Goal: Transaction & Acquisition: Purchase product/service

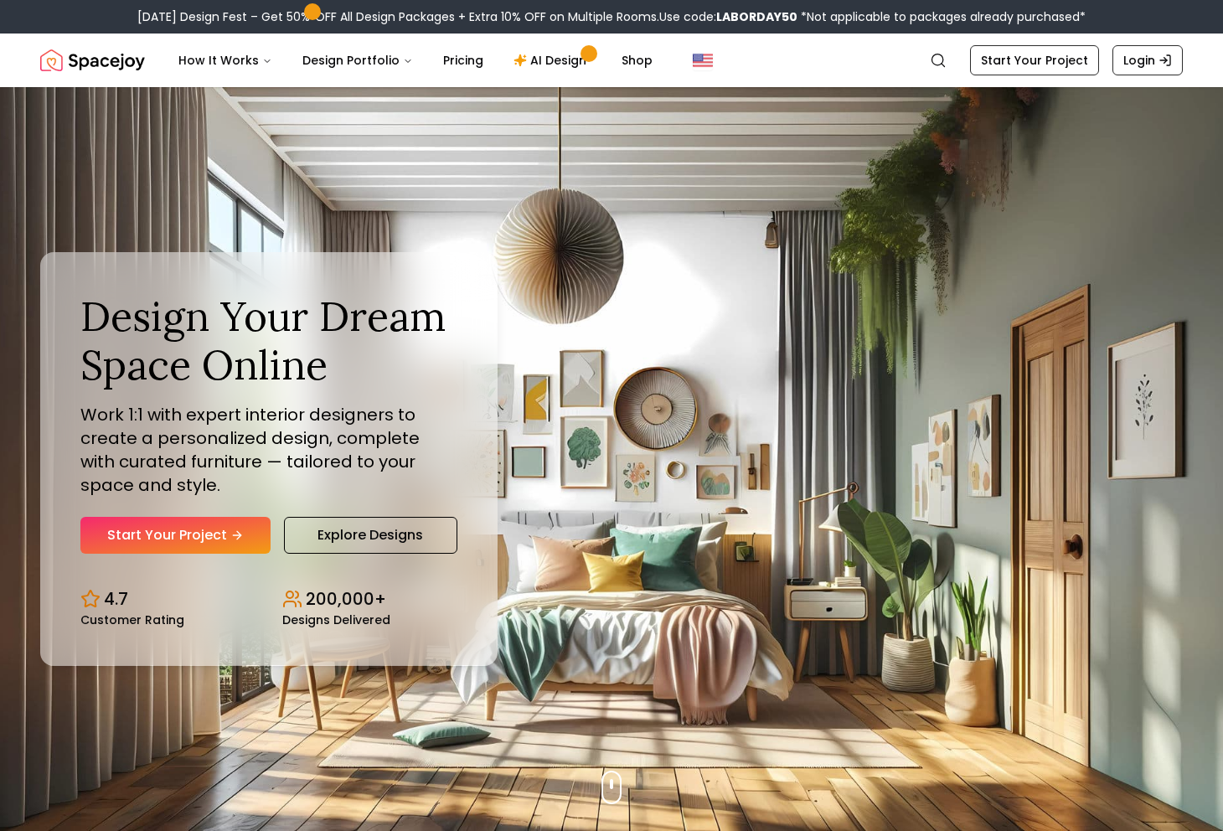
click at [761, 15] on b "LABORDAY50" at bounding box center [756, 16] width 81 height 17
copy b "LABORDAY50"
click at [445, 58] on link "Pricing" at bounding box center [463, 61] width 67 height 34
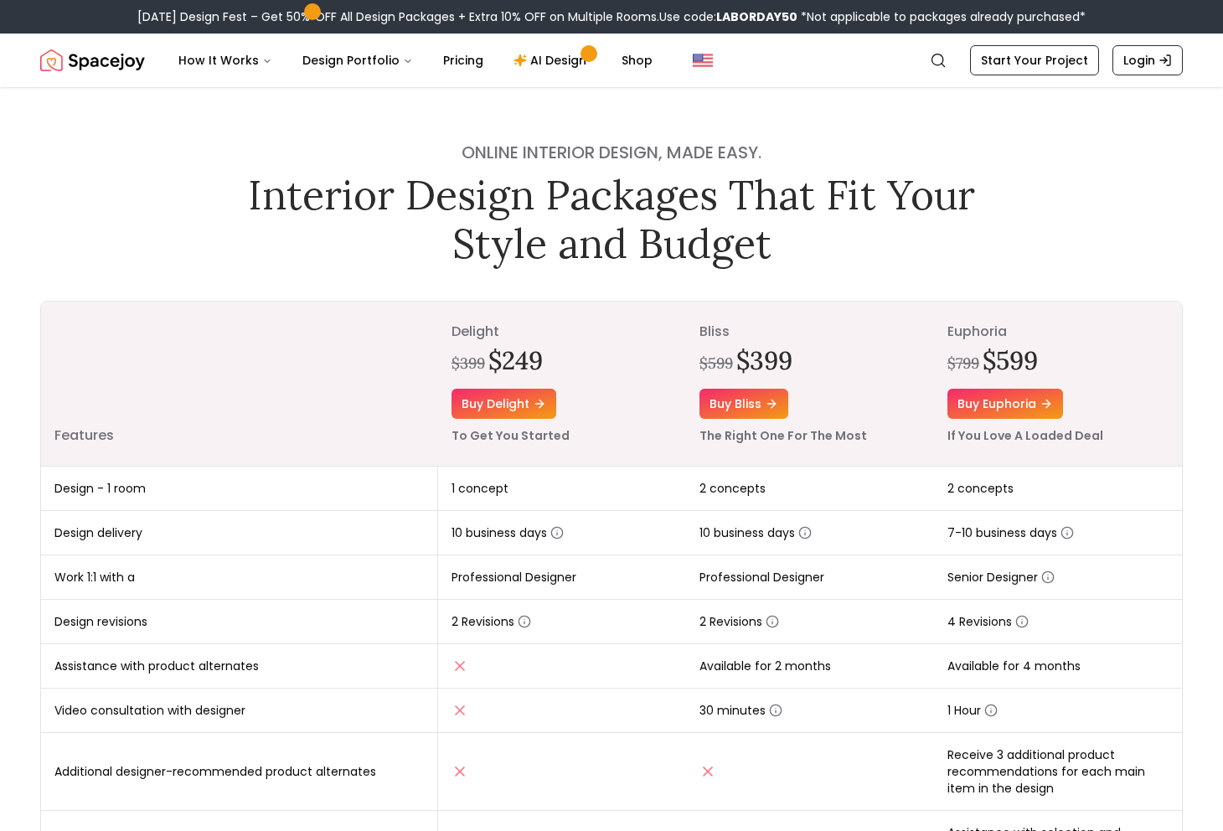
click at [1081, 435] on small "If You Love A Loaded Deal" at bounding box center [1025, 435] width 156 height 17
click at [1087, 436] on small "If You Love A Loaded Deal" at bounding box center [1025, 435] width 156 height 17
click at [1050, 575] on icon "button" at bounding box center [1047, 576] width 13 height 13
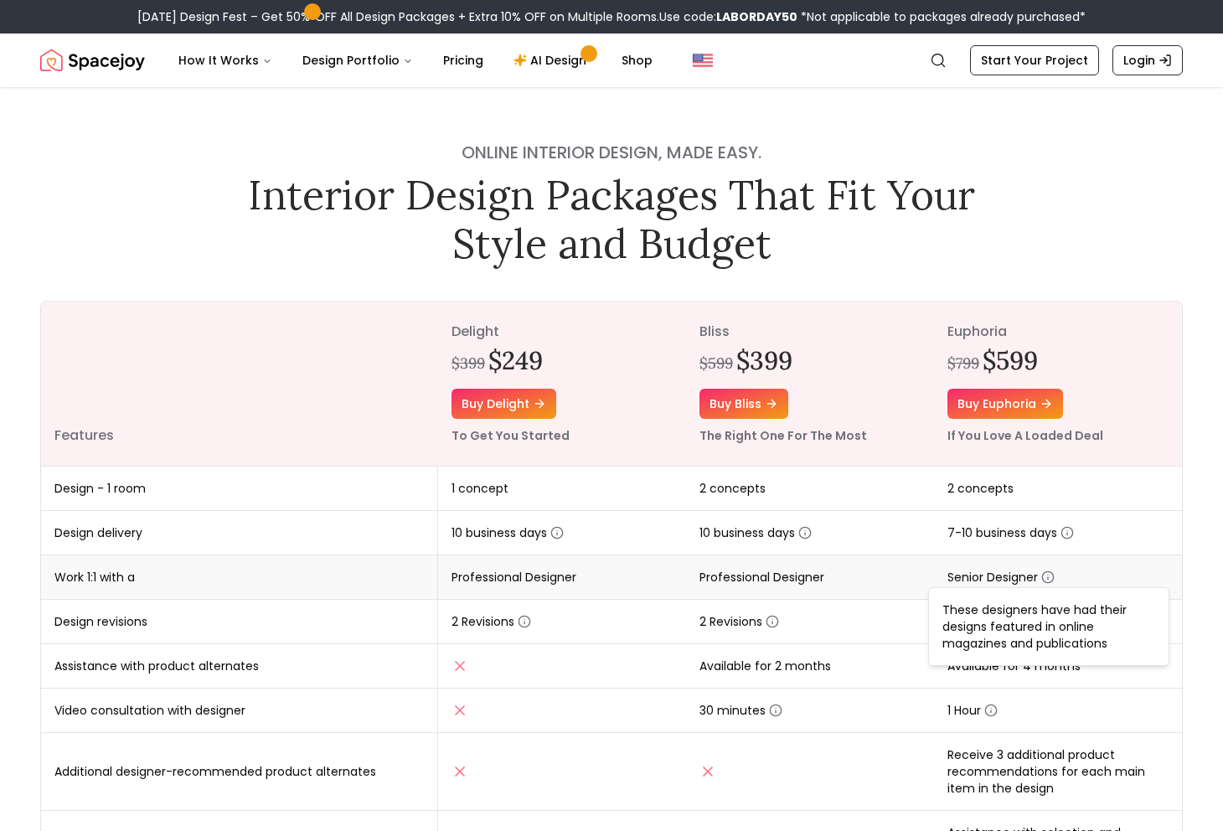
click at [1020, 569] on span "Senior Designer" at bounding box center [1000, 577] width 107 height 17
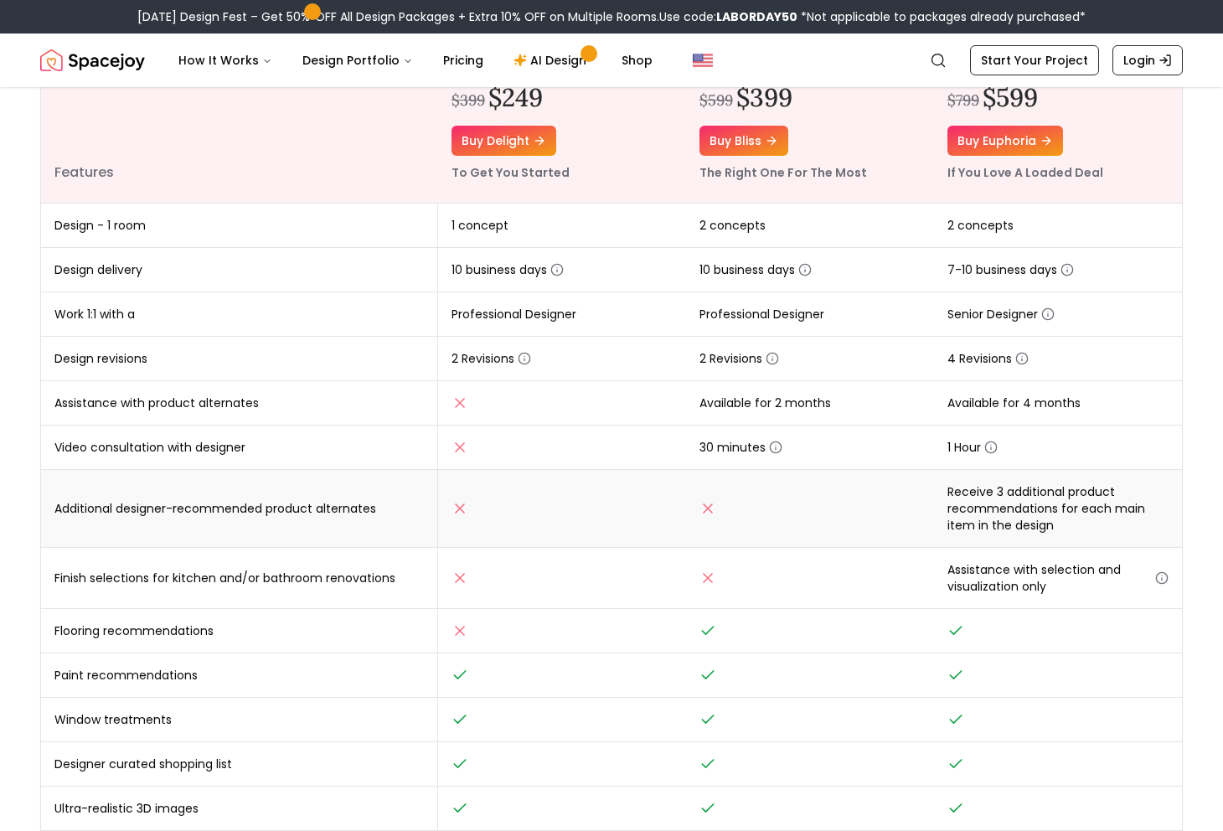
scroll to position [265, 0]
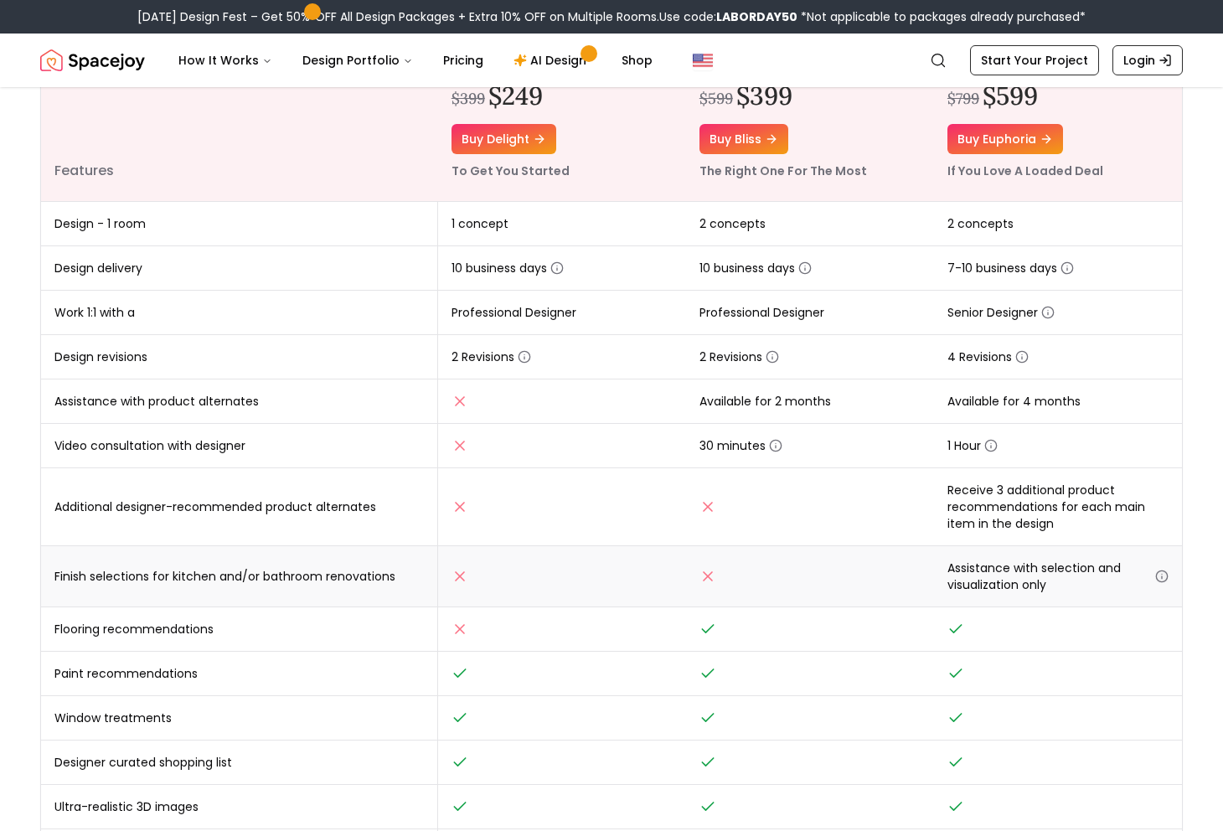
click at [1162, 576] on icon "button" at bounding box center [1161, 576] width 13 height 13
click at [1073, 570] on span "Assistance with selection and visualization only" at bounding box center [1057, 576] width 221 height 34
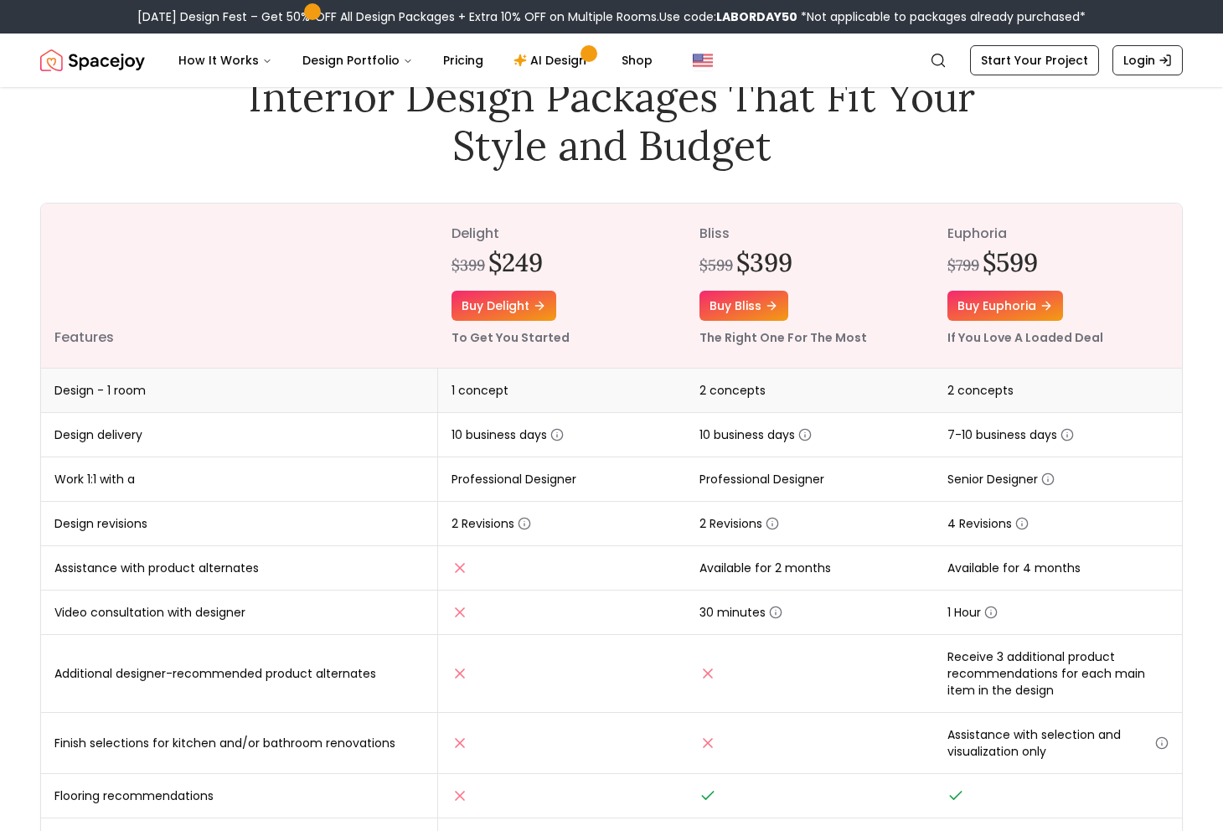
scroll to position [89, 0]
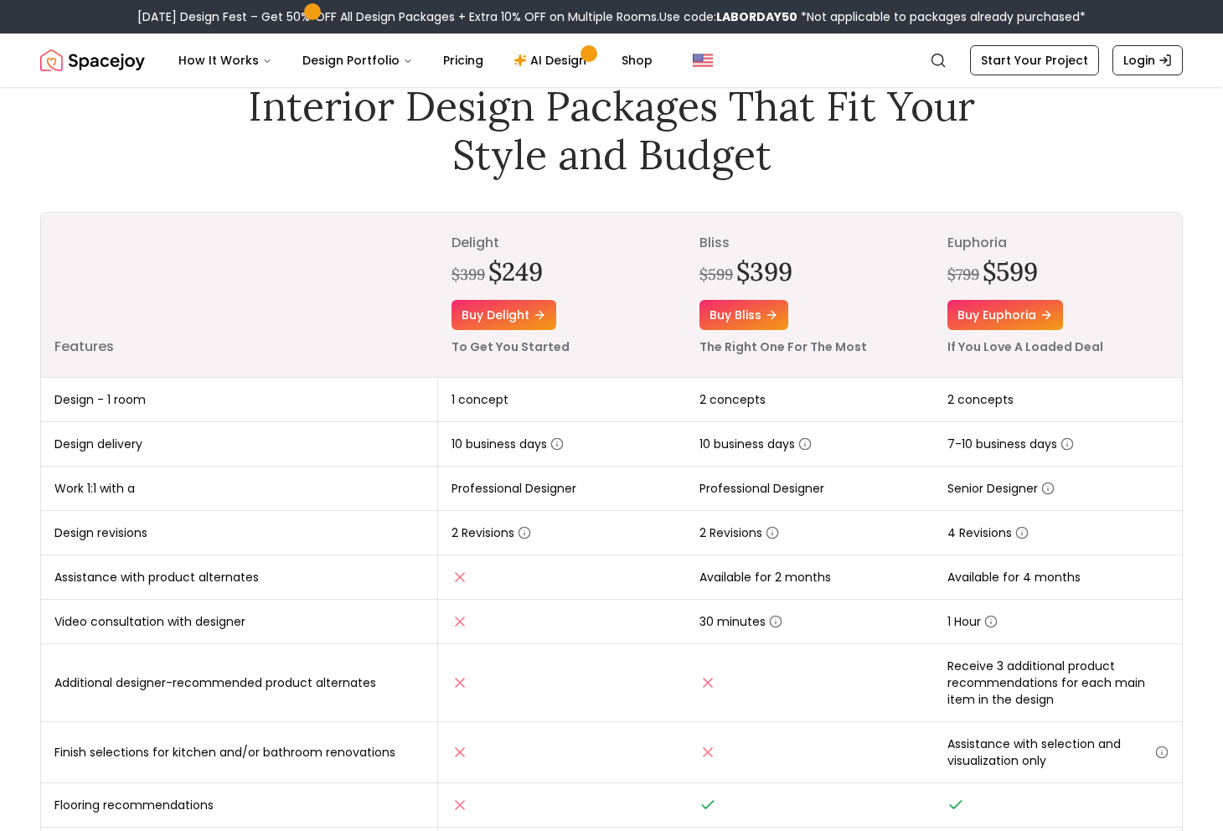
click at [987, 345] on small "If You Love A Loaded Deal" at bounding box center [1025, 346] width 156 height 17
click at [1006, 270] on h2 "$599" at bounding box center [1009, 271] width 55 height 30
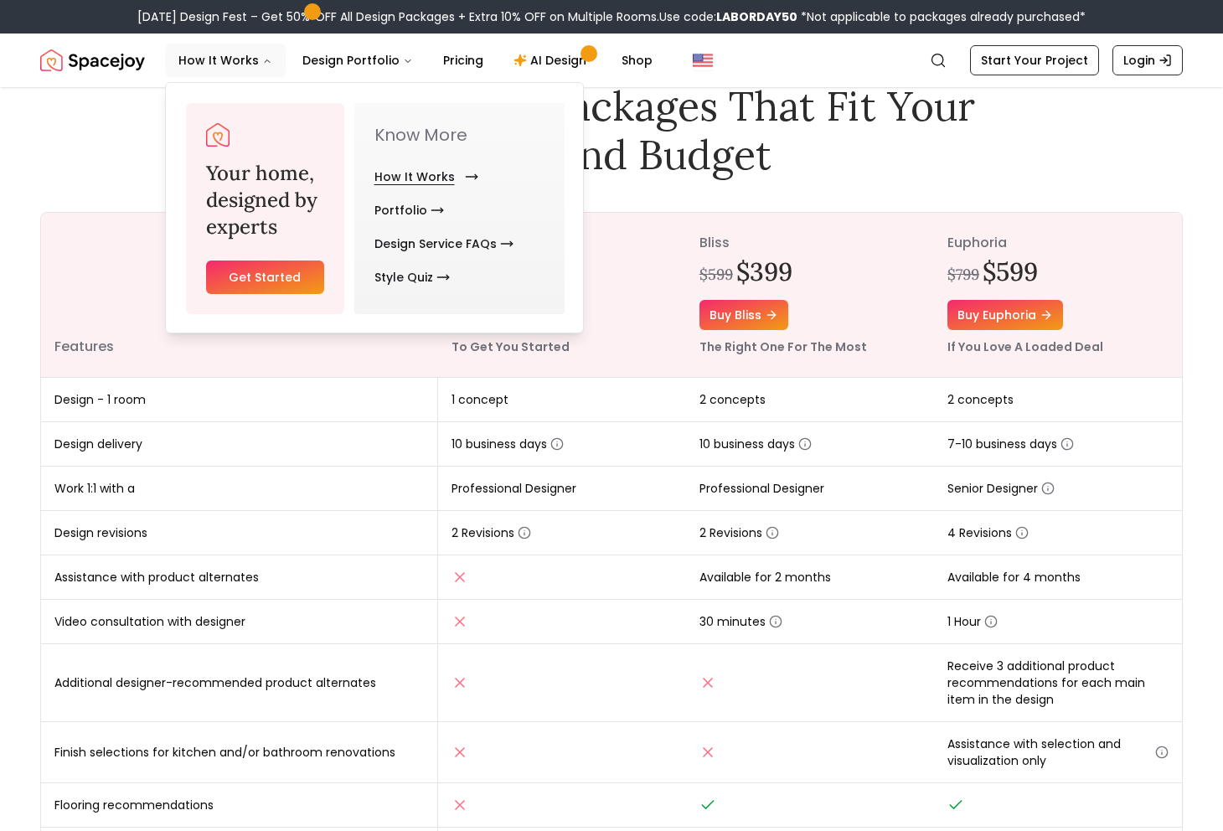
click at [388, 170] on link "How It Works" at bounding box center [422, 177] width 97 height 34
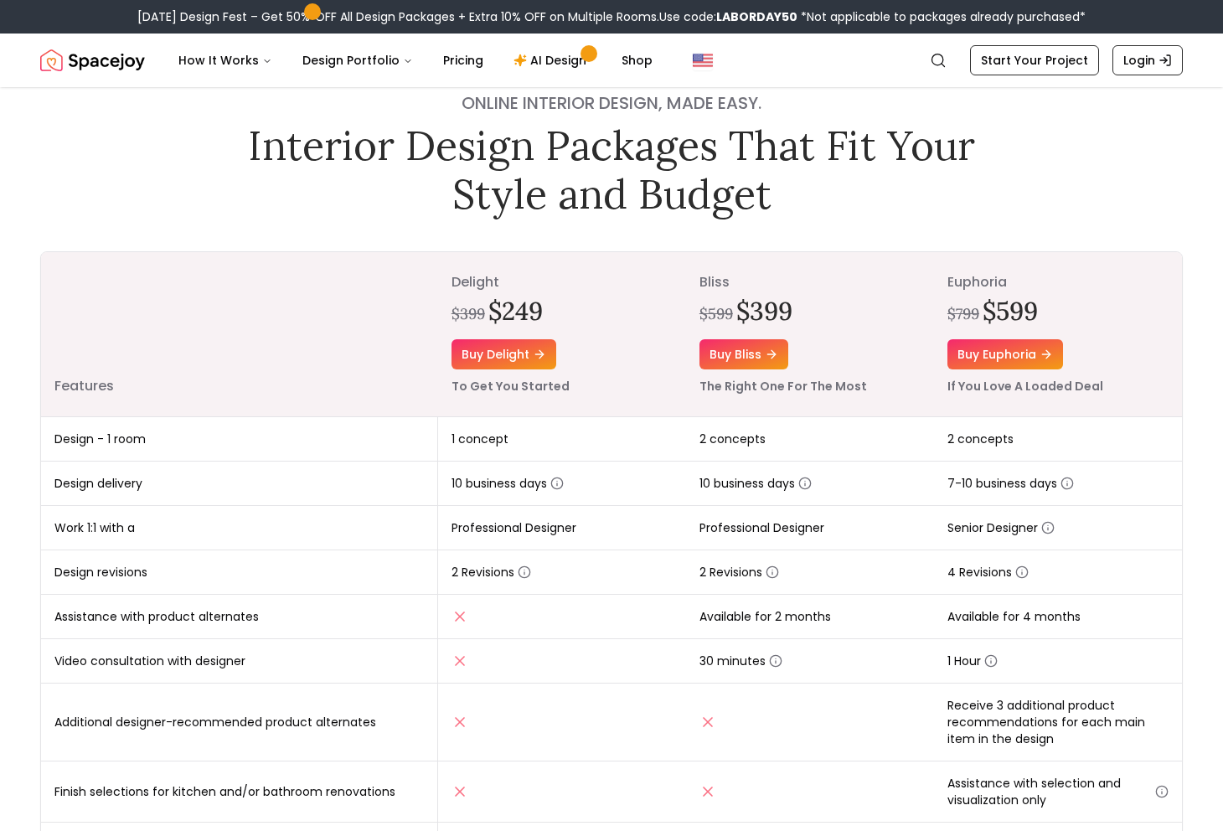
scroll to position [53, 0]
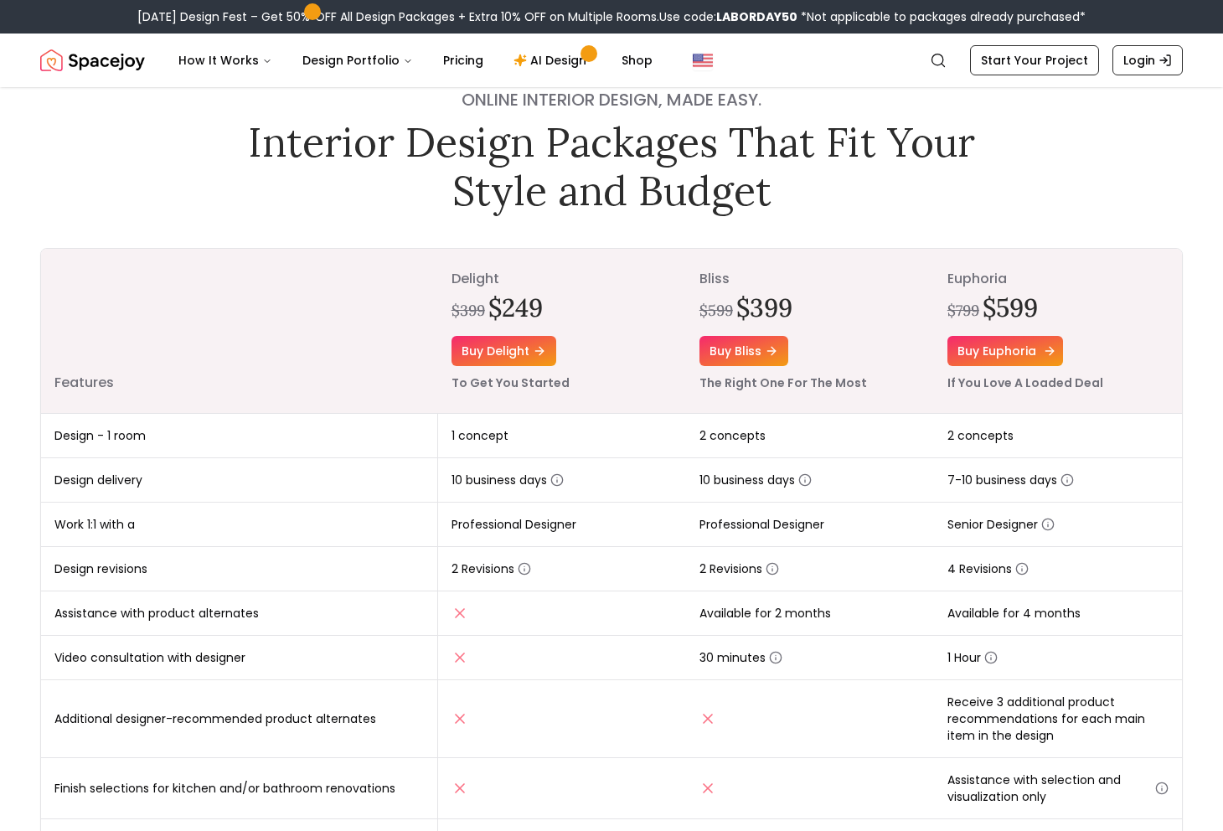
click at [1019, 344] on link "Buy euphoria" at bounding box center [1005, 351] width 116 height 30
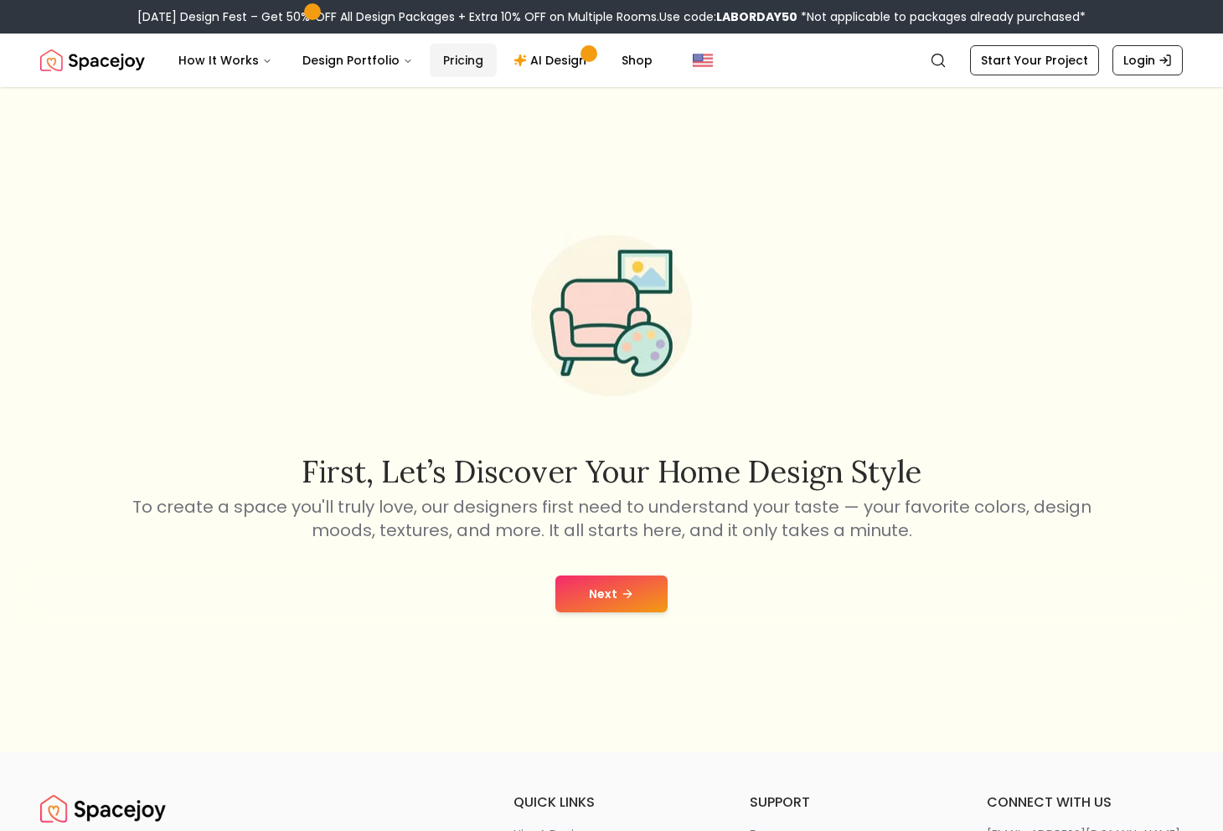
click at [442, 54] on link "Pricing" at bounding box center [463, 61] width 67 height 34
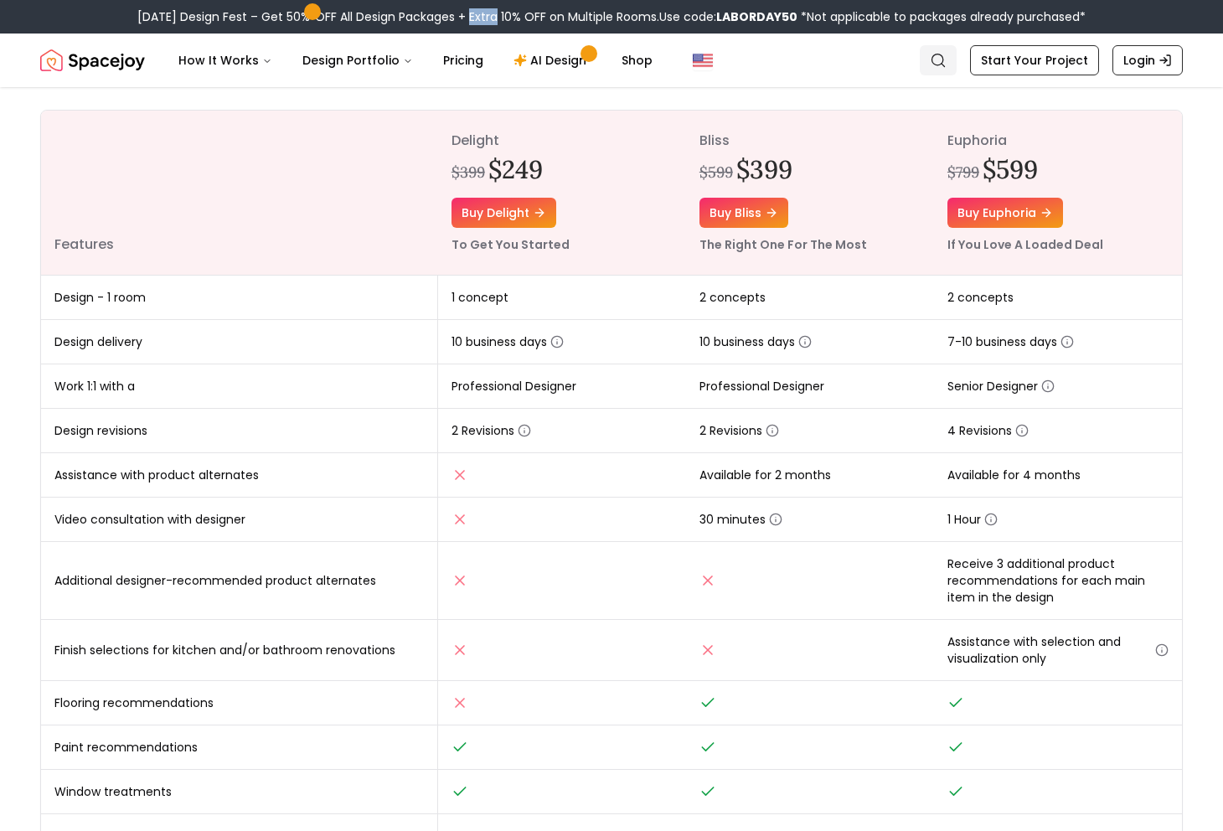
scroll to position [136, 0]
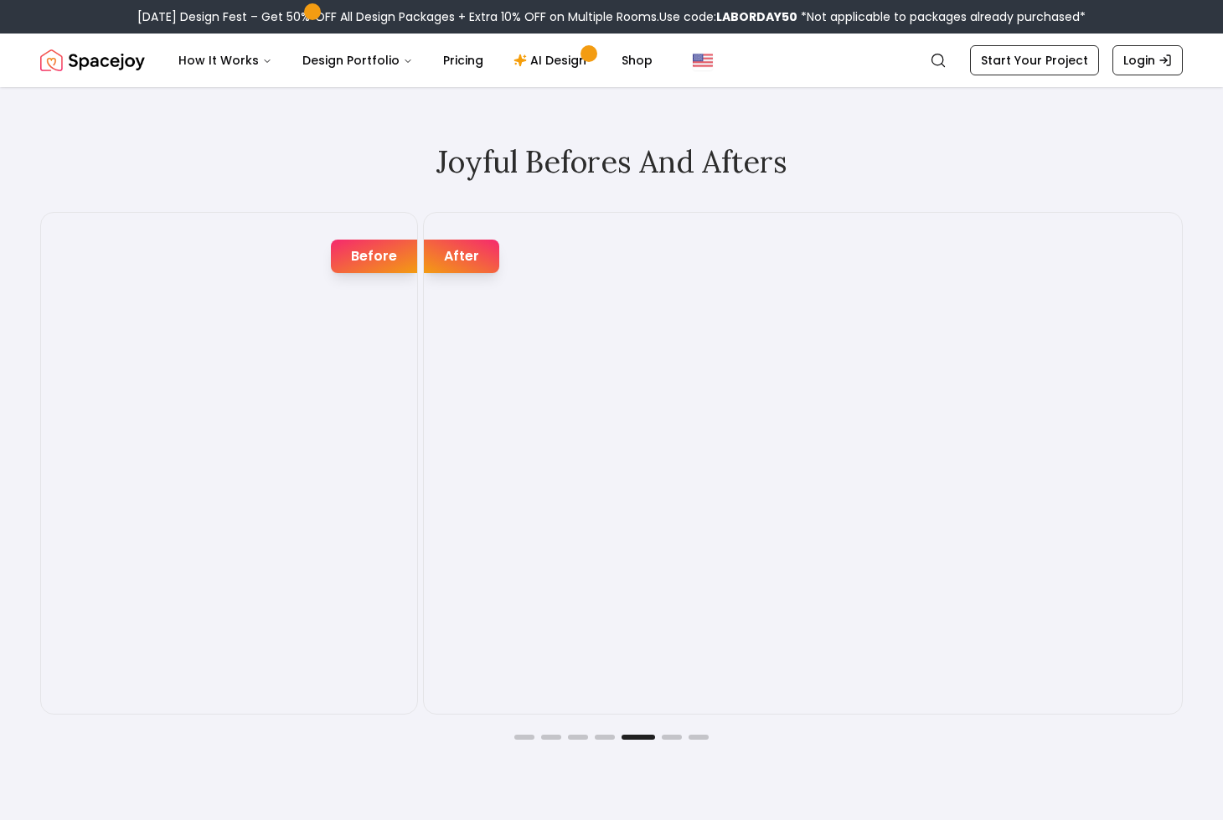
scroll to position [1508, 0]
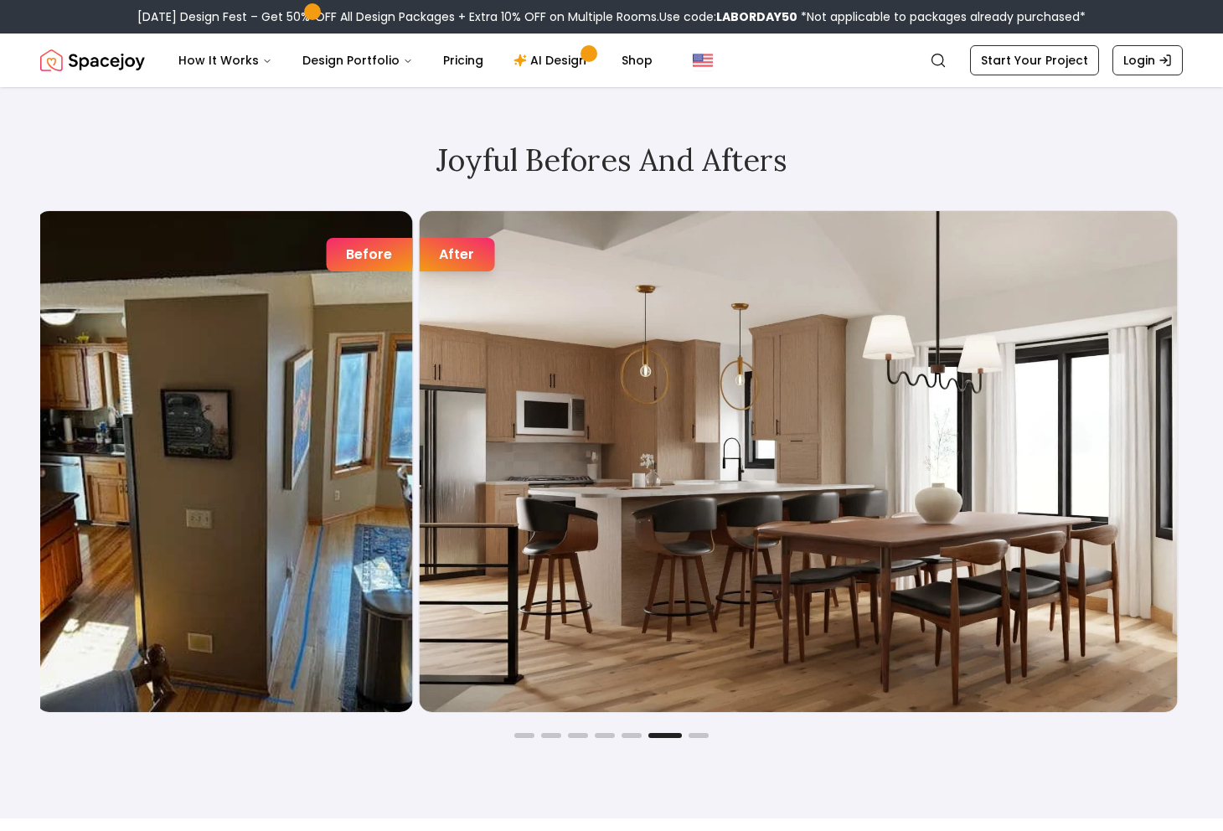
click at [416, 279] on div "Before After" at bounding box center [607, 461] width 1142 height 503
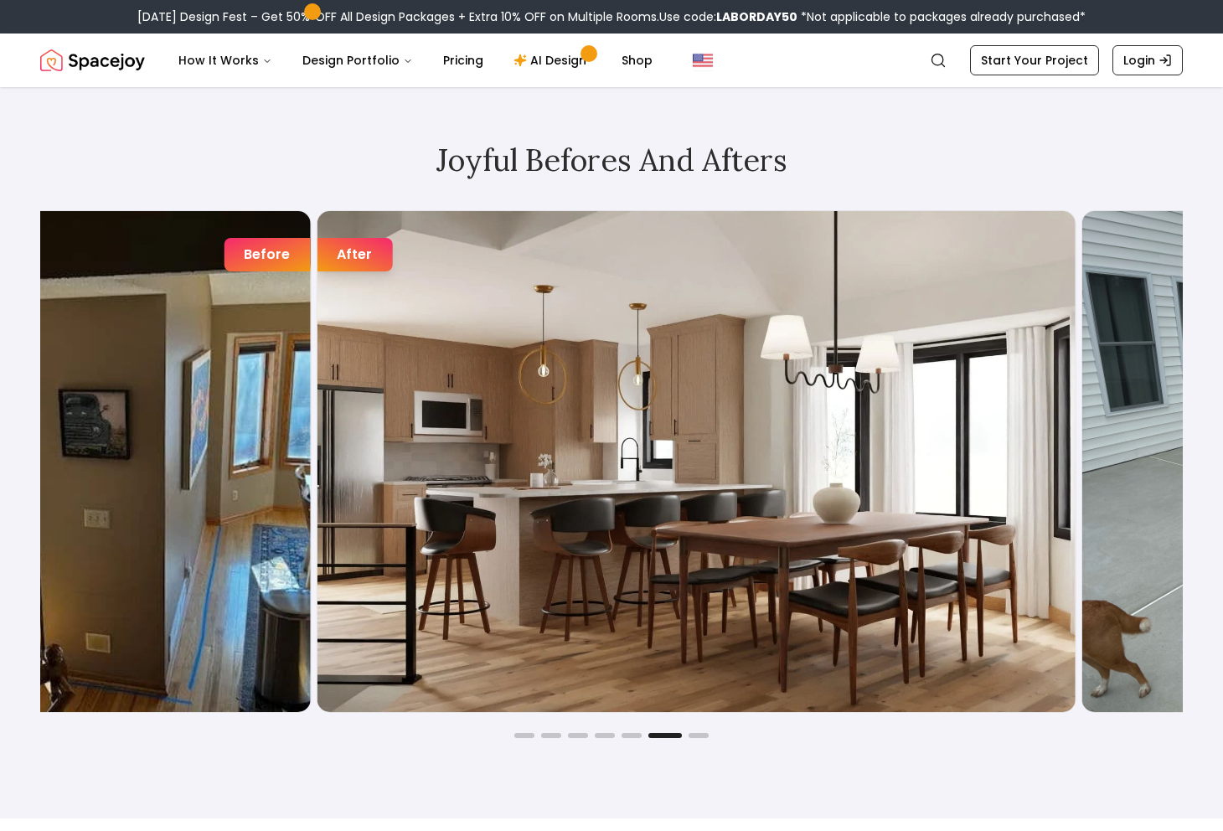
click at [567, 430] on img "6 / 7" at bounding box center [696, 462] width 758 height 502
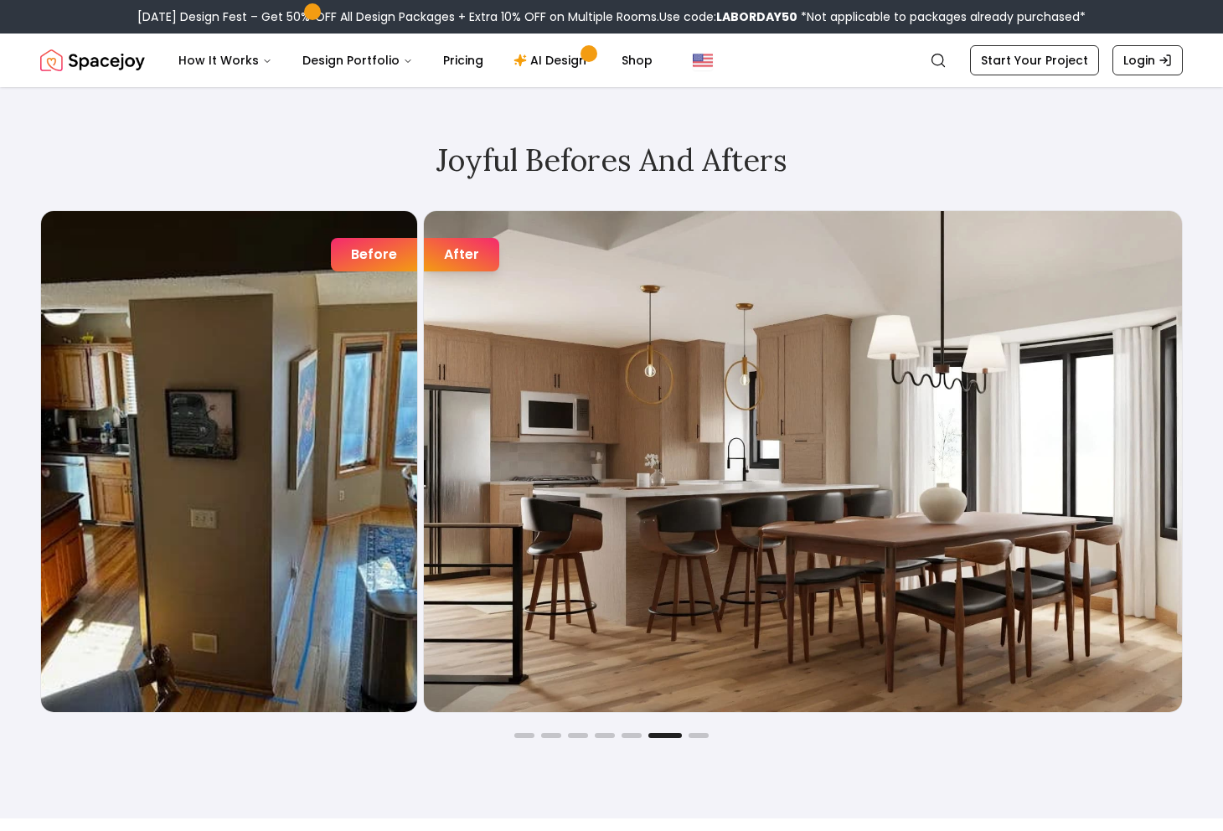
click at [424, 461] on img "6 / 7" at bounding box center [803, 462] width 758 height 502
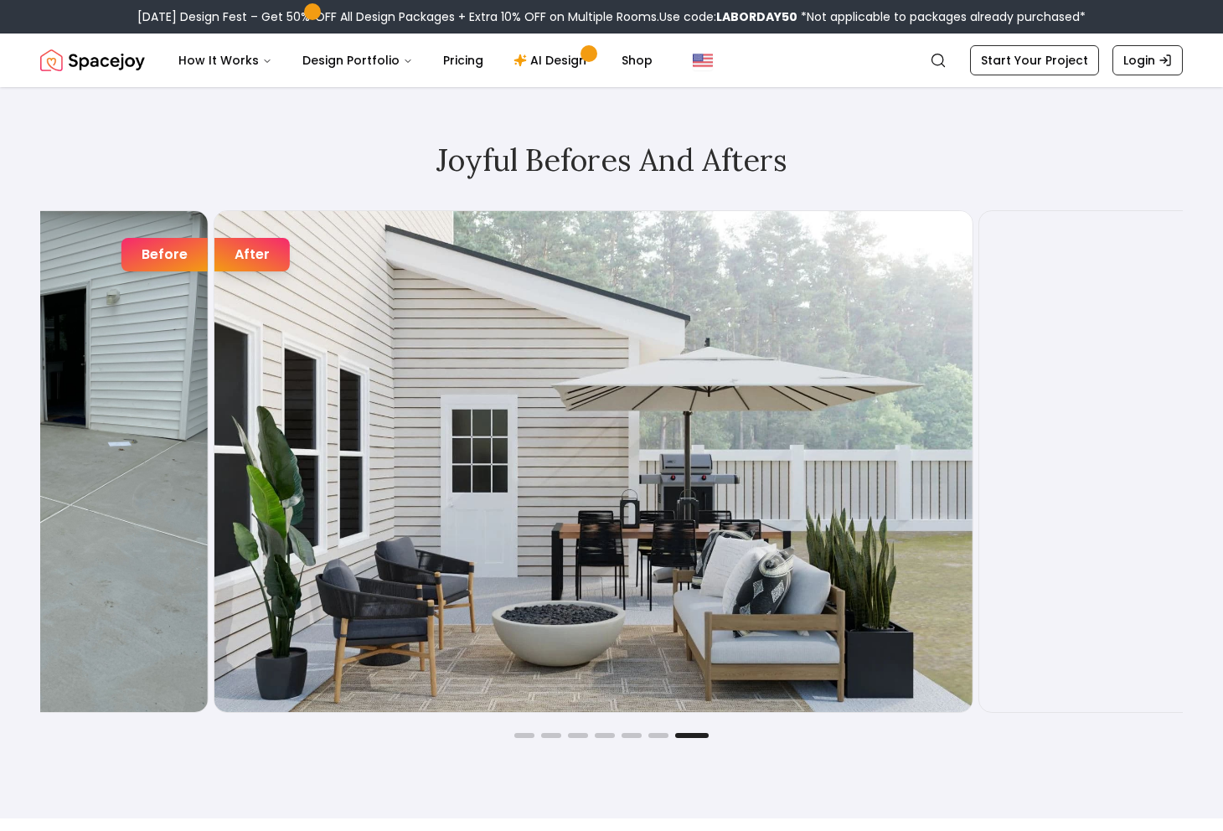
click at [415, 518] on img "7 / 7" at bounding box center [593, 462] width 758 height 502
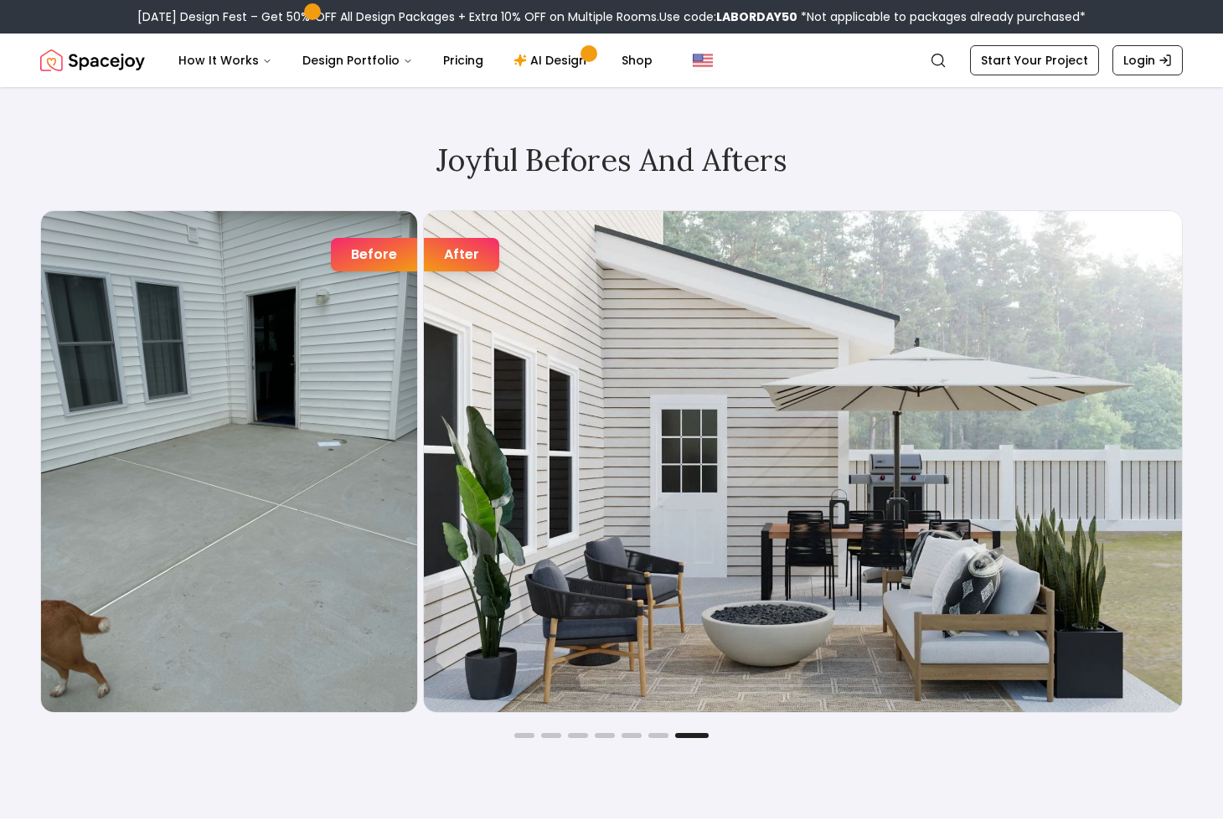
click at [424, 482] on img "7 / 7" at bounding box center [803, 462] width 758 height 502
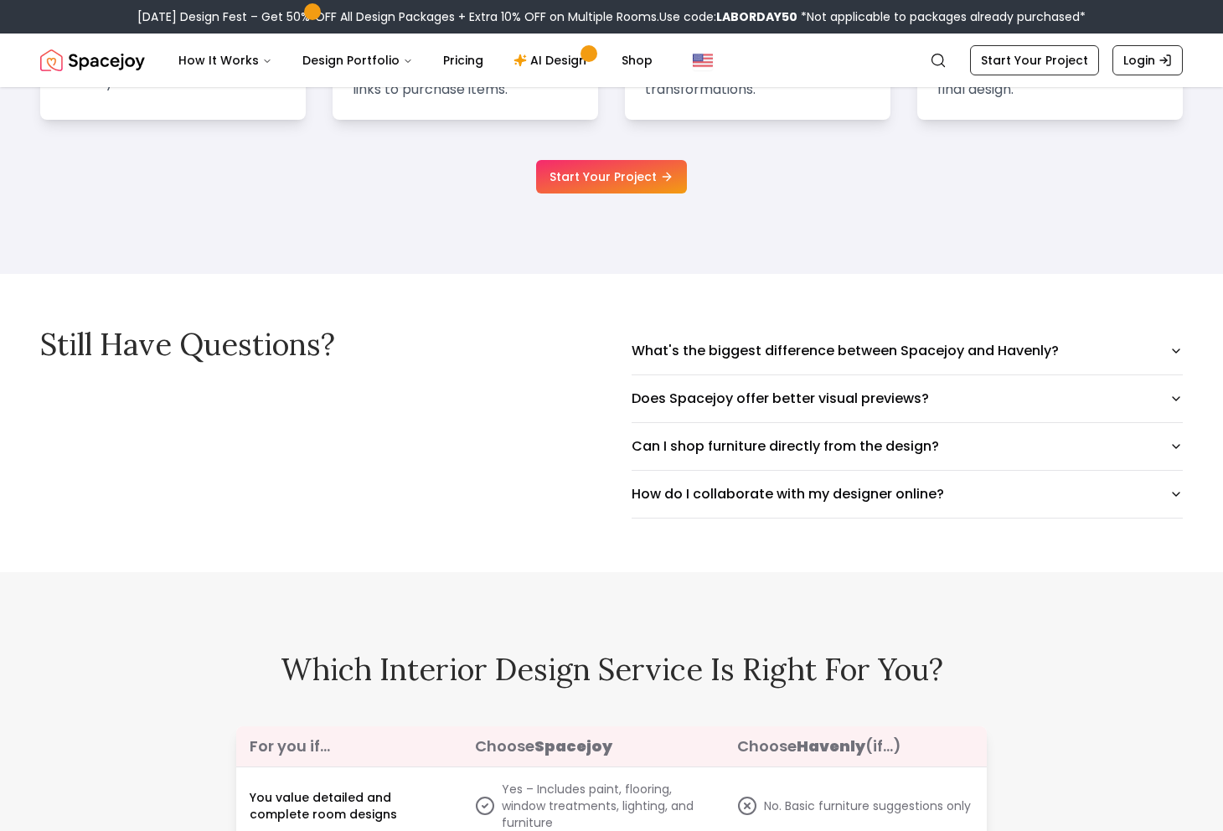
scroll to position [3268, 0]
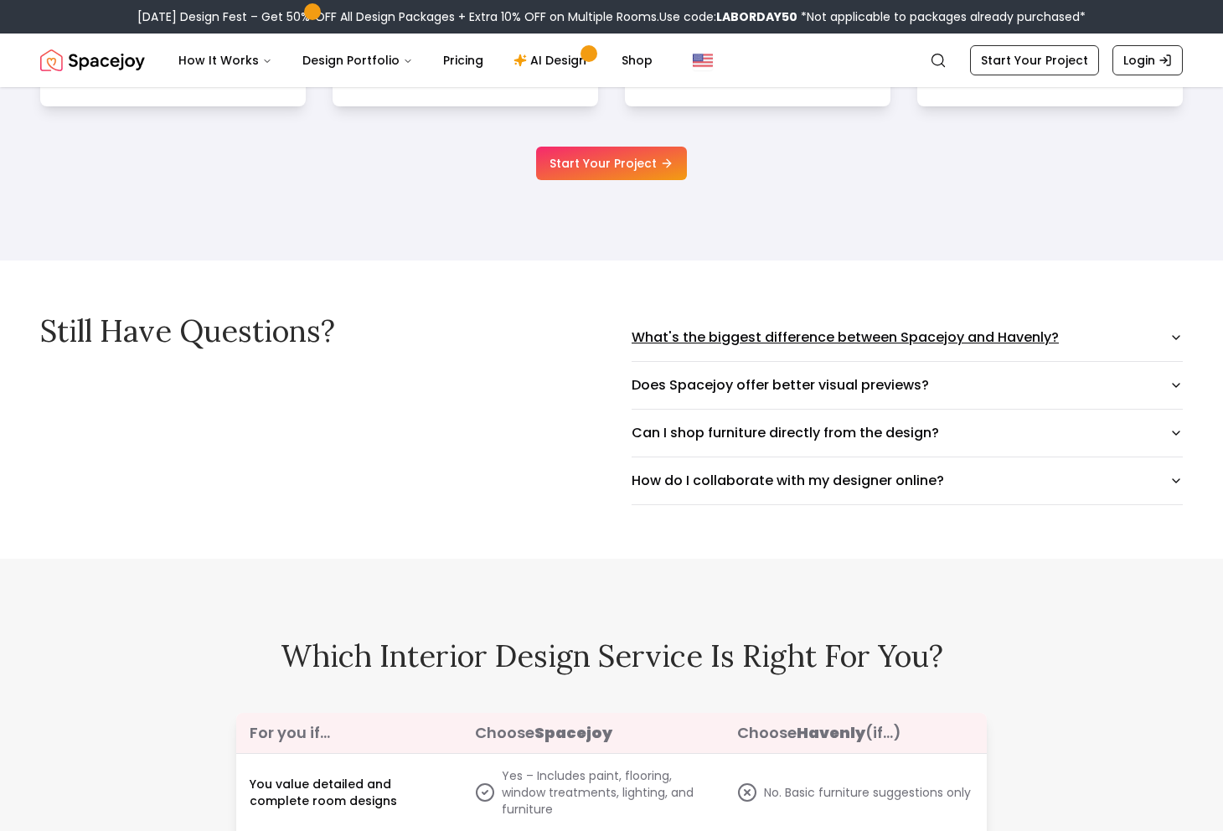
click at [728, 317] on button "What's the biggest difference between Spacejoy and Havenly?" at bounding box center [906, 337] width 551 height 47
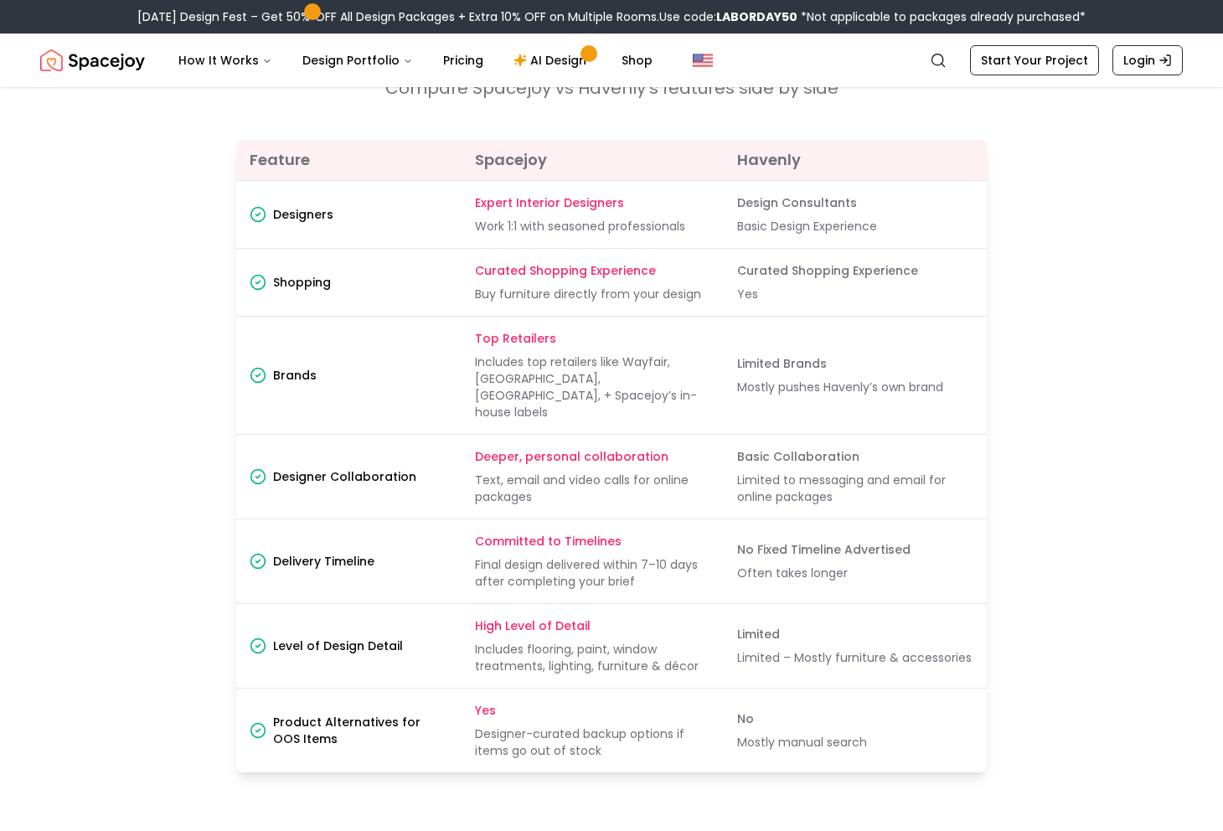
scroll to position [711, 0]
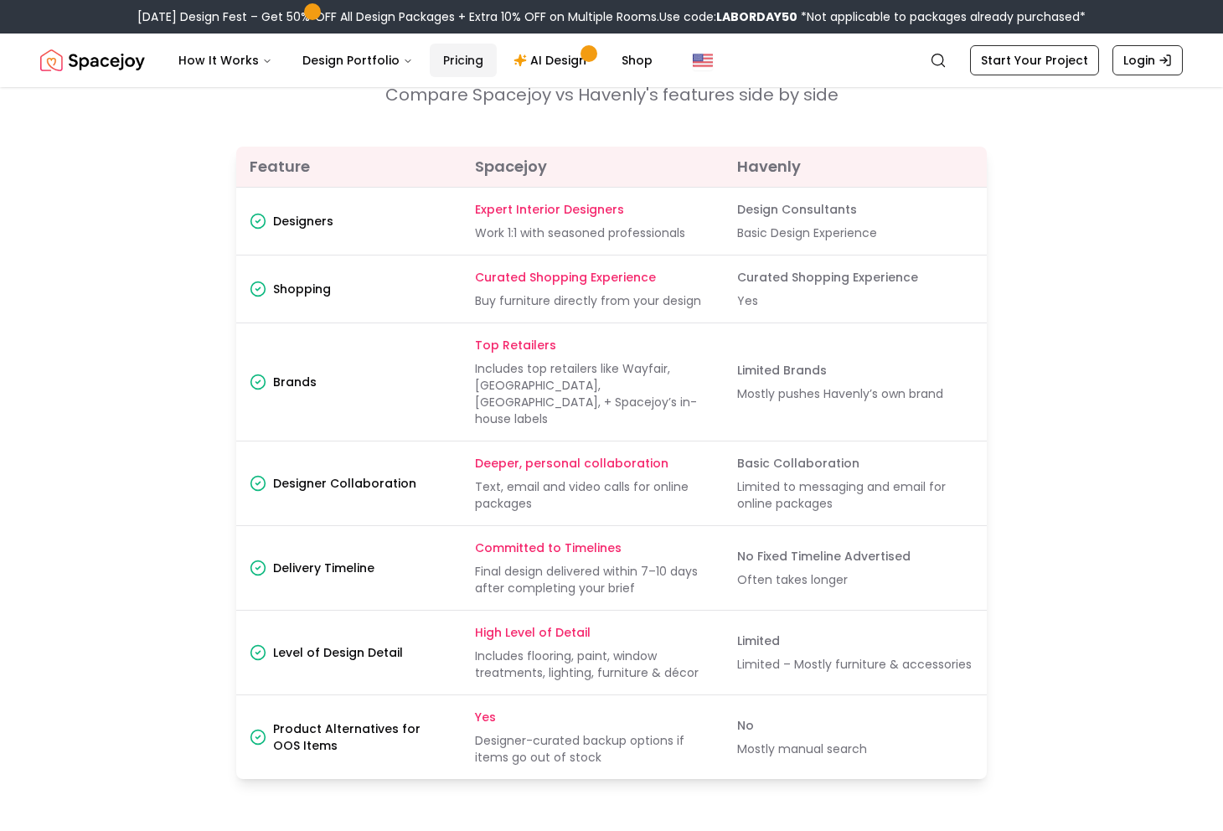
click at [456, 66] on link "Pricing" at bounding box center [463, 61] width 67 height 34
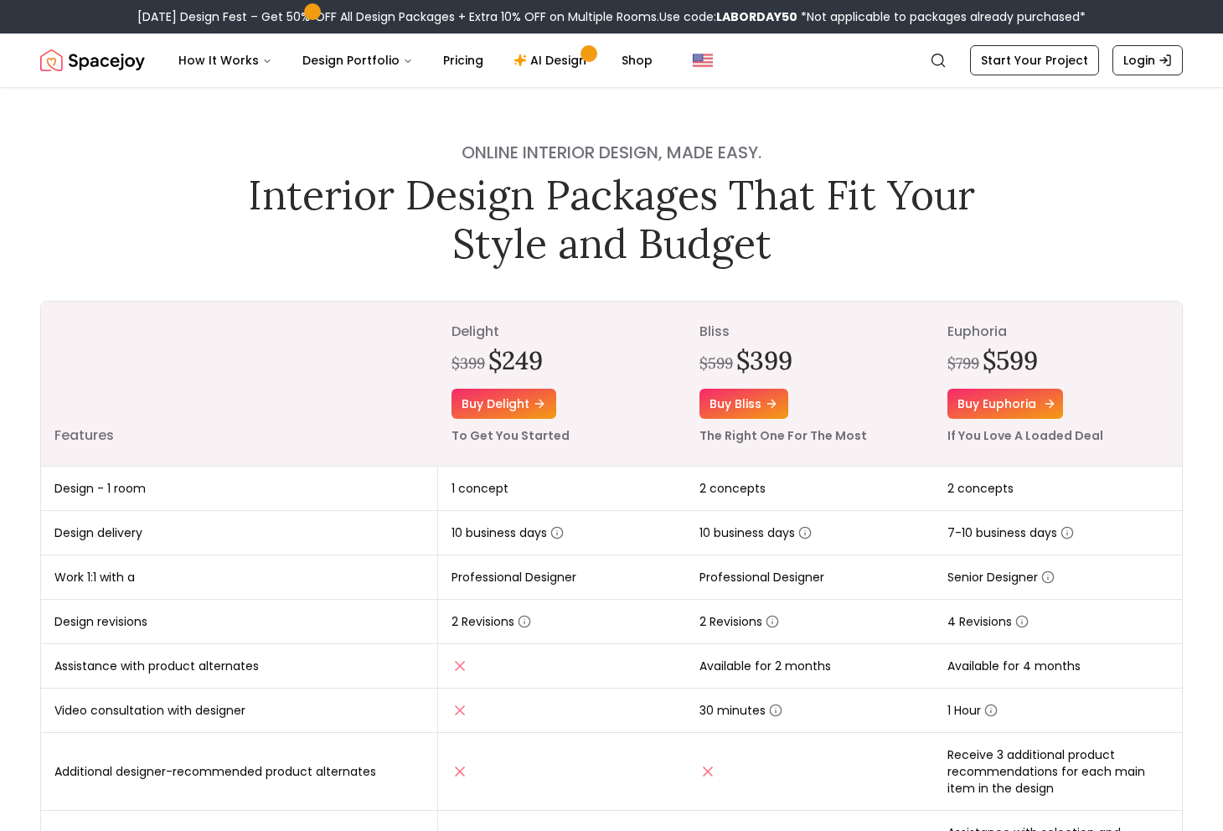
click at [1003, 411] on link "Buy euphoria" at bounding box center [1005, 404] width 116 height 30
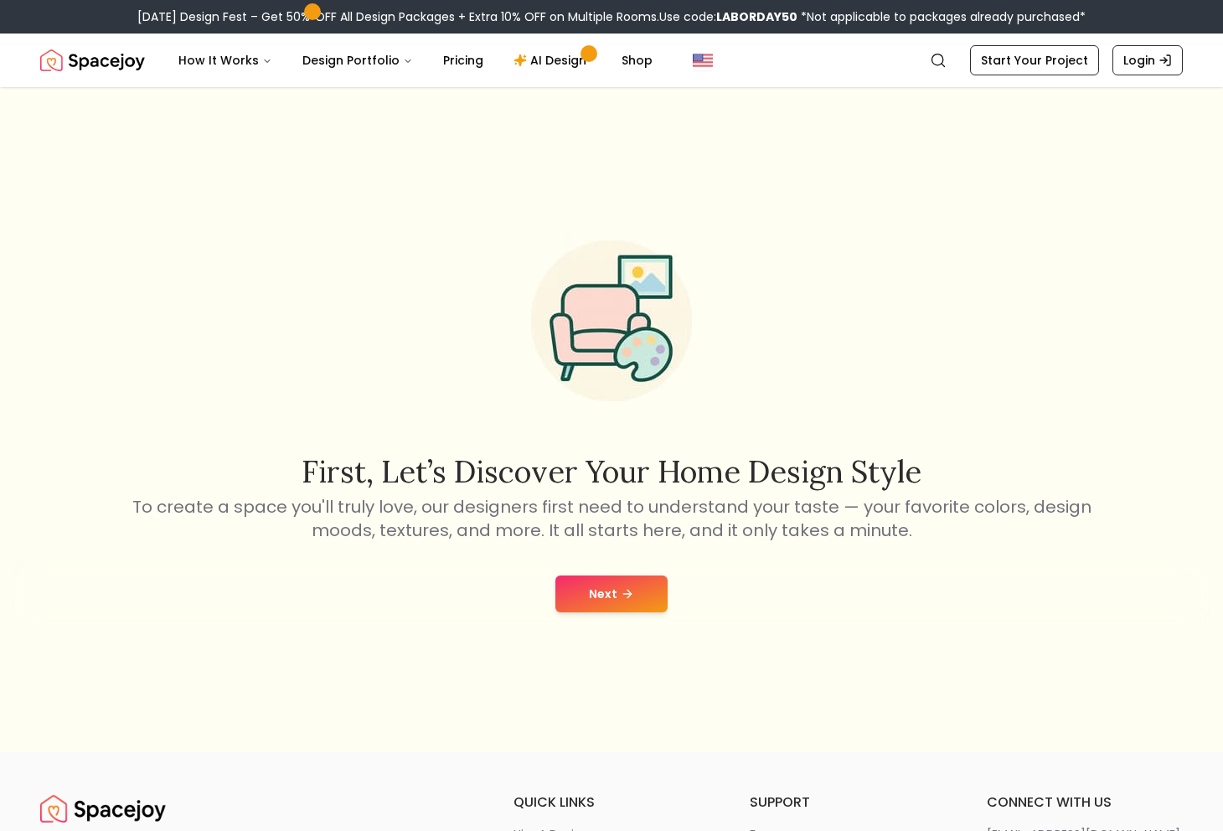
click at [575, 574] on div "Next" at bounding box center [611, 594] width 1196 height 64
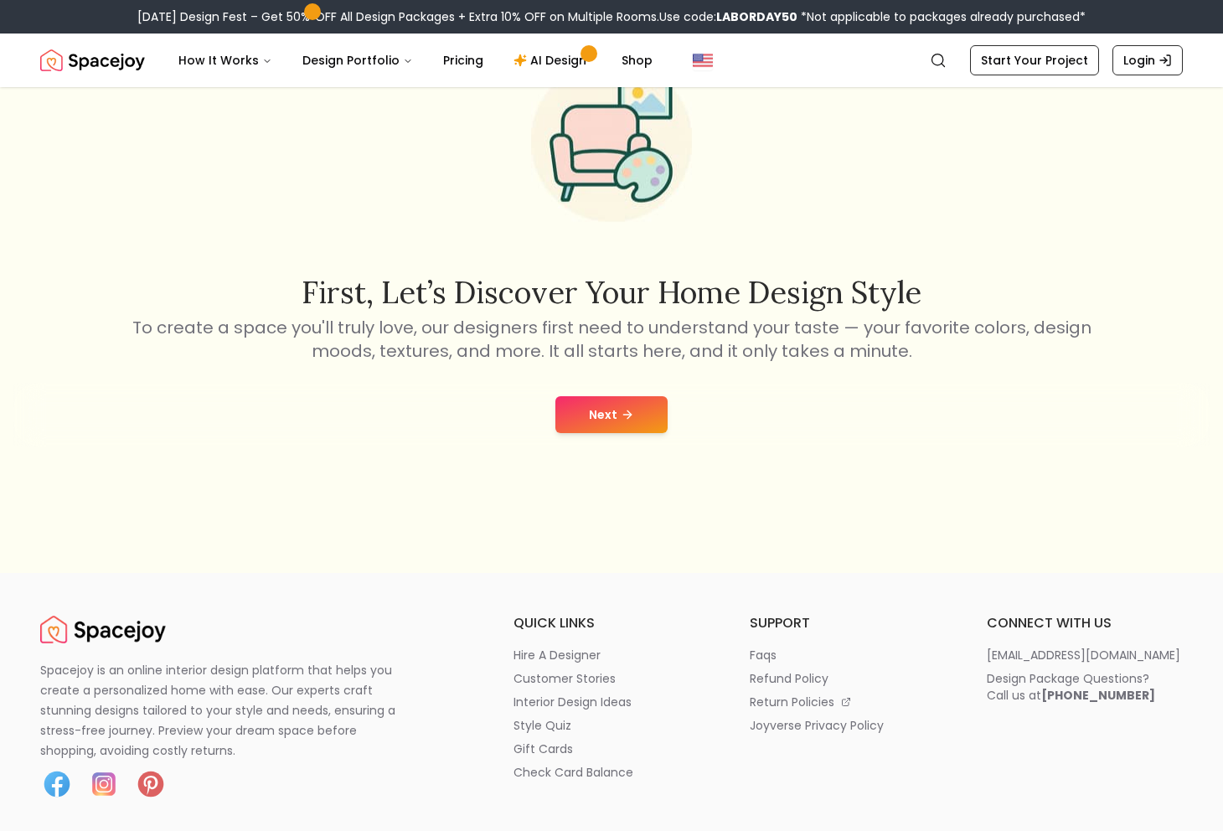
scroll to position [195, 0]
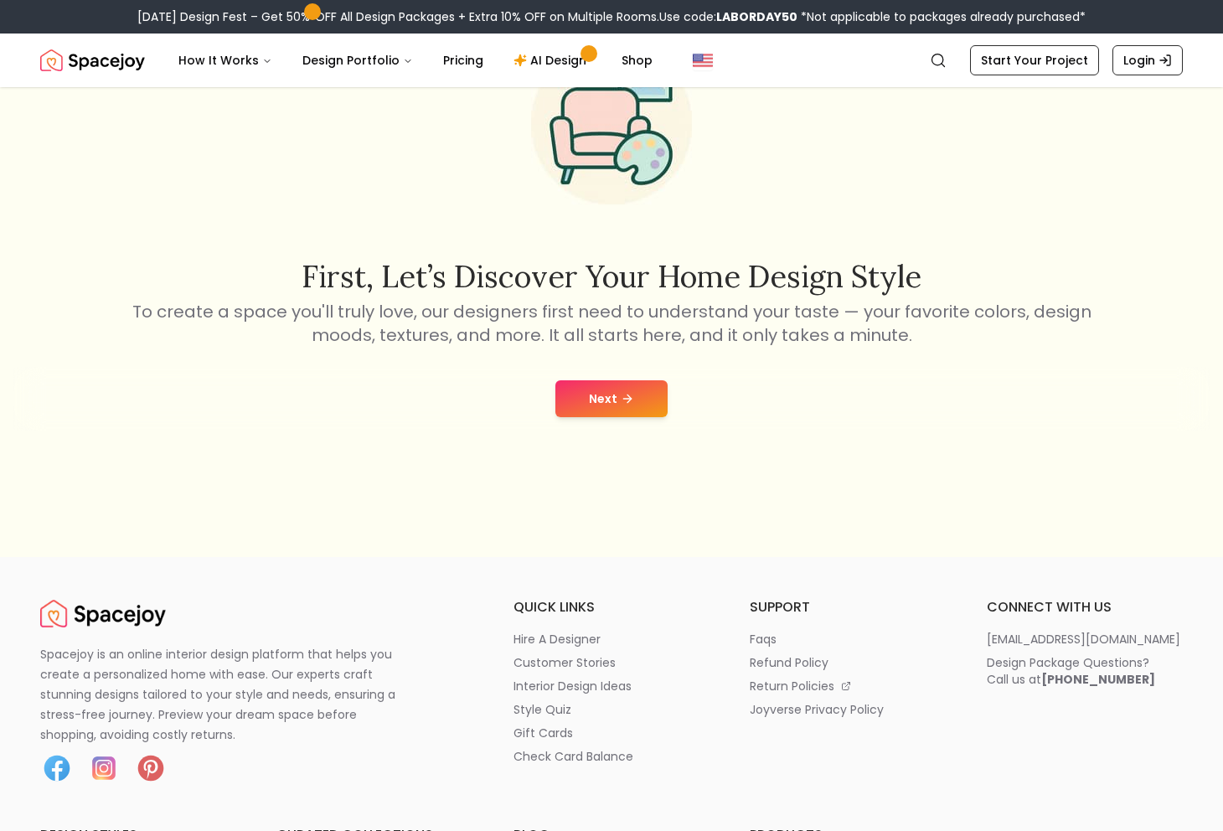
click at [610, 405] on button "Next" at bounding box center [611, 398] width 112 height 37
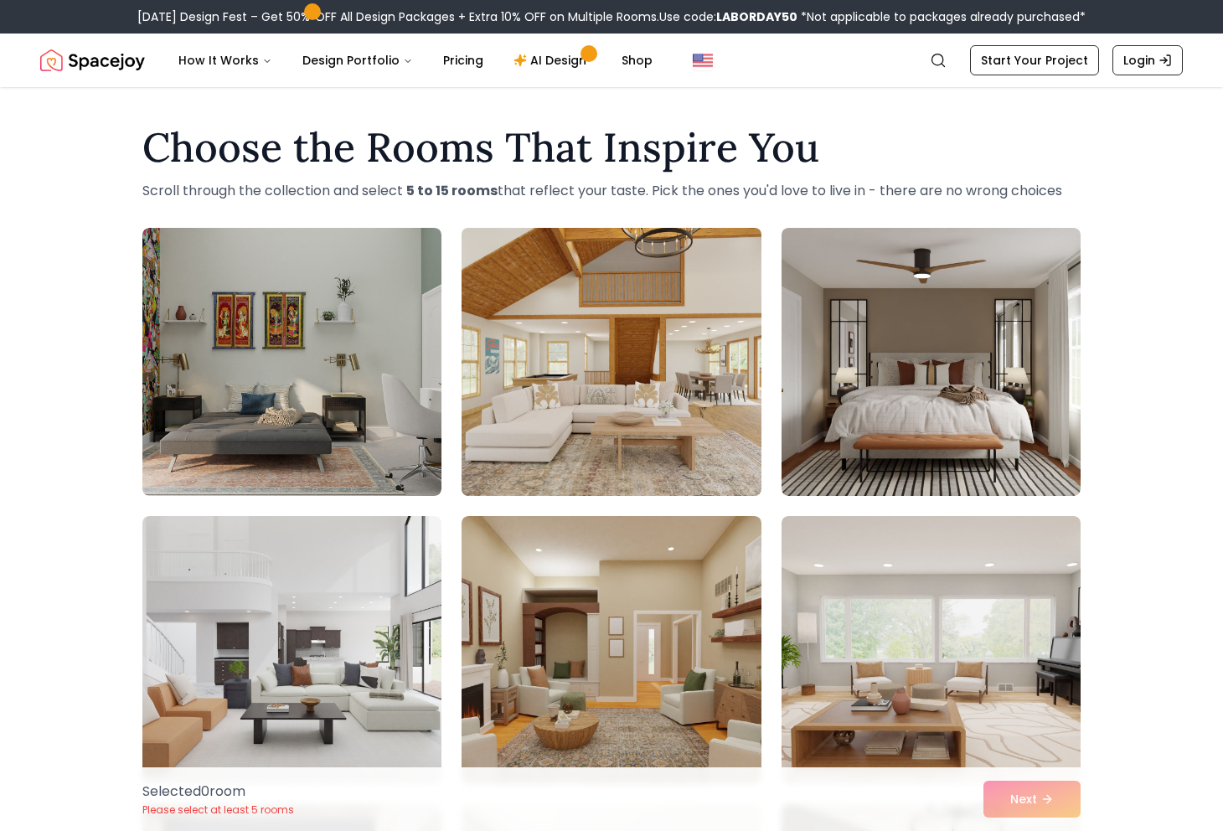
click at [650, 362] on img at bounding box center [611, 361] width 314 height 281
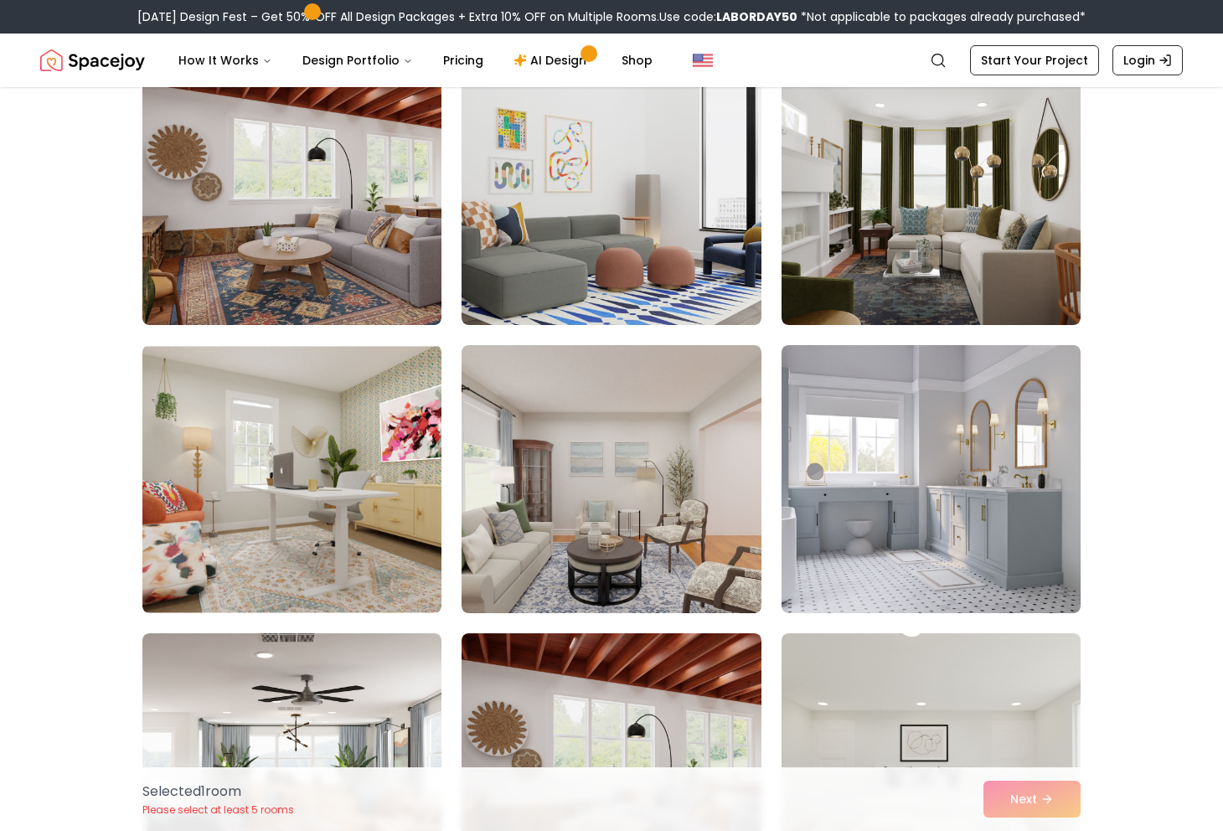
scroll to position [2209, 0]
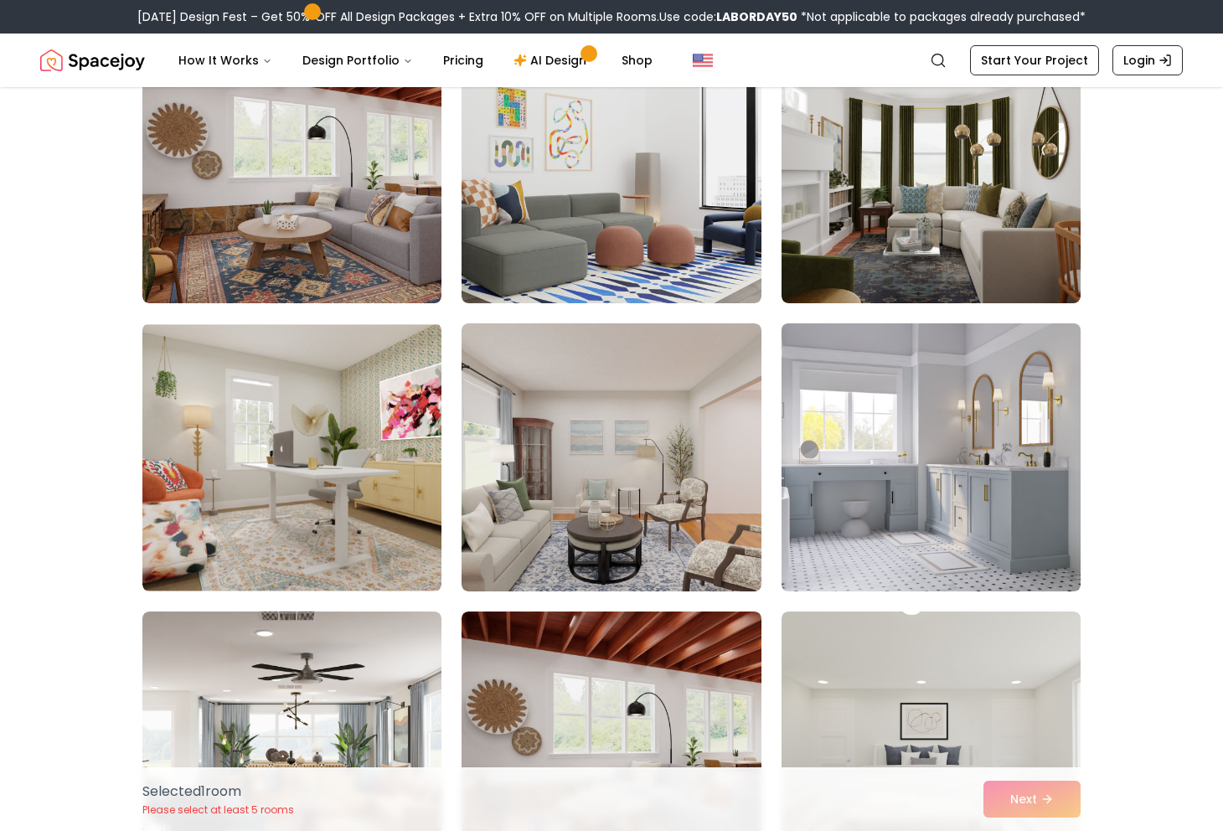
click at [910, 409] on img at bounding box center [931, 457] width 314 height 281
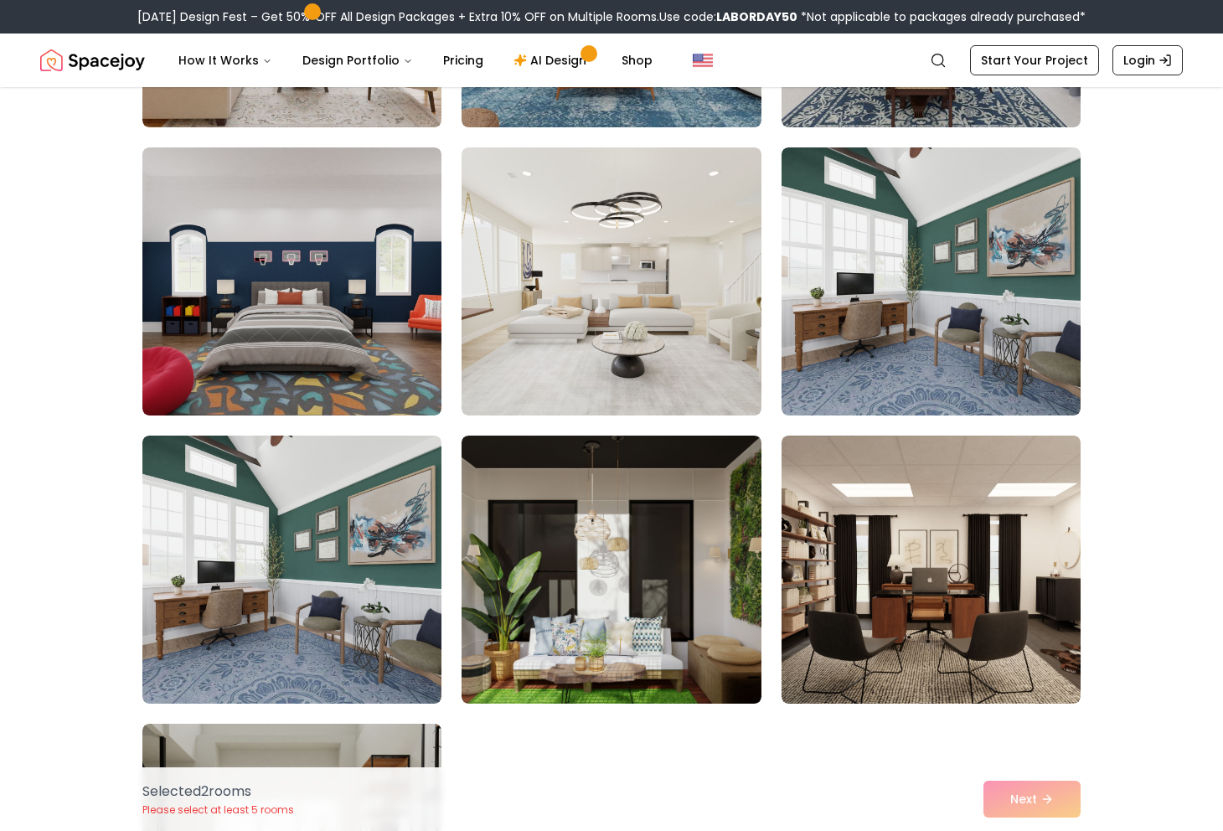
scroll to position [3257, 0]
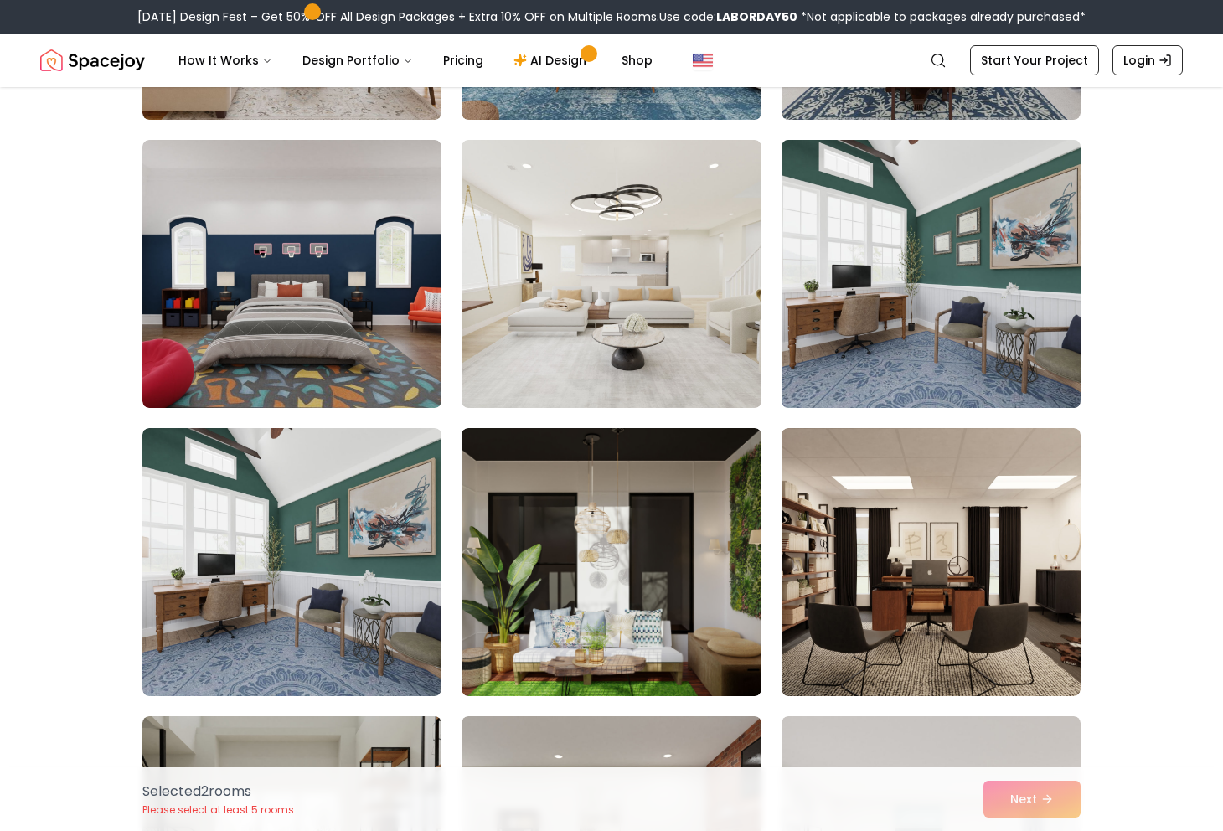
click at [1008, 270] on img at bounding box center [931, 273] width 314 height 281
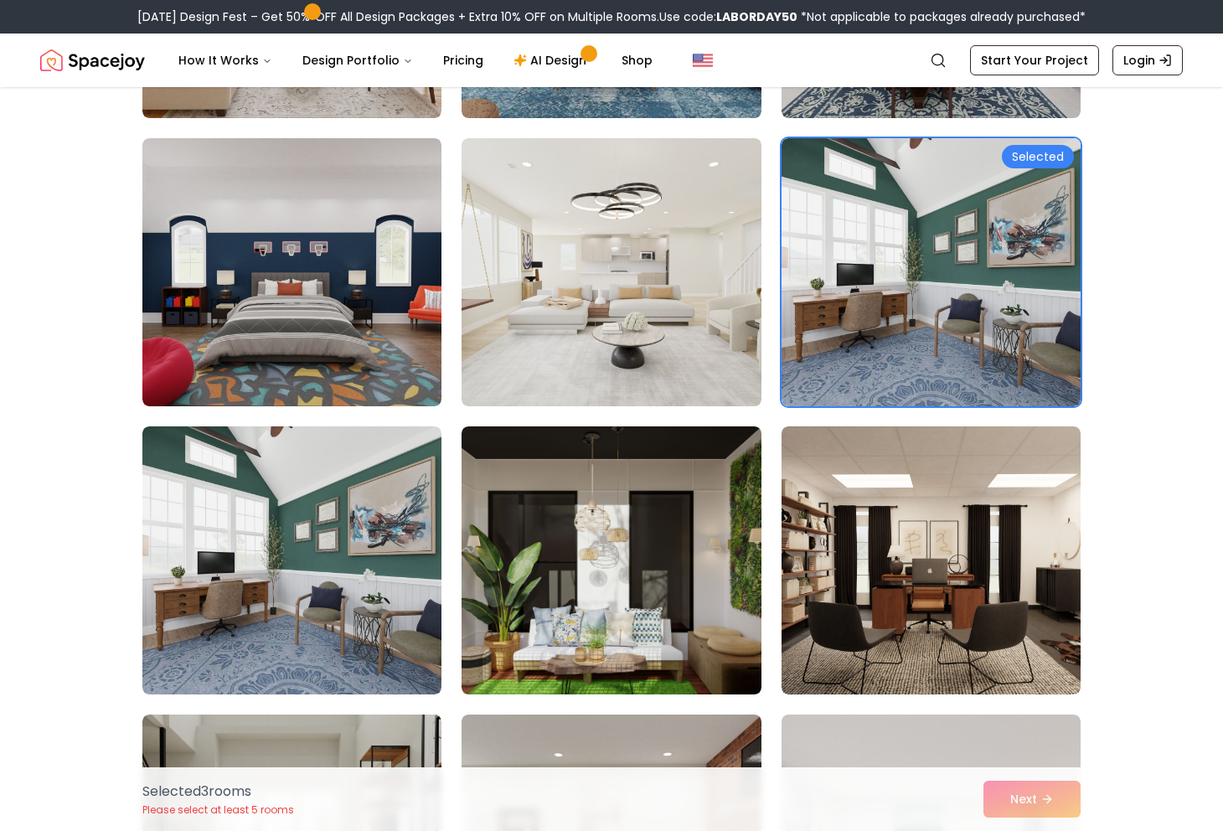
scroll to position [3256, 0]
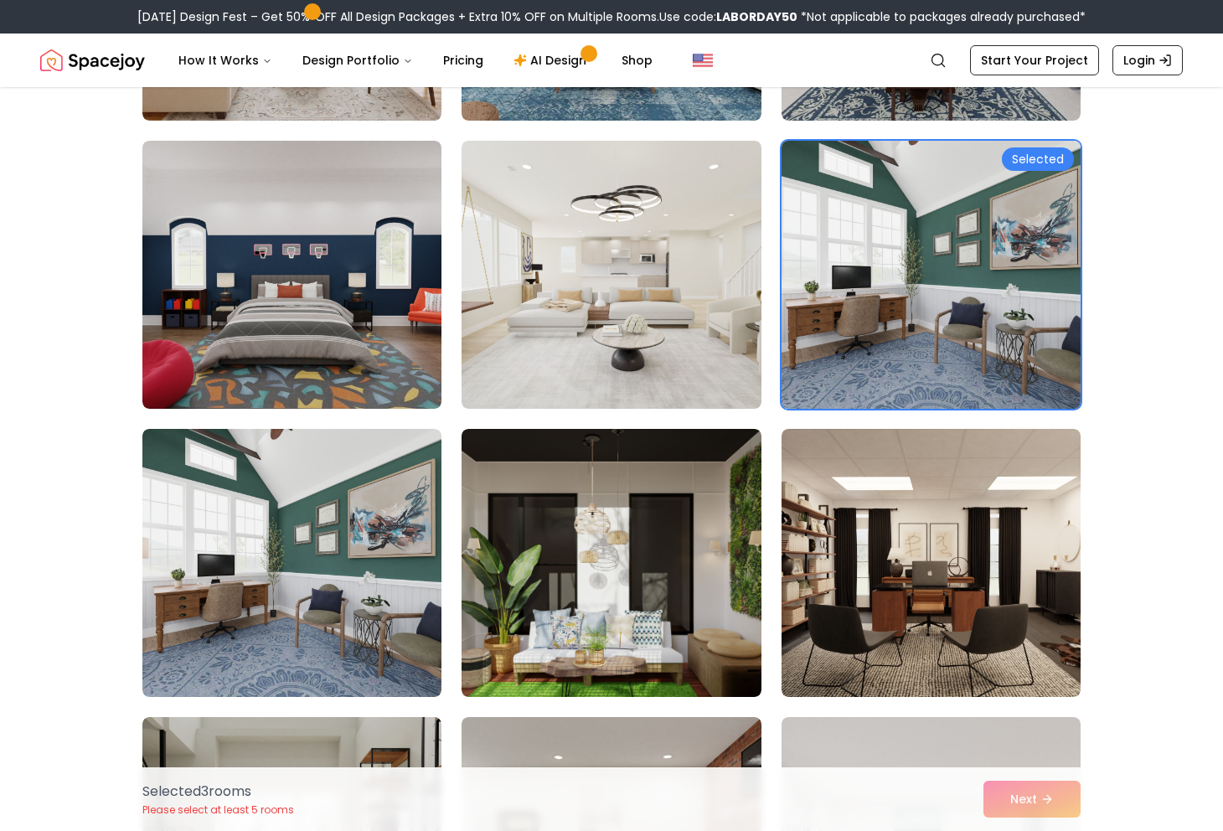
click at [1034, 223] on img at bounding box center [931, 274] width 314 height 281
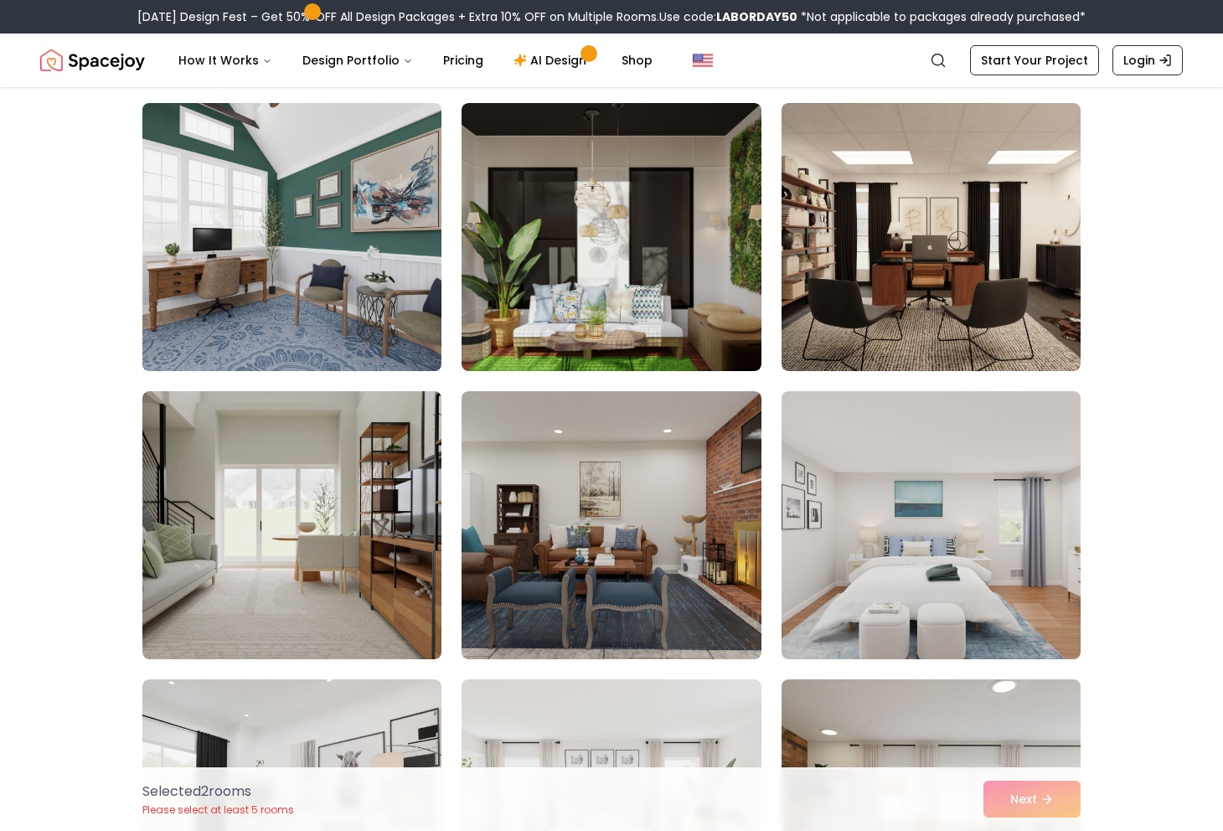
scroll to position [3603, 0]
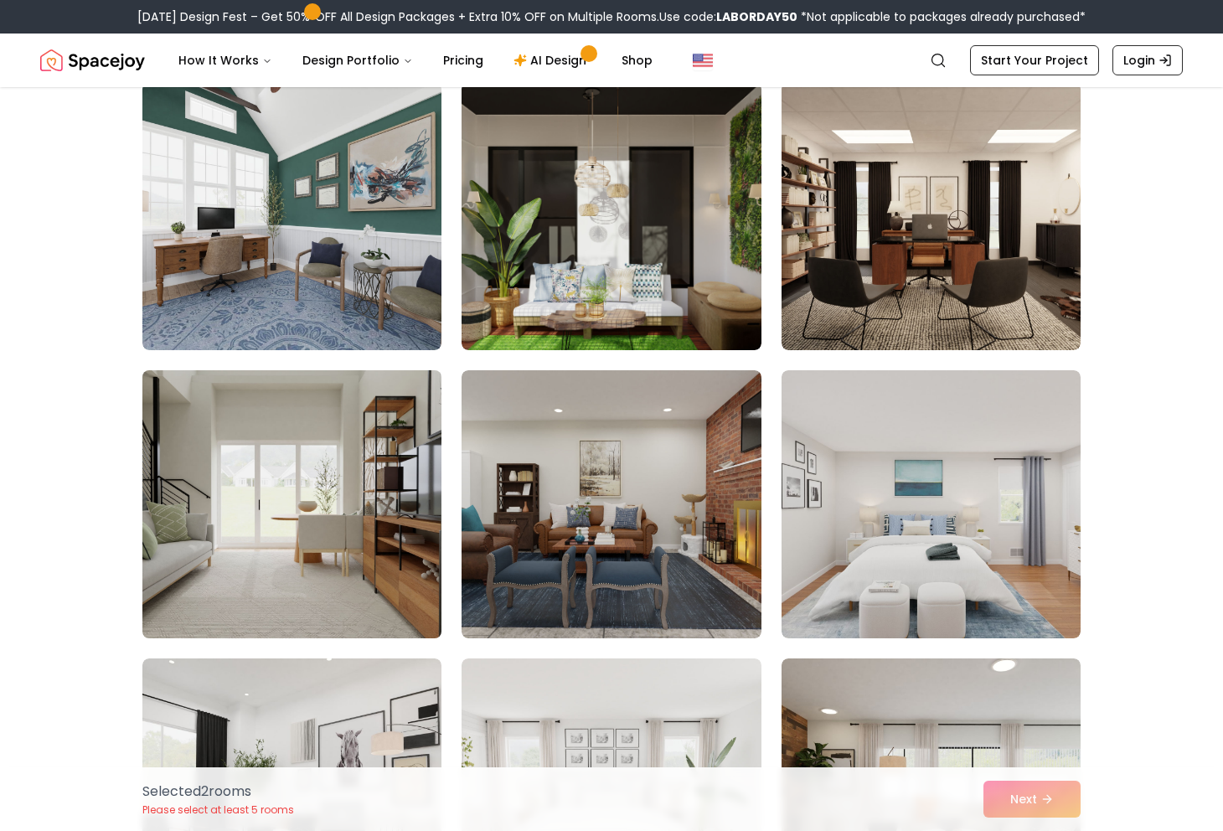
click at [292, 484] on img at bounding box center [292, 503] width 314 height 281
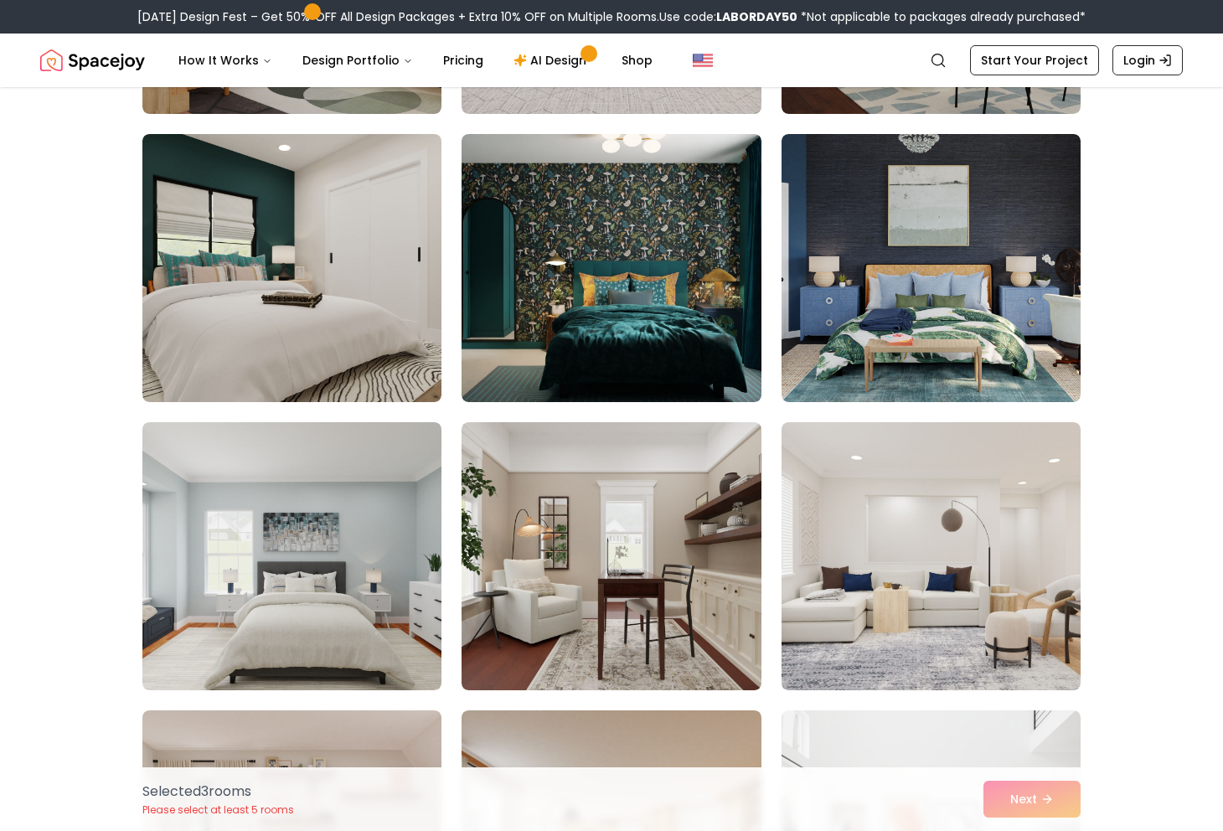
scroll to position [5872, 0]
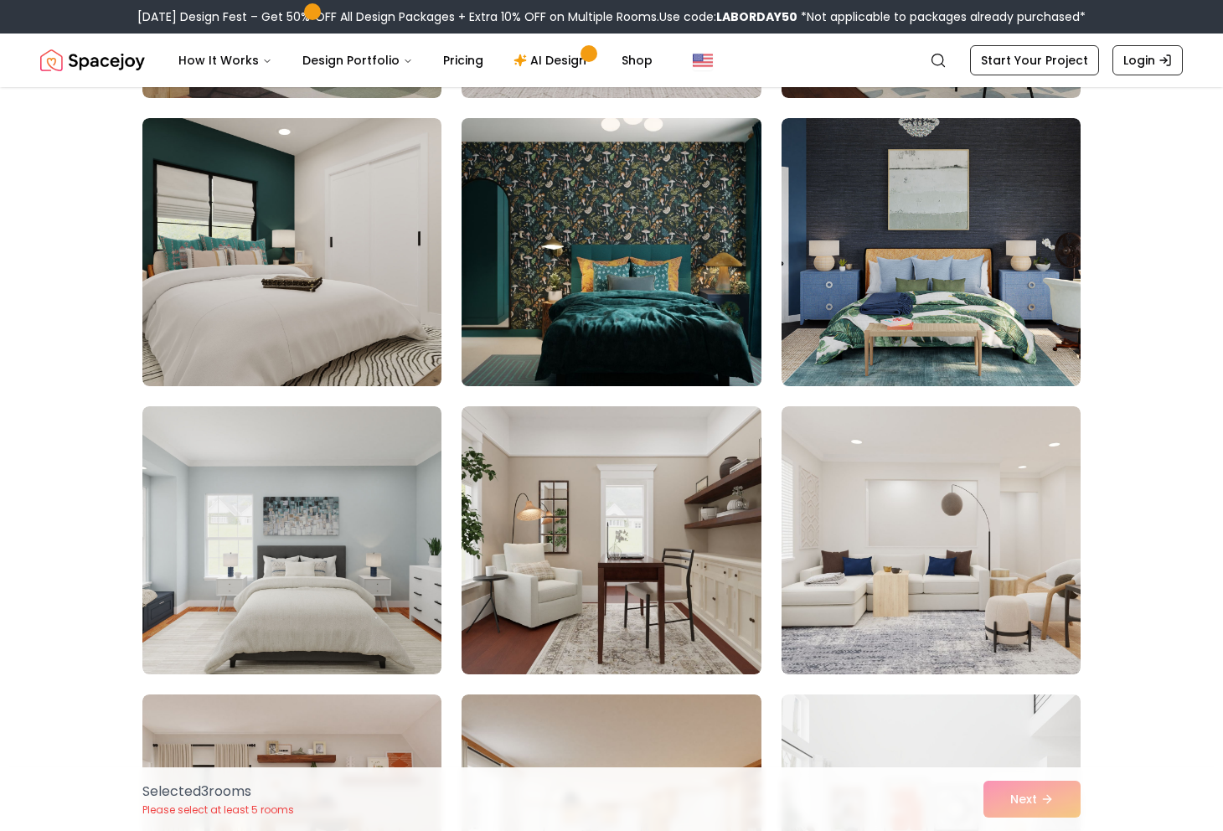
click at [642, 253] on img at bounding box center [611, 251] width 314 height 281
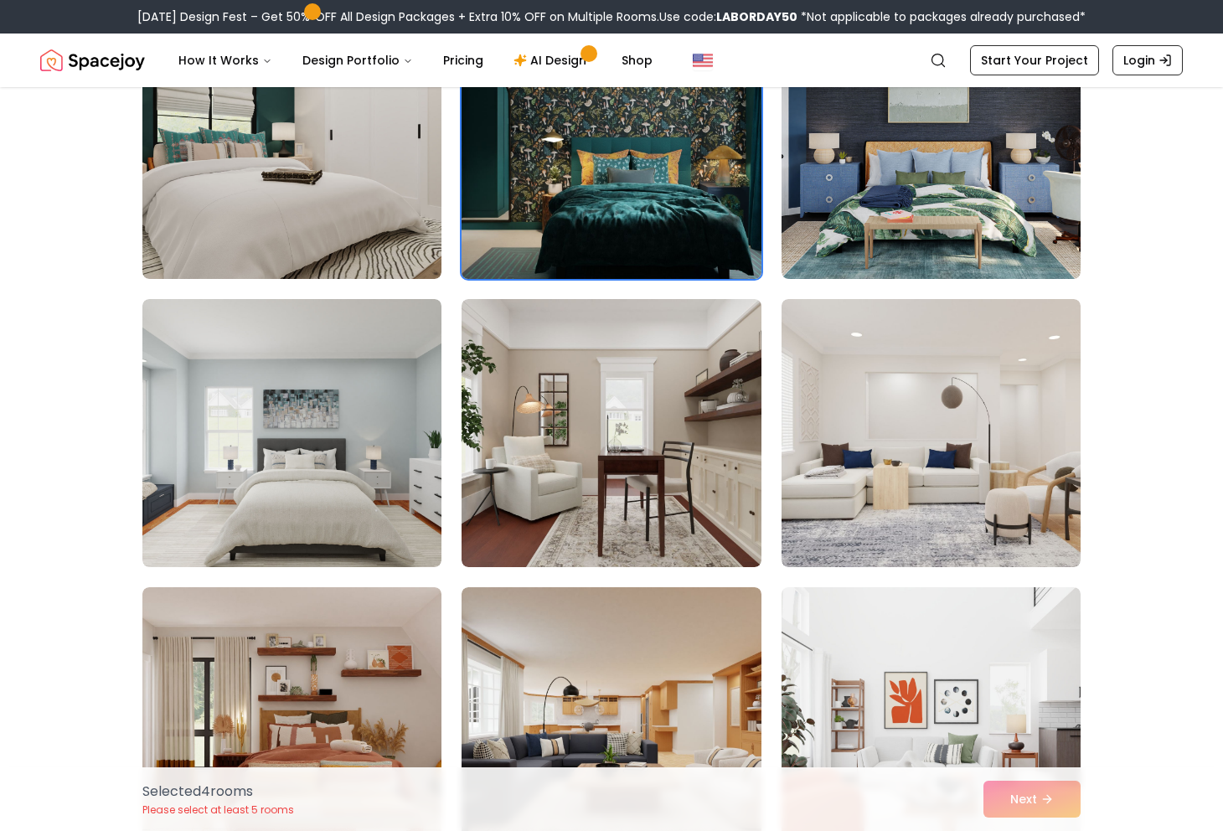
scroll to position [6096, 0]
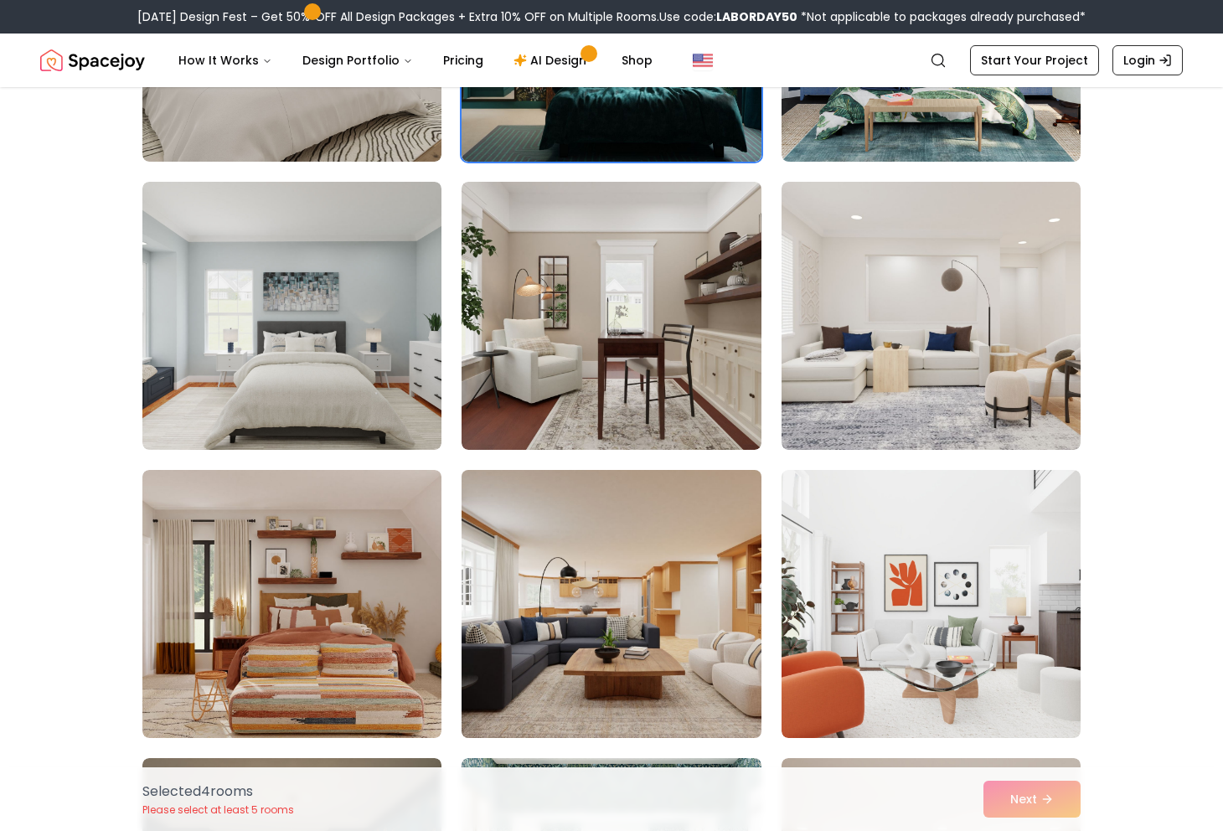
click at [596, 562] on img at bounding box center [611, 603] width 314 height 281
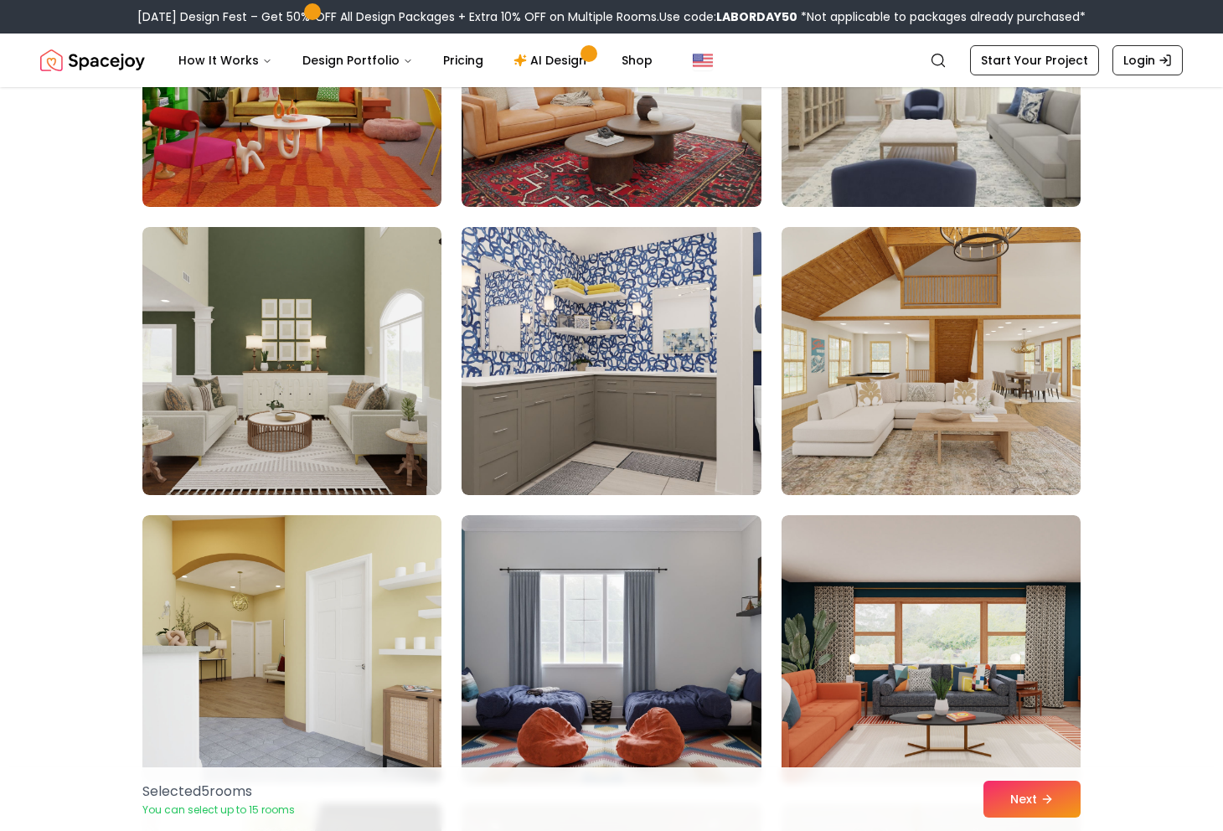
scroll to position [8386, 0]
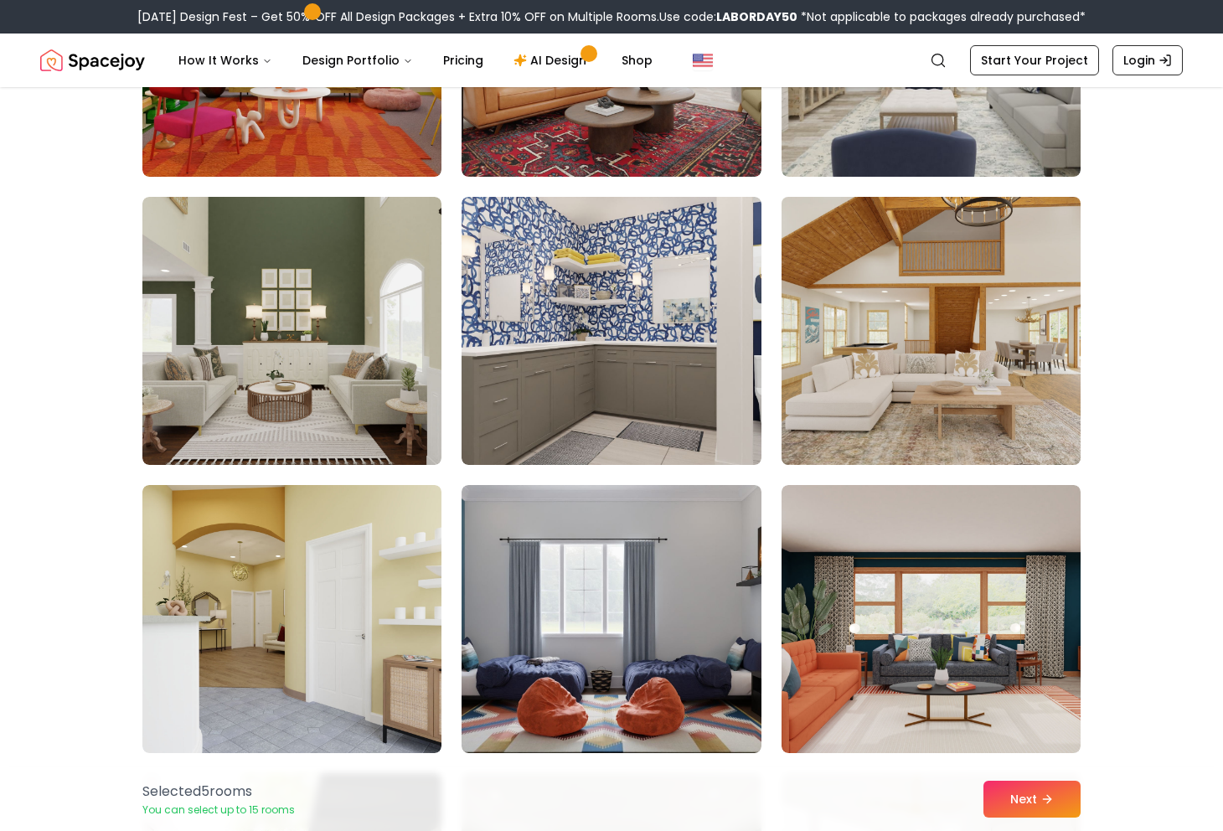
click at [914, 354] on img at bounding box center [931, 330] width 314 height 281
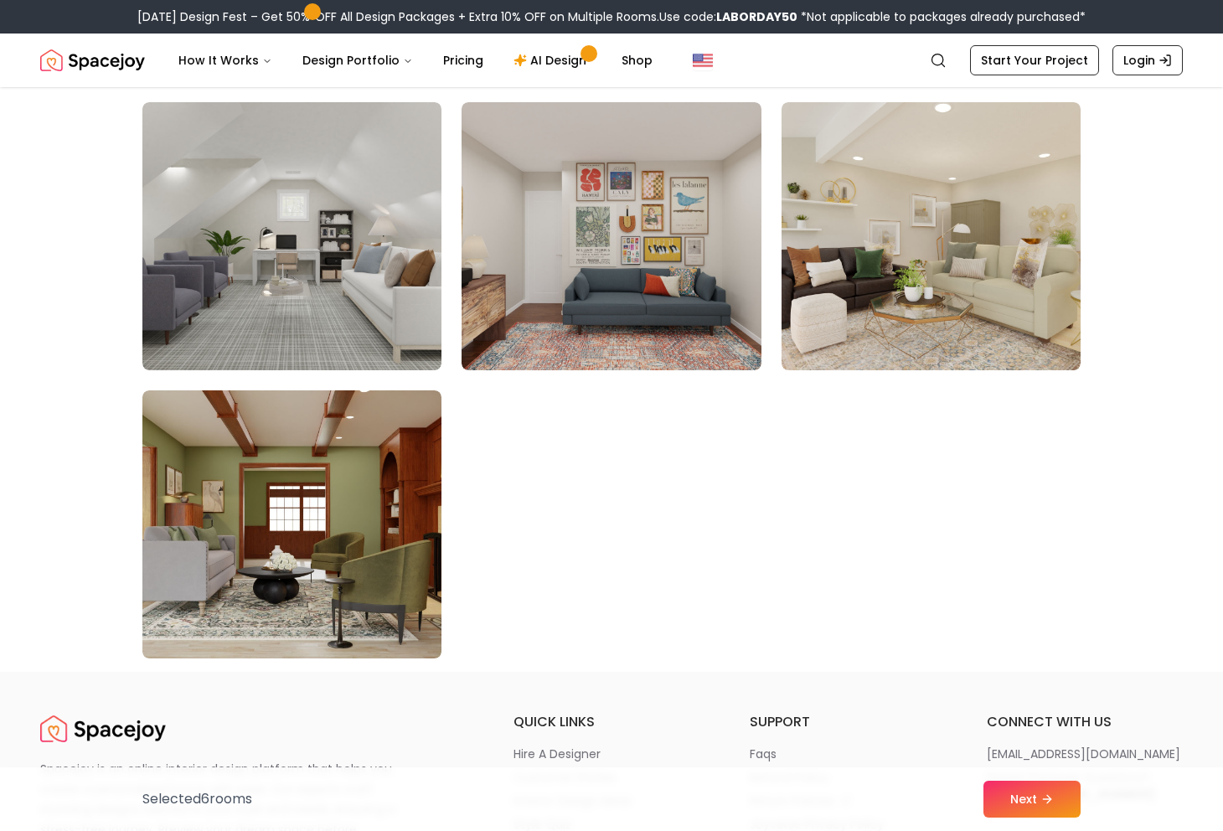
scroll to position [9367, 0]
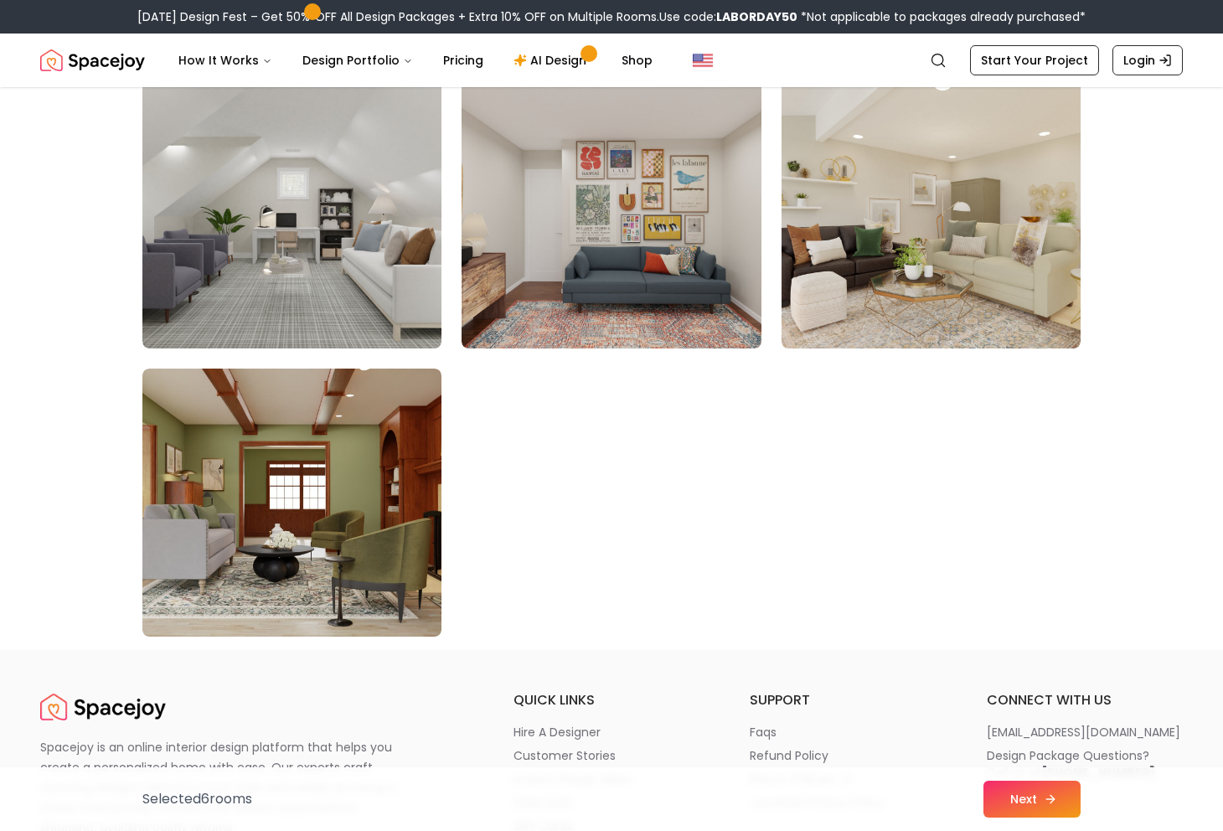
click at [1027, 794] on button "Next" at bounding box center [1031, 799] width 97 height 37
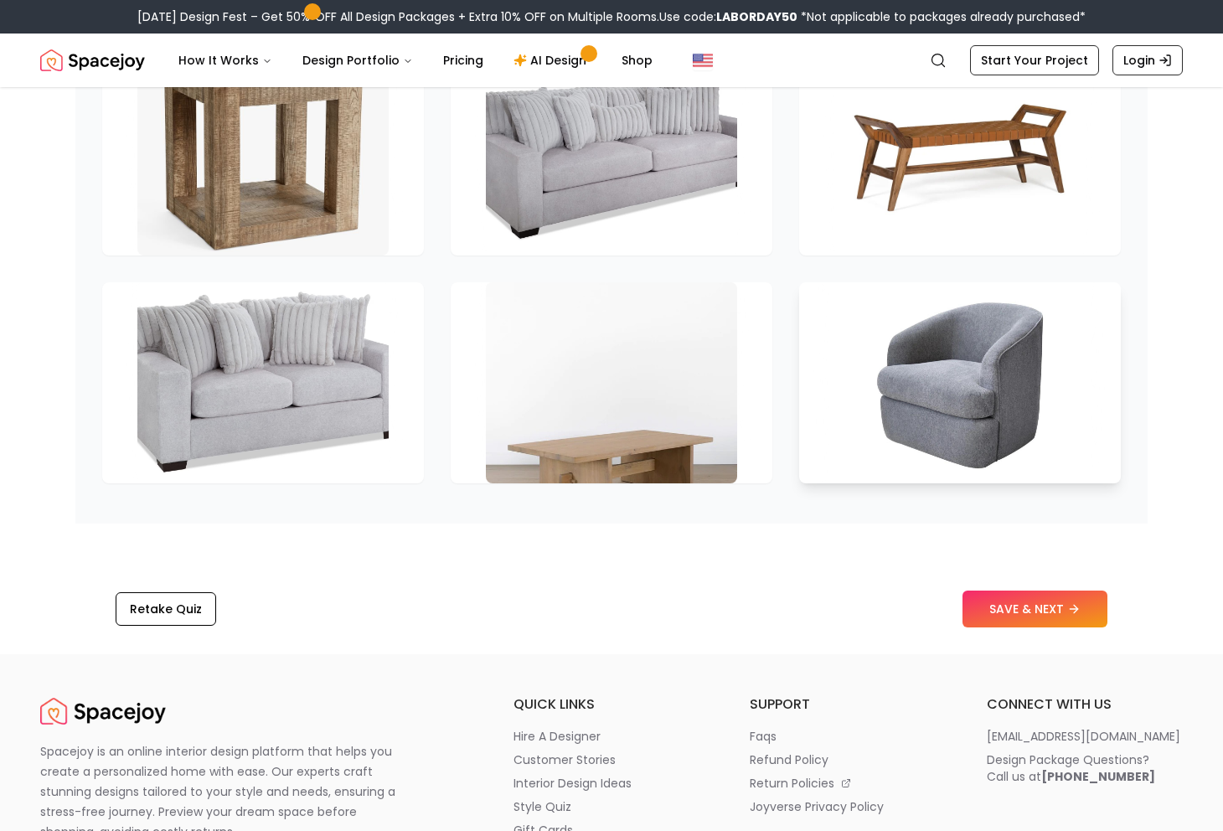
scroll to position [2488, 0]
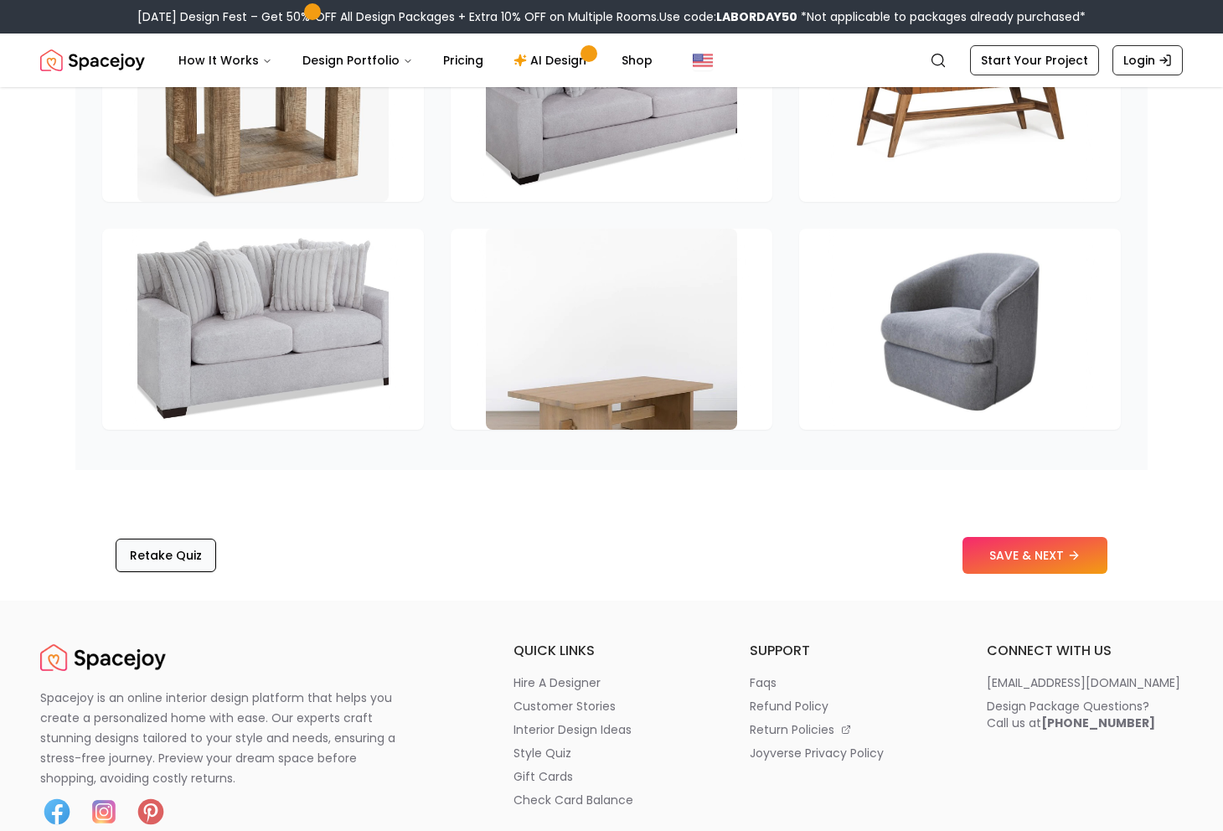
click at [192, 549] on button "Retake Quiz" at bounding box center [166, 556] width 101 height 34
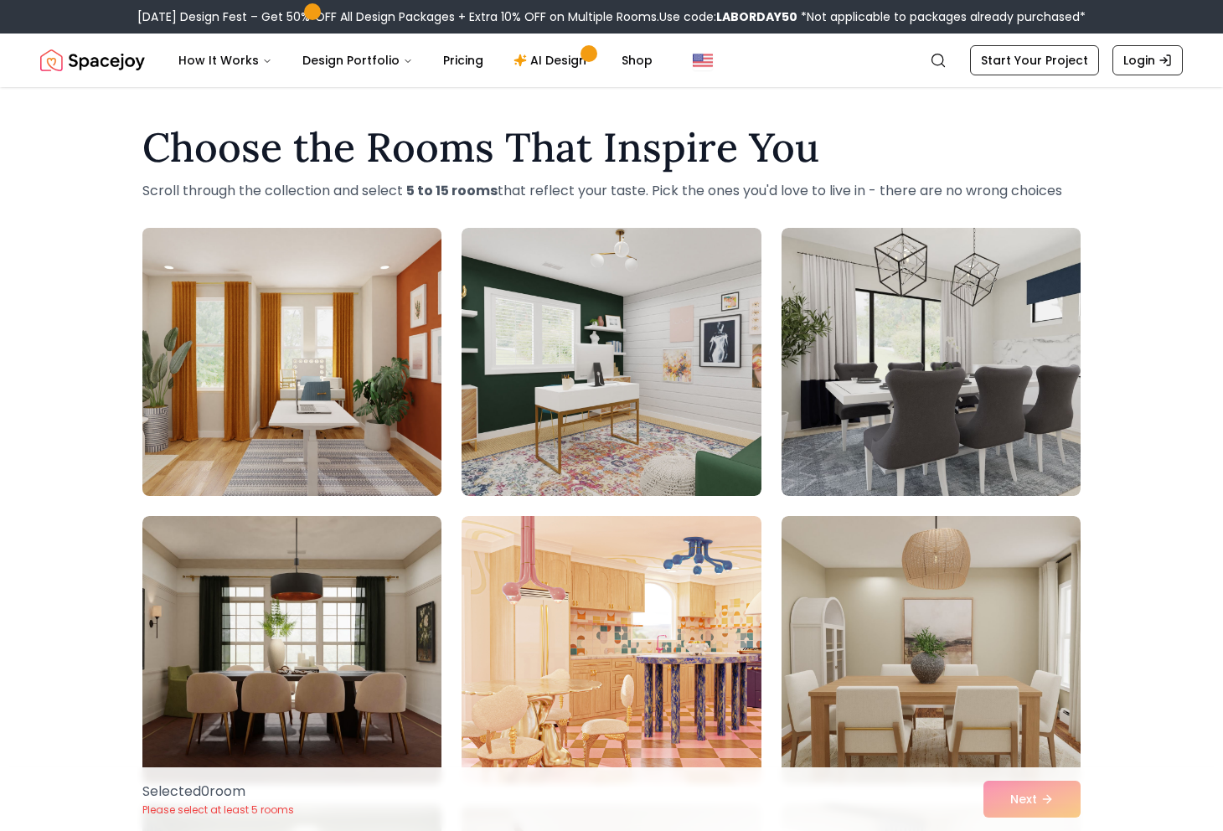
click at [253, 381] on img at bounding box center [292, 361] width 314 height 281
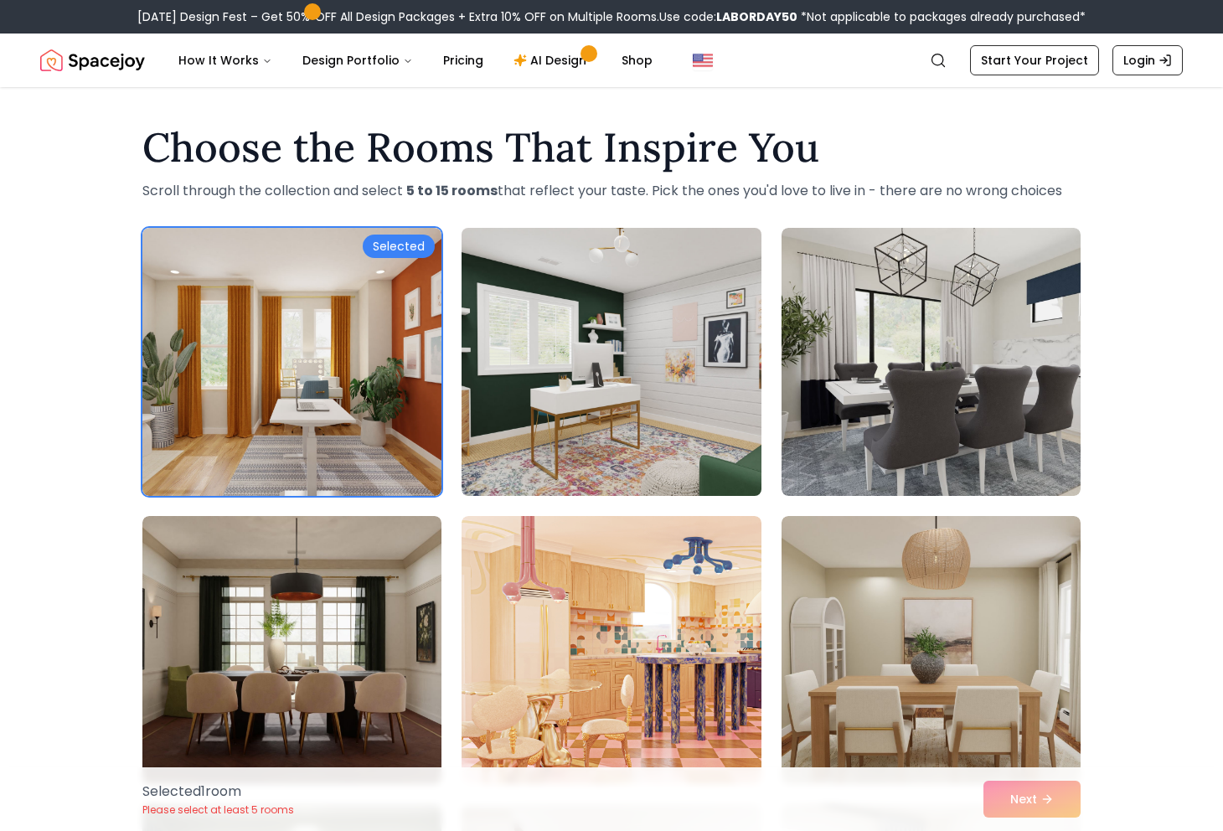
click at [568, 369] on img at bounding box center [611, 361] width 314 height 281
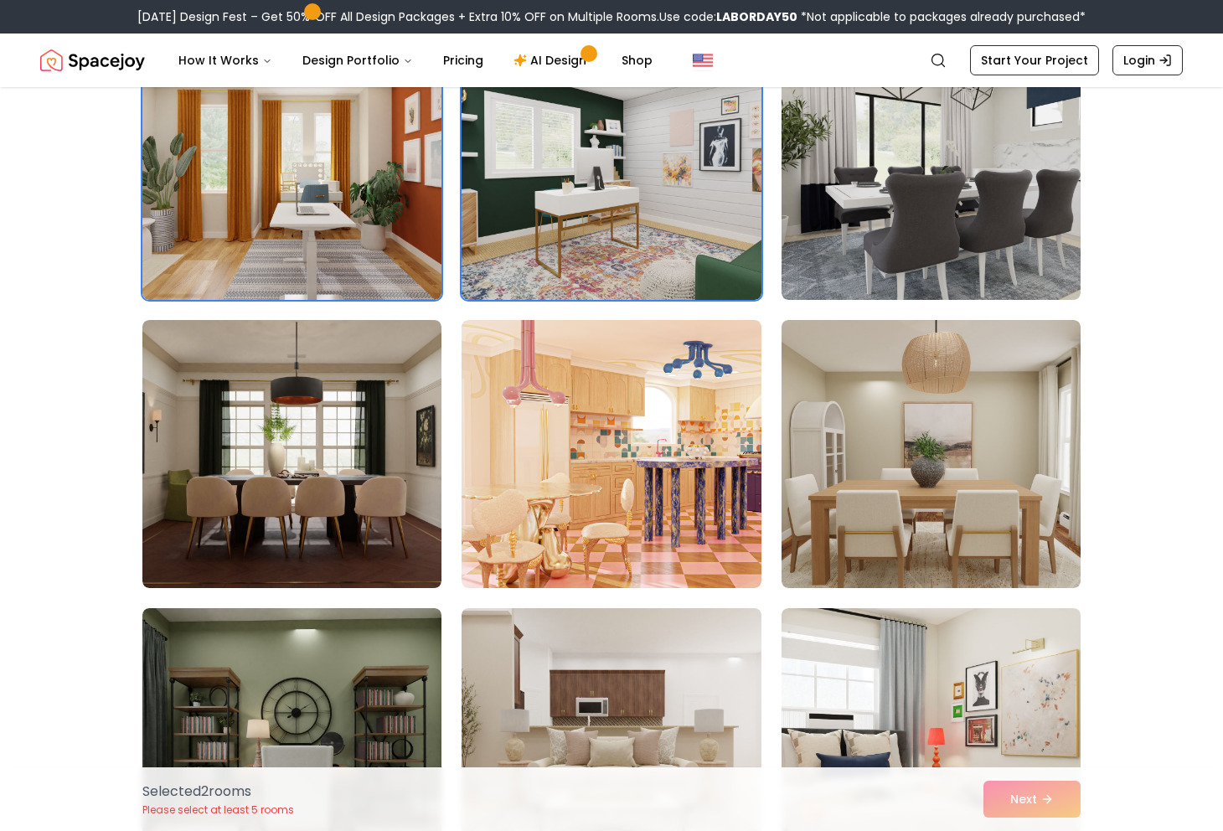
scroll to position [249, 0]
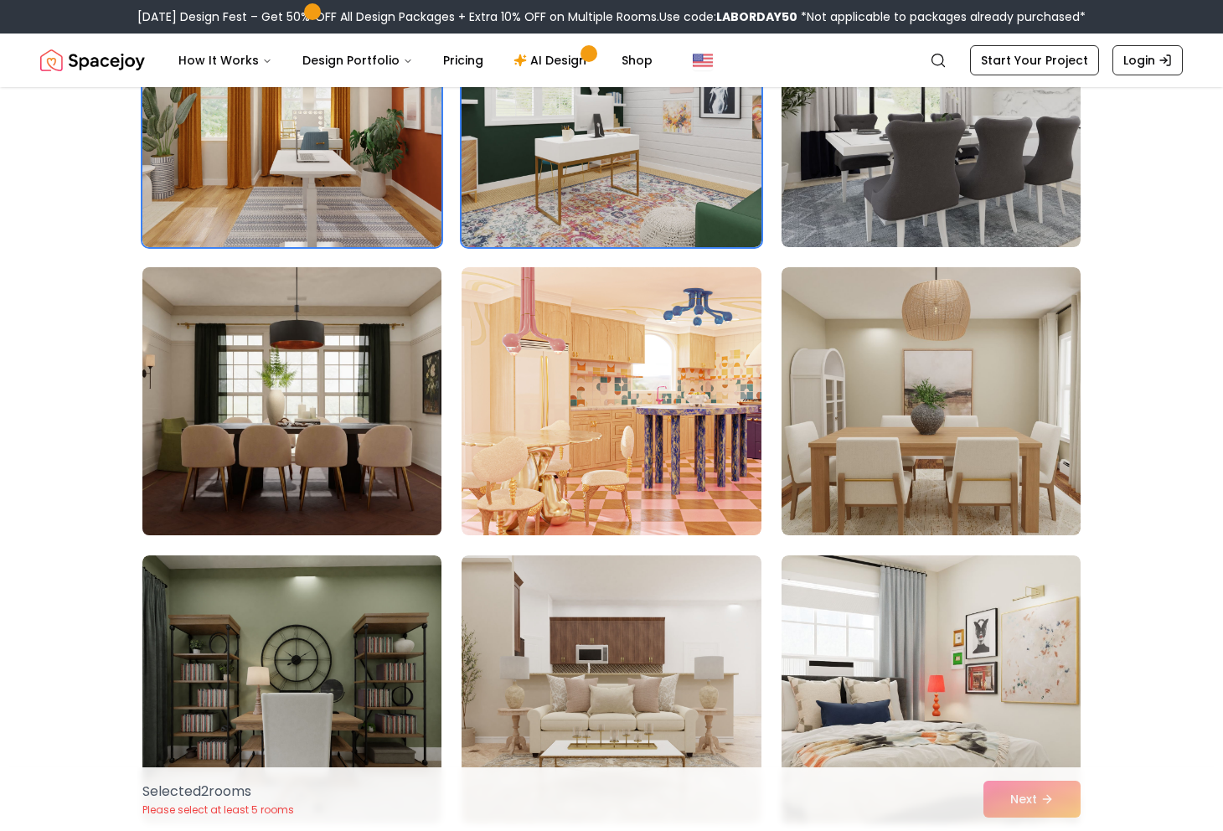
click at [260, 412] on img at bounding box center [292, 400] width 314 height 281
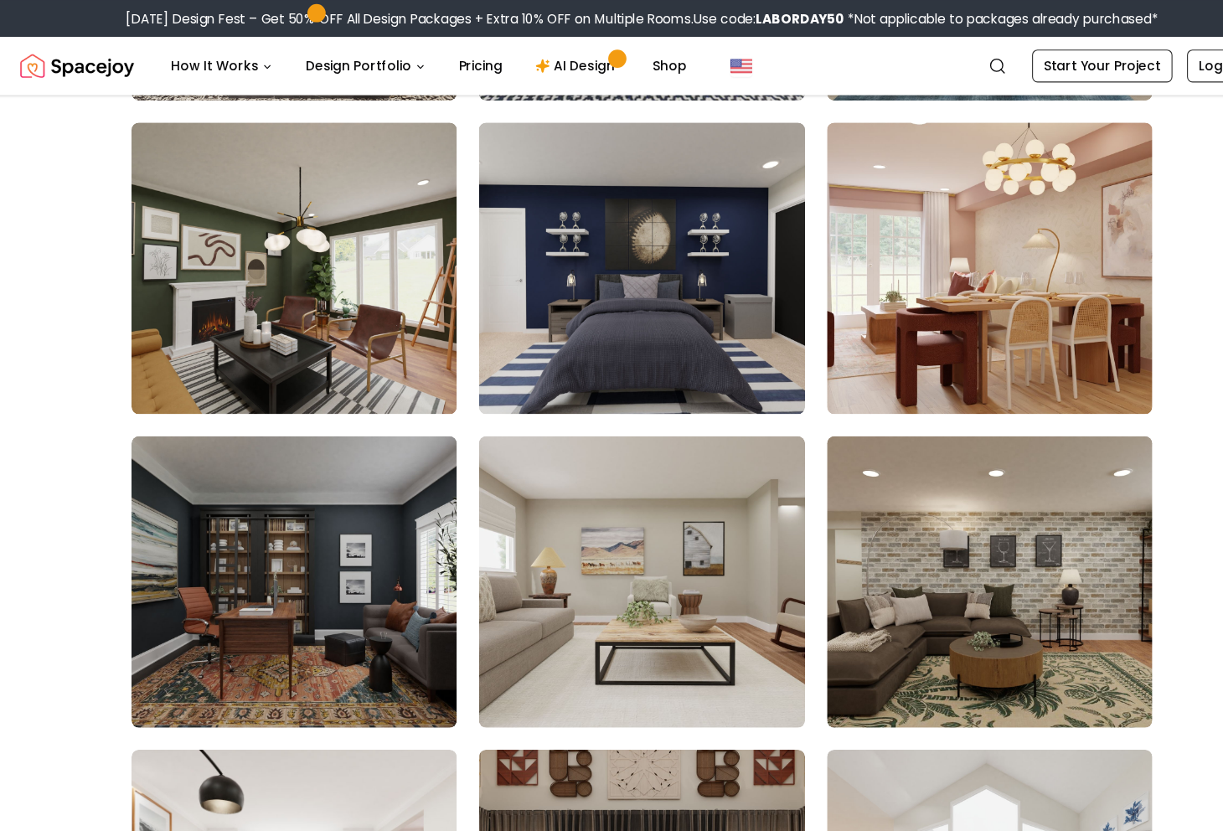
scroll to position [2130, 0]
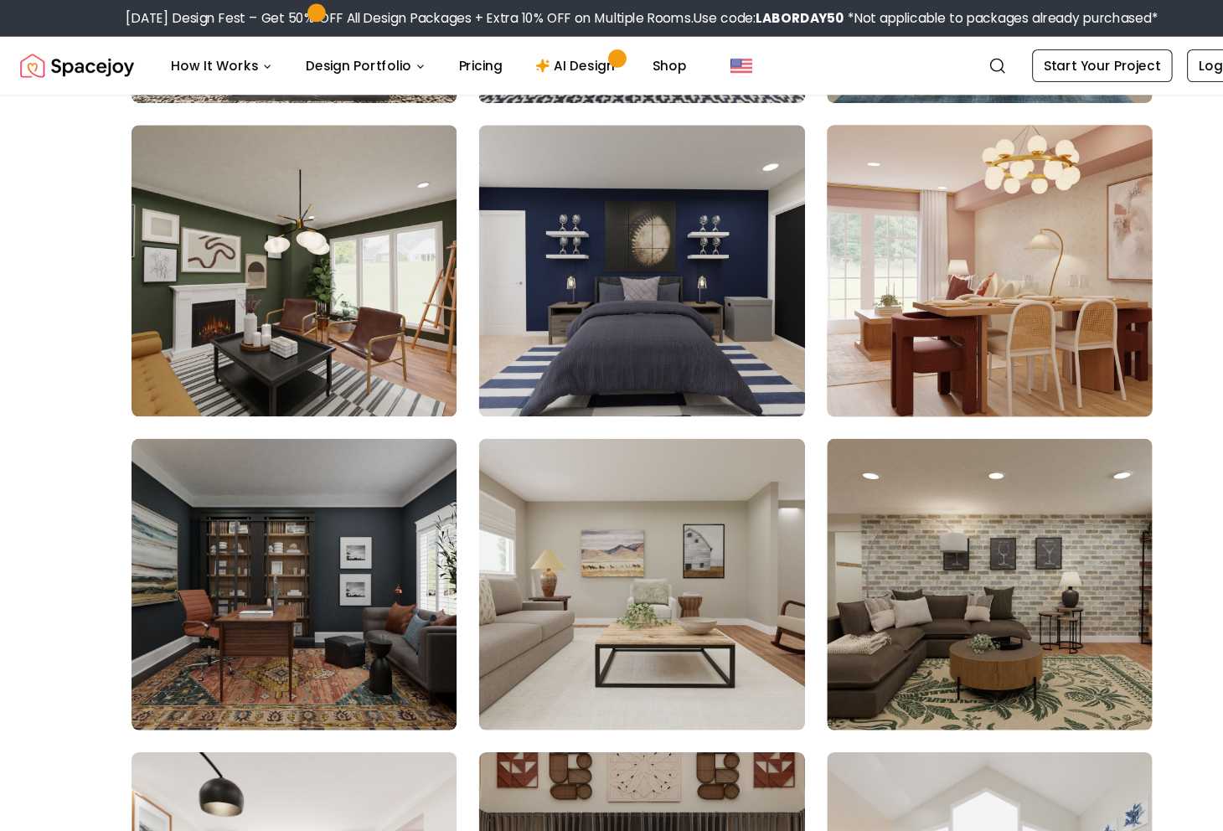
click at [908, 251] on img at bounding box center [931, 248] width 314 height 281
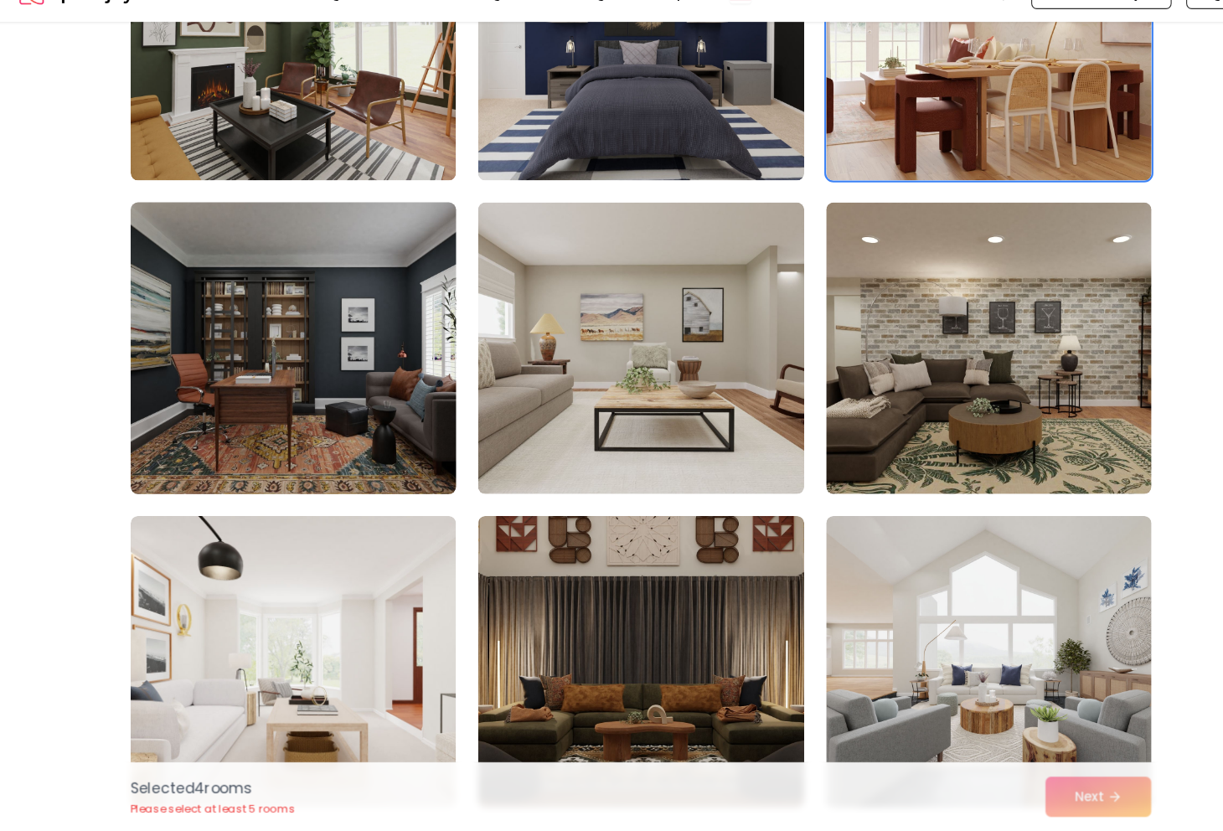
click at [259, 359] on img at bounding box center [292, 386] width 314 height 281
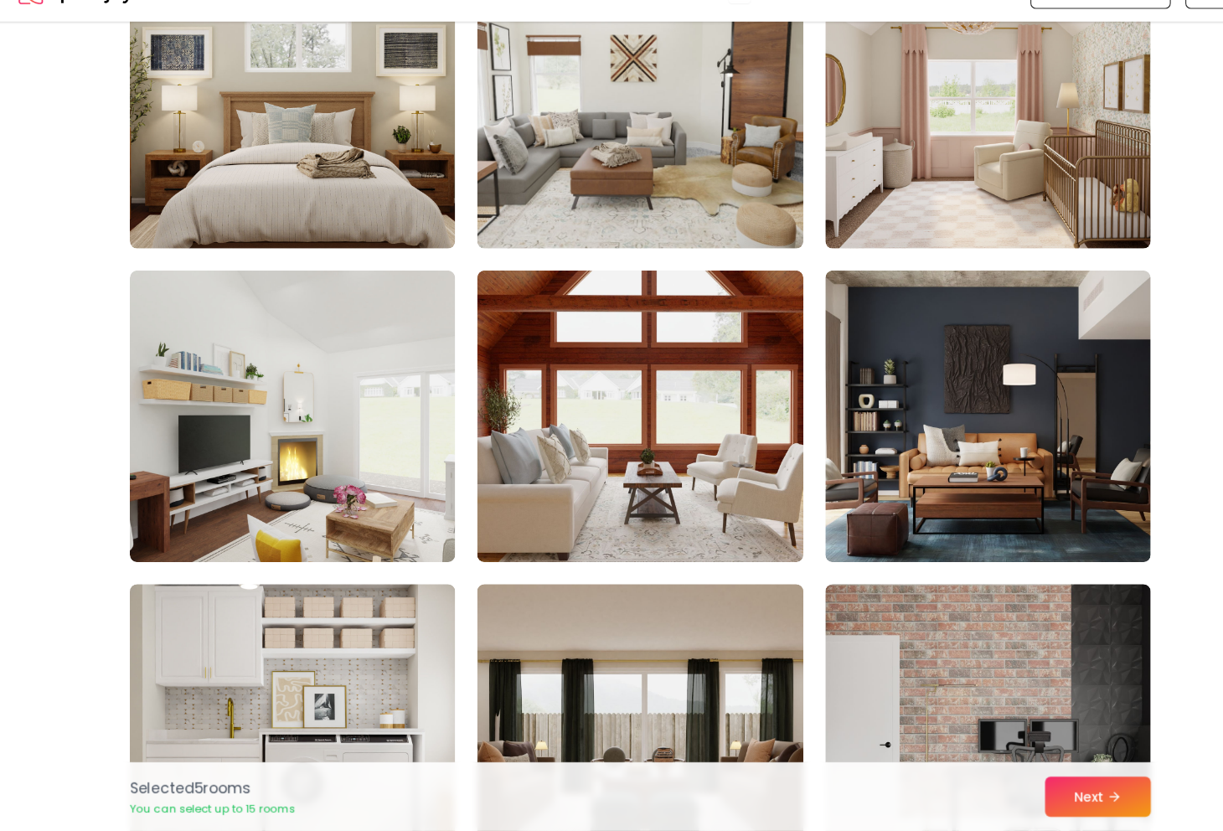
scroll to position [5112, 0]
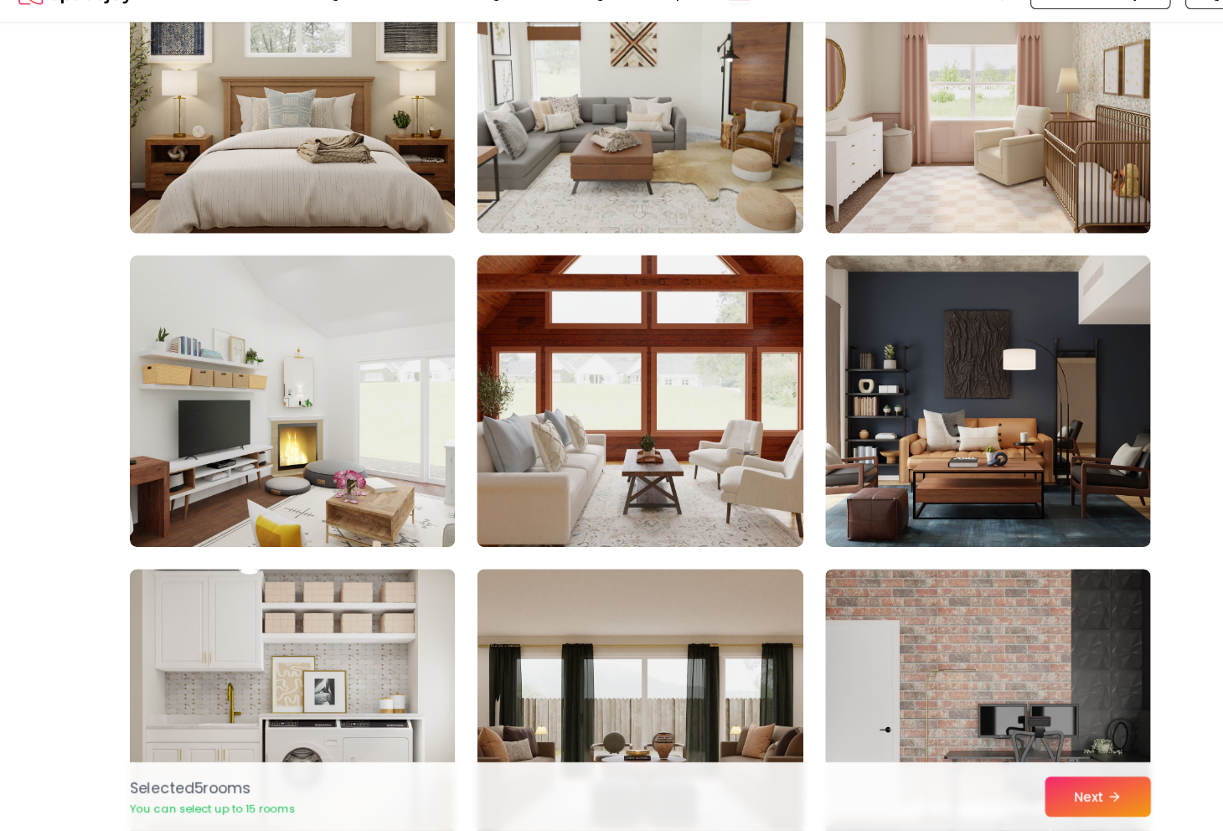
click at [539, 400] on img at bounding box center [611, 435] width 314 height 281
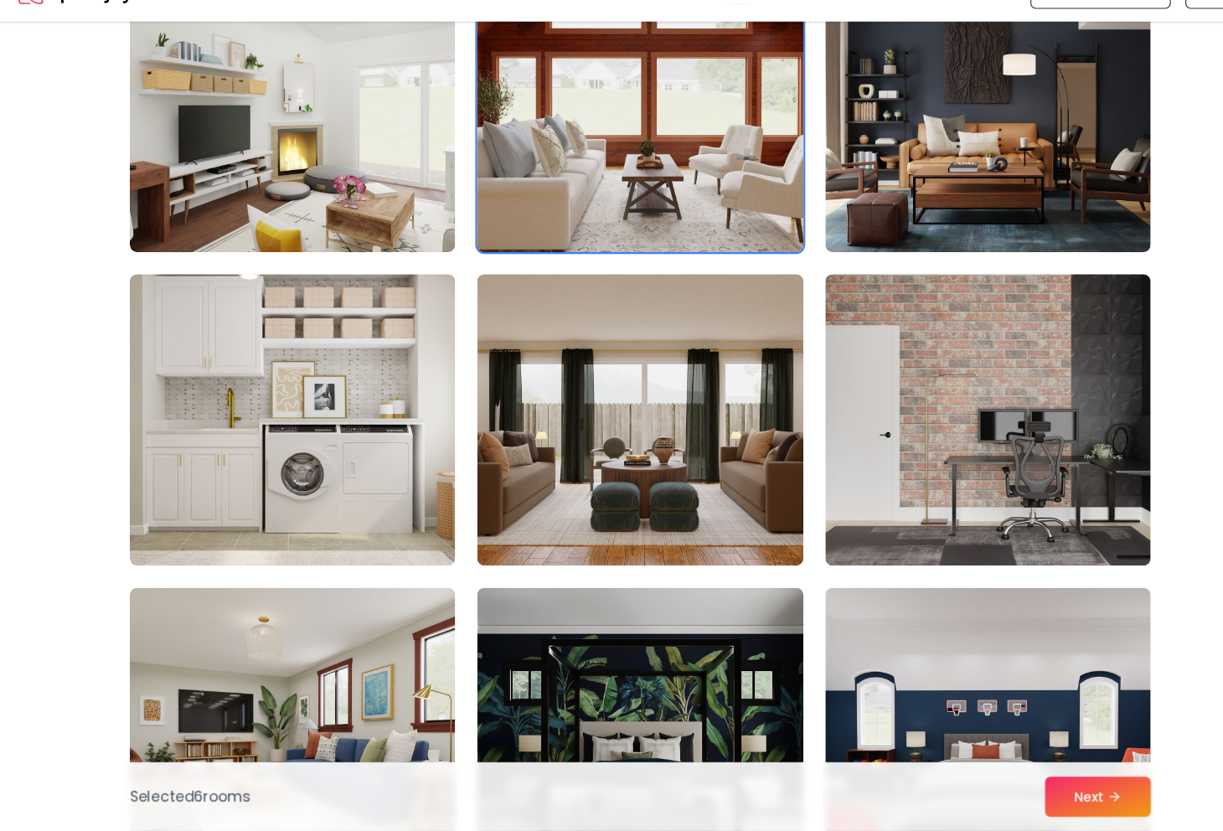
scroll to position [5393, 0]
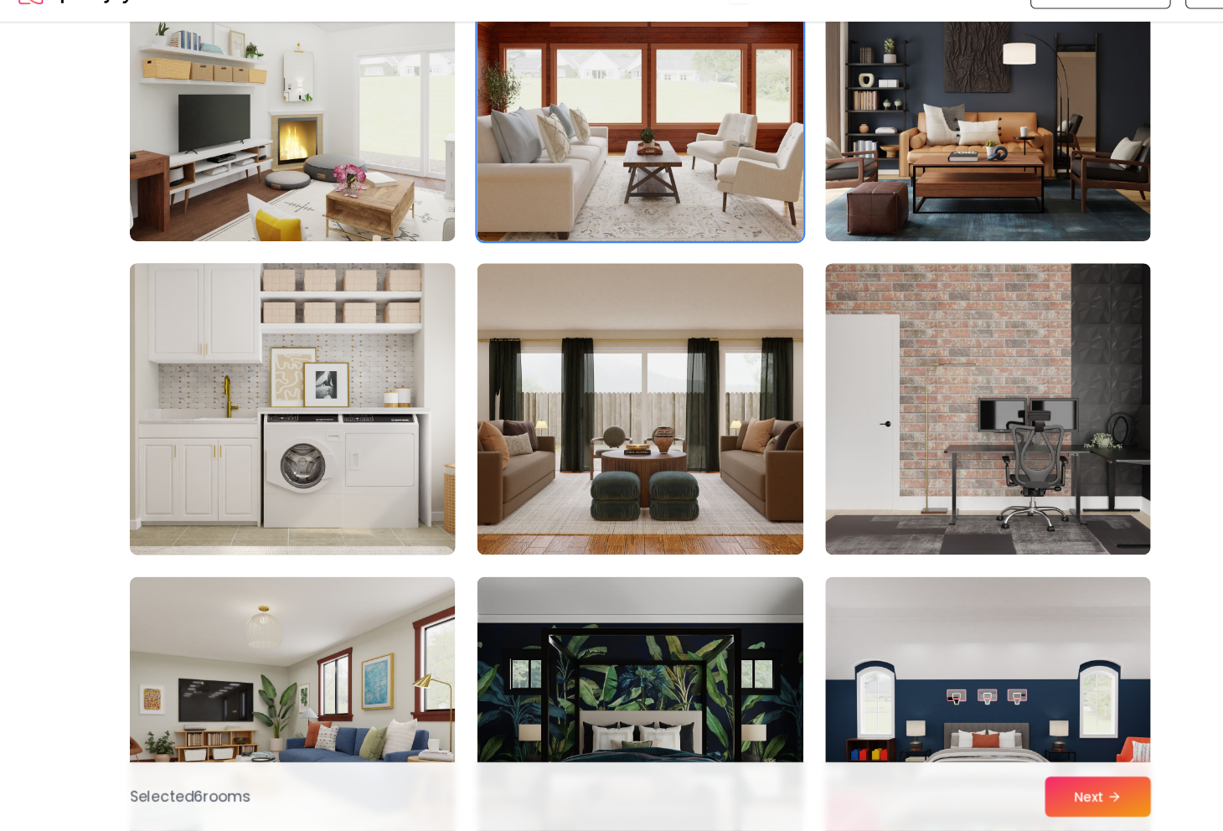
click at [210, 437] on img at bounding box center [292, 442] width 314 height 281
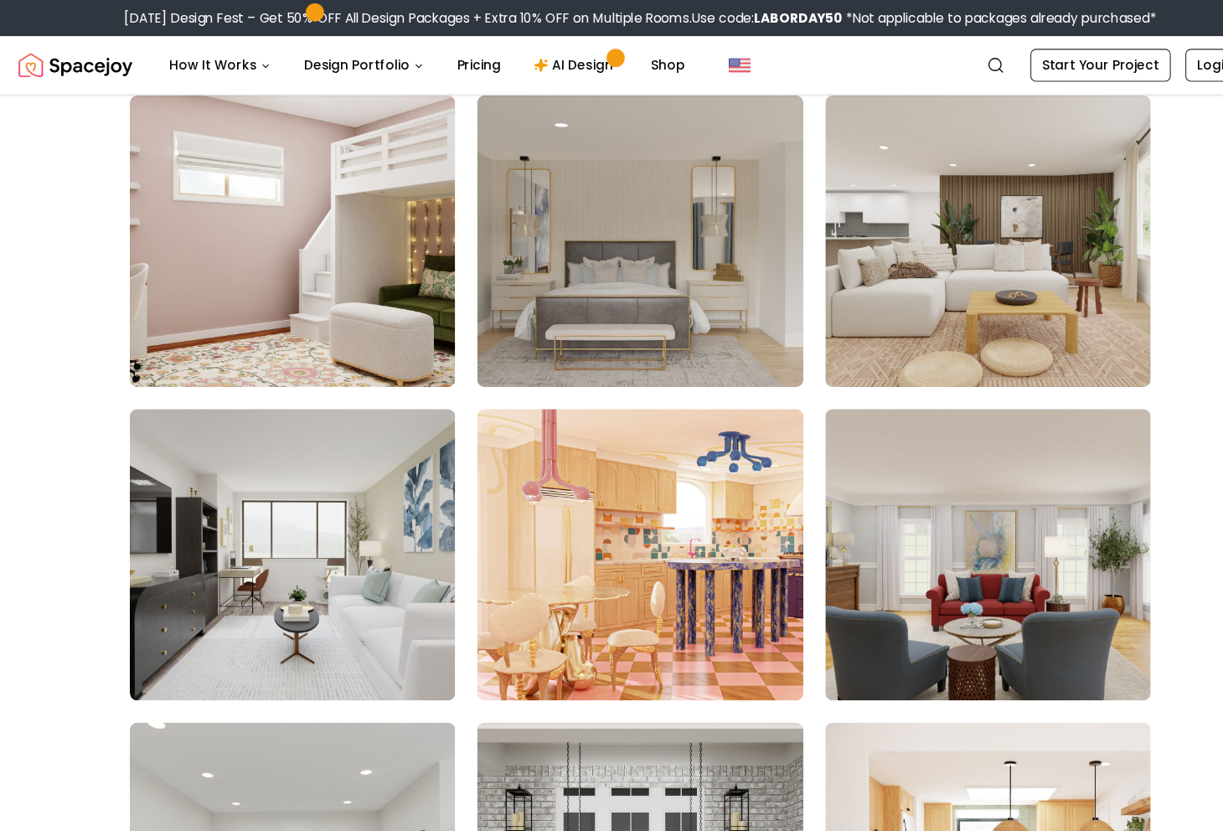
scroll to position [6171, 0]
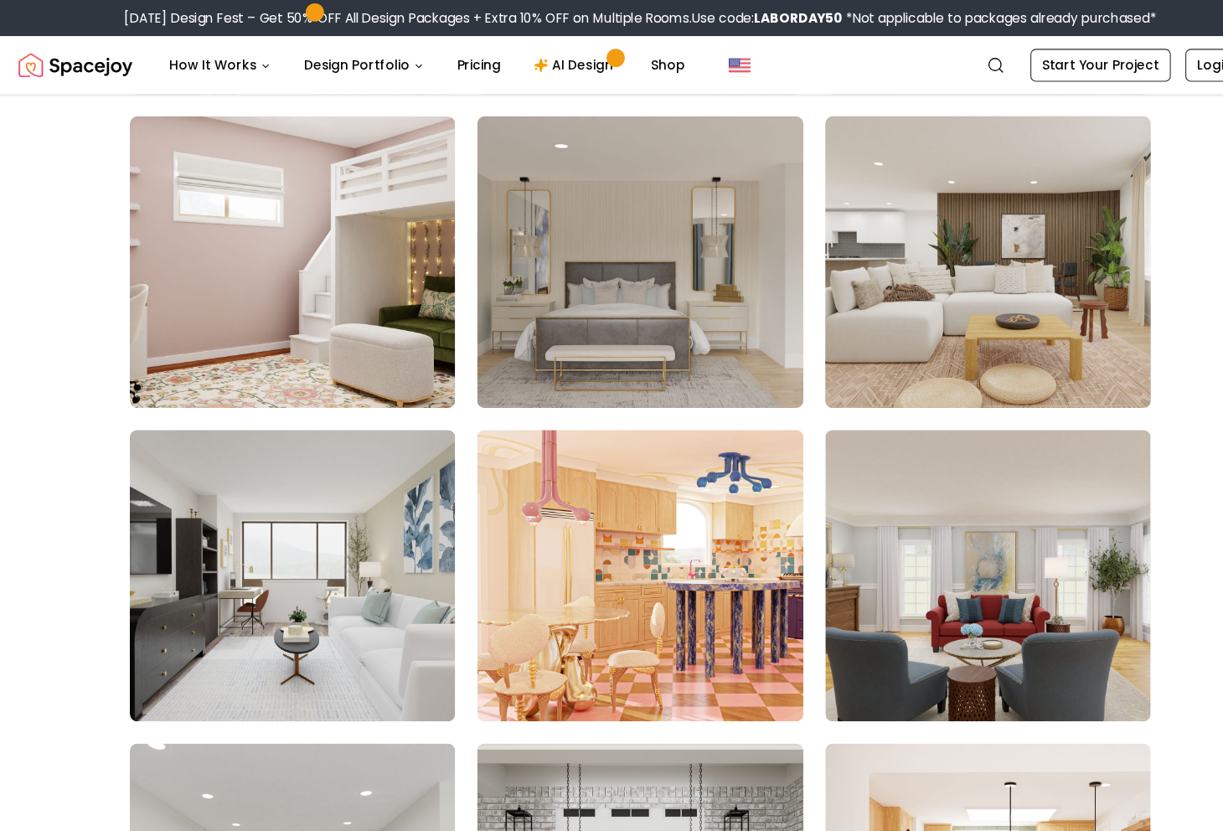
click at [1000, 226] on img at bounding box center [931, 241] width 314 height 281
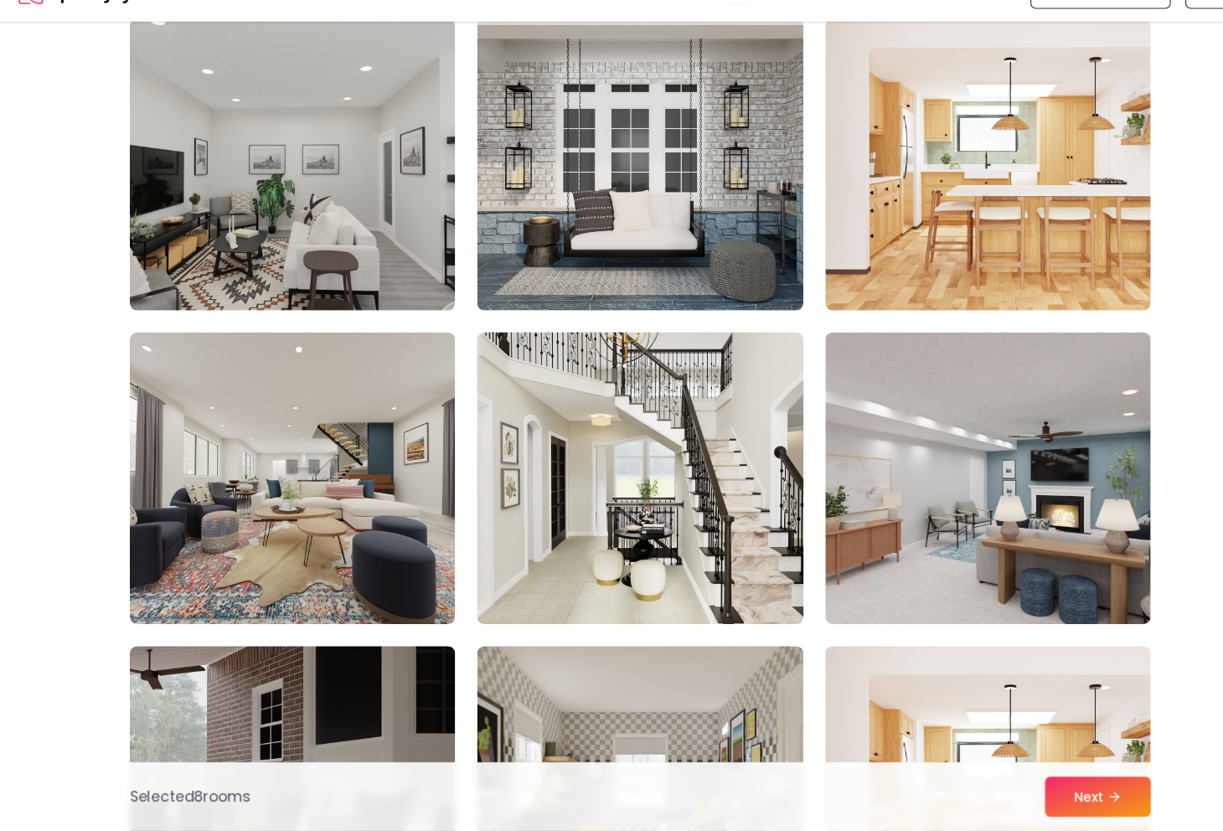
scroll to position [6769, 0]
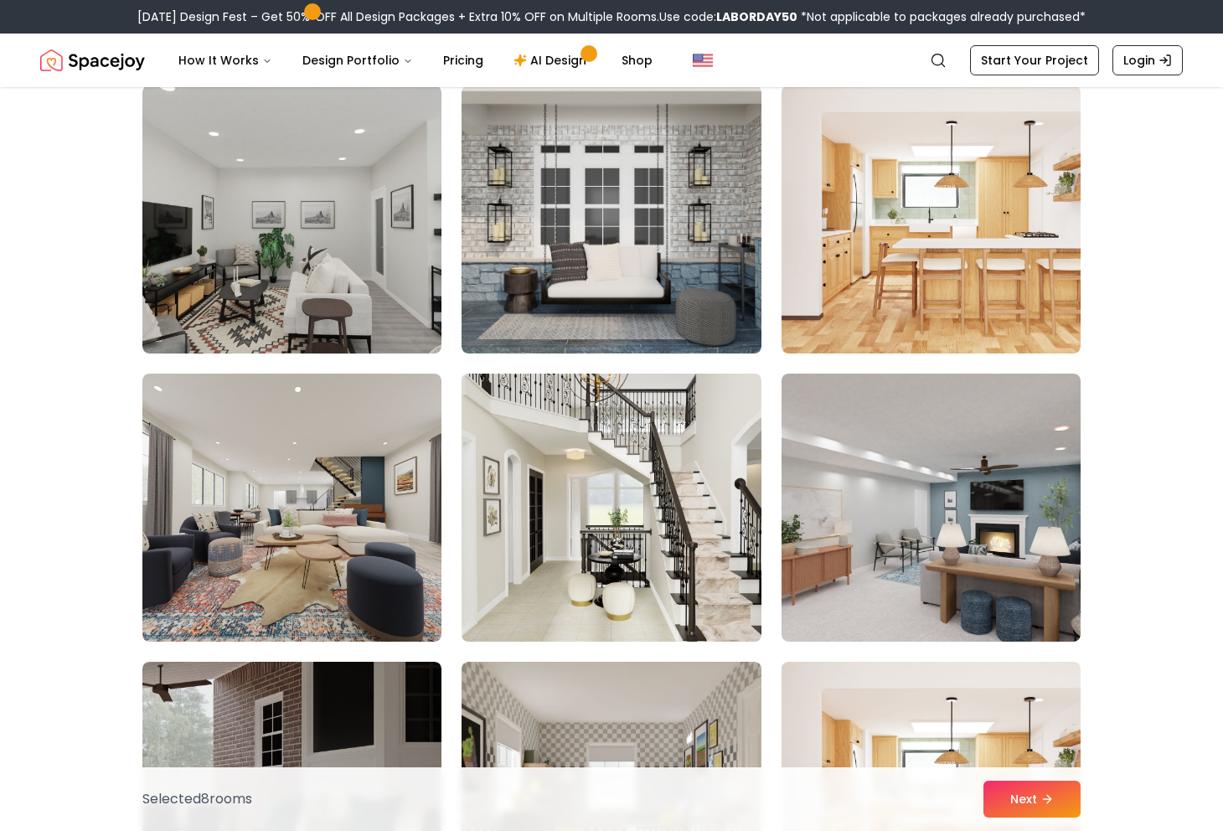
click at [639, 523] on img at bounding box center [611, 507] width 314 height 281
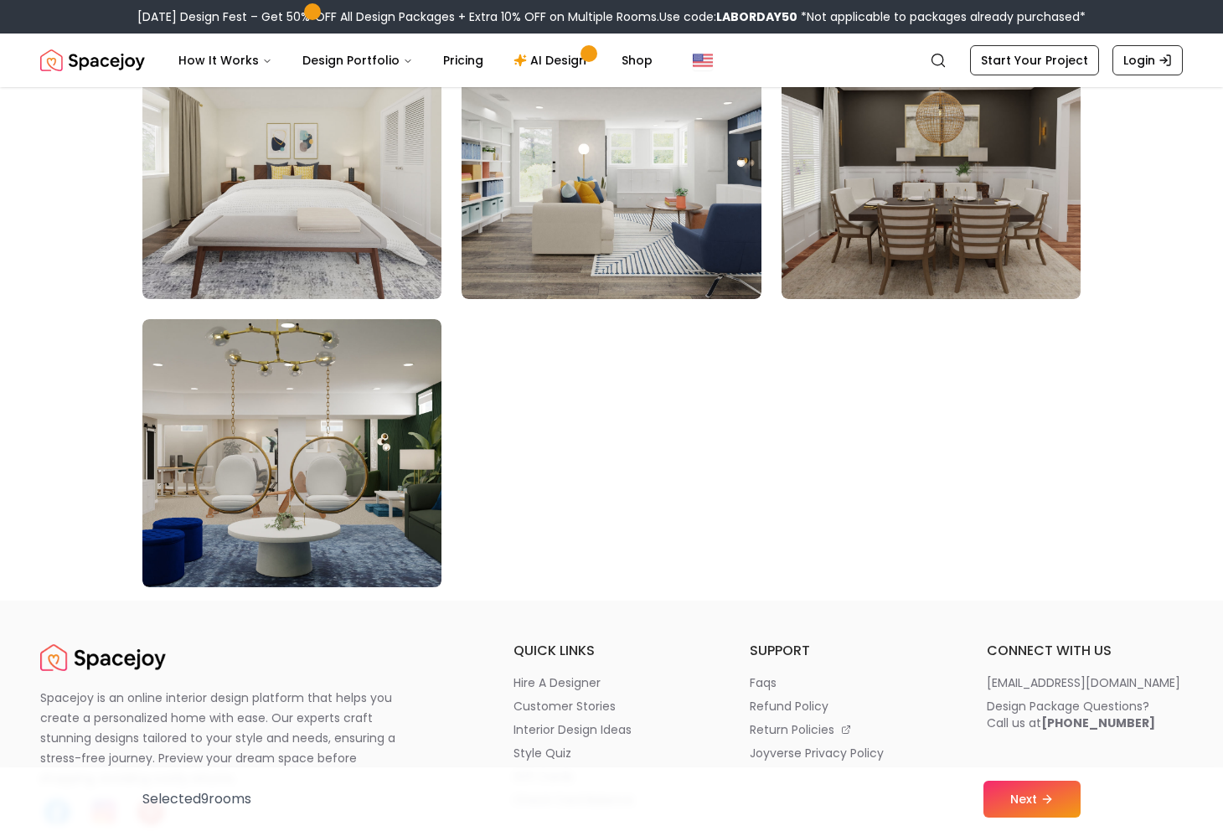
scroll to position [9442, 0]
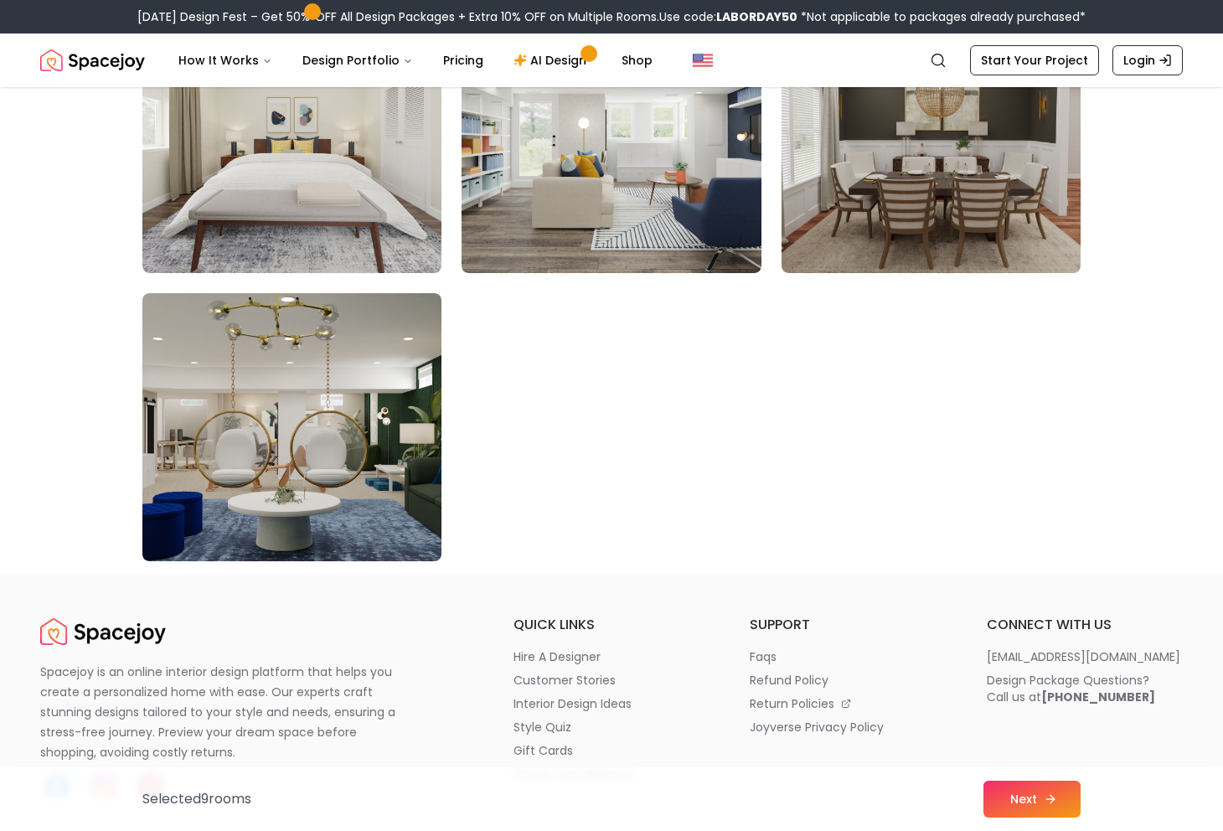
click at [1004, 796] on button "Next" at bounding box center [1031, 799] width 97 height 37
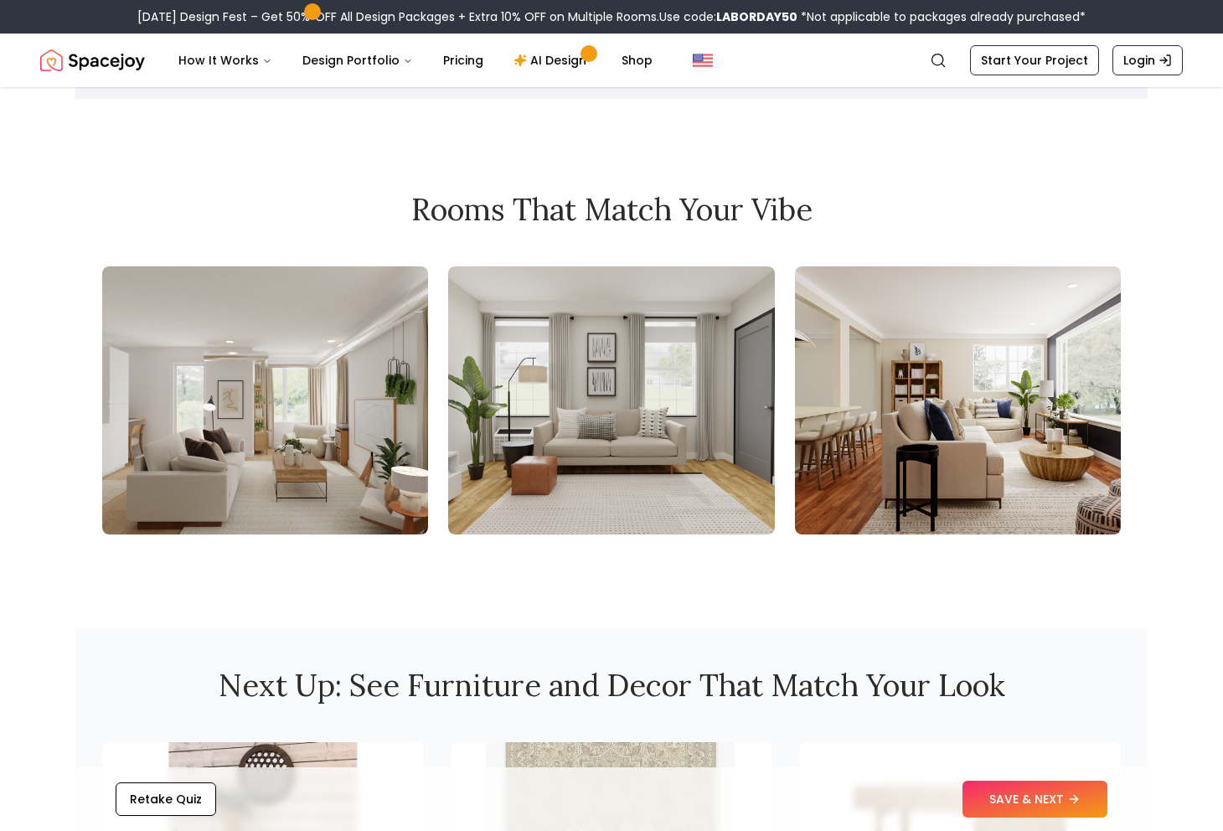
scroll to position [1755, 0]
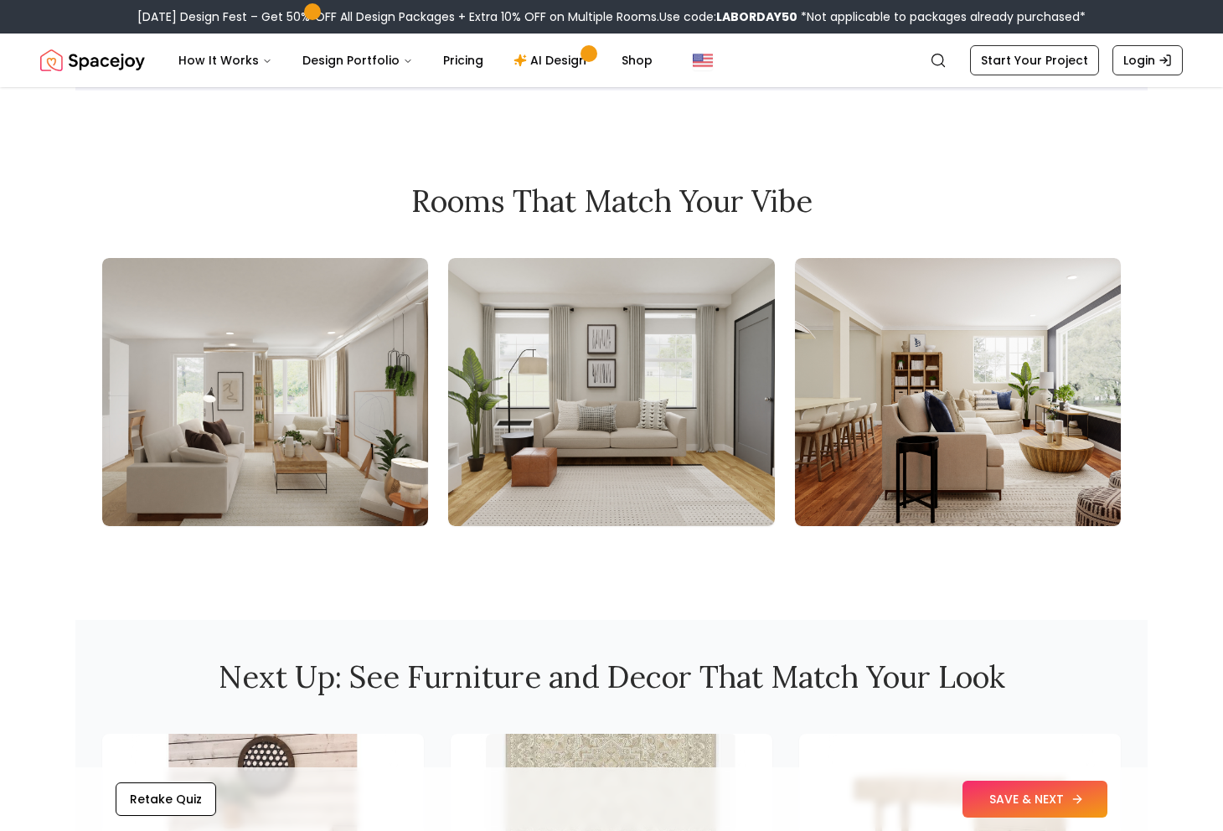
click at [1060, 807] on button "SAVE & NEXT" at bounding box center [1034, 799] width 145 height 37
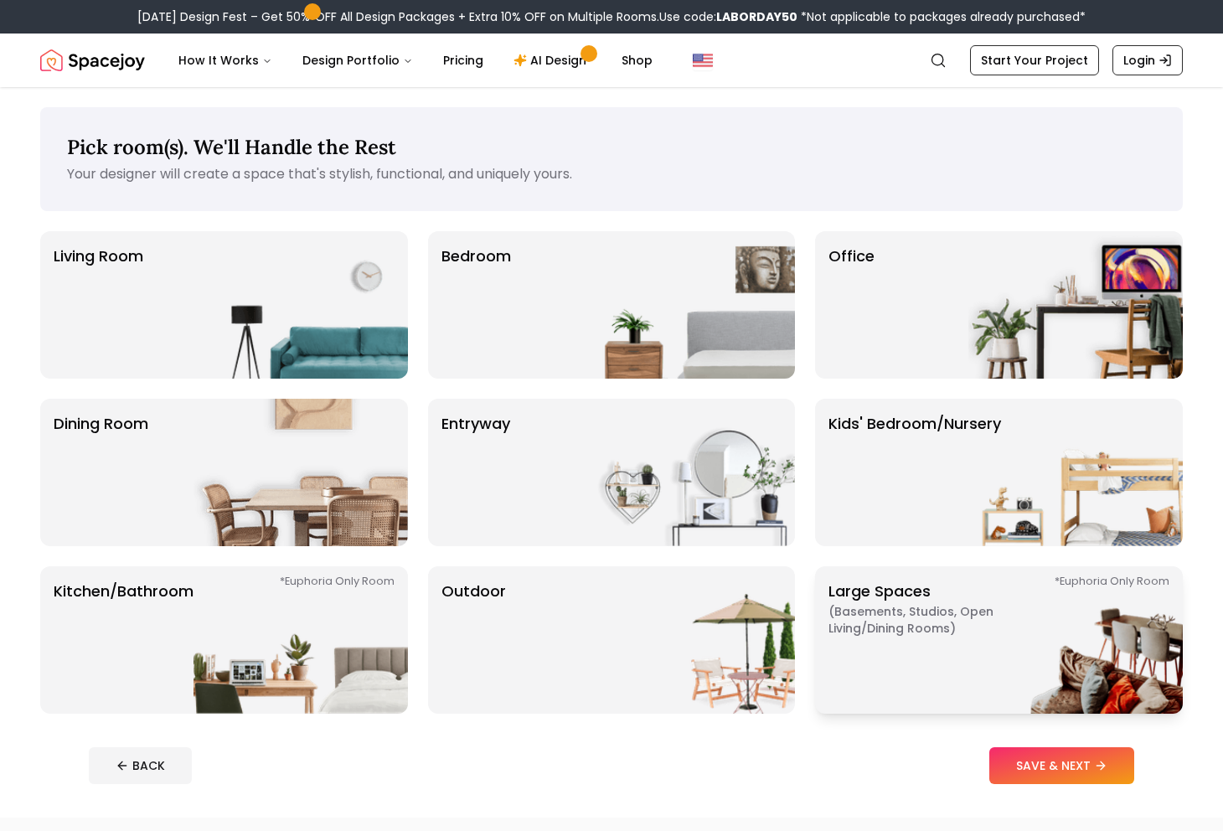
click at [1012, 606] on img at bounding box center [1075, 639] width 214 height 147
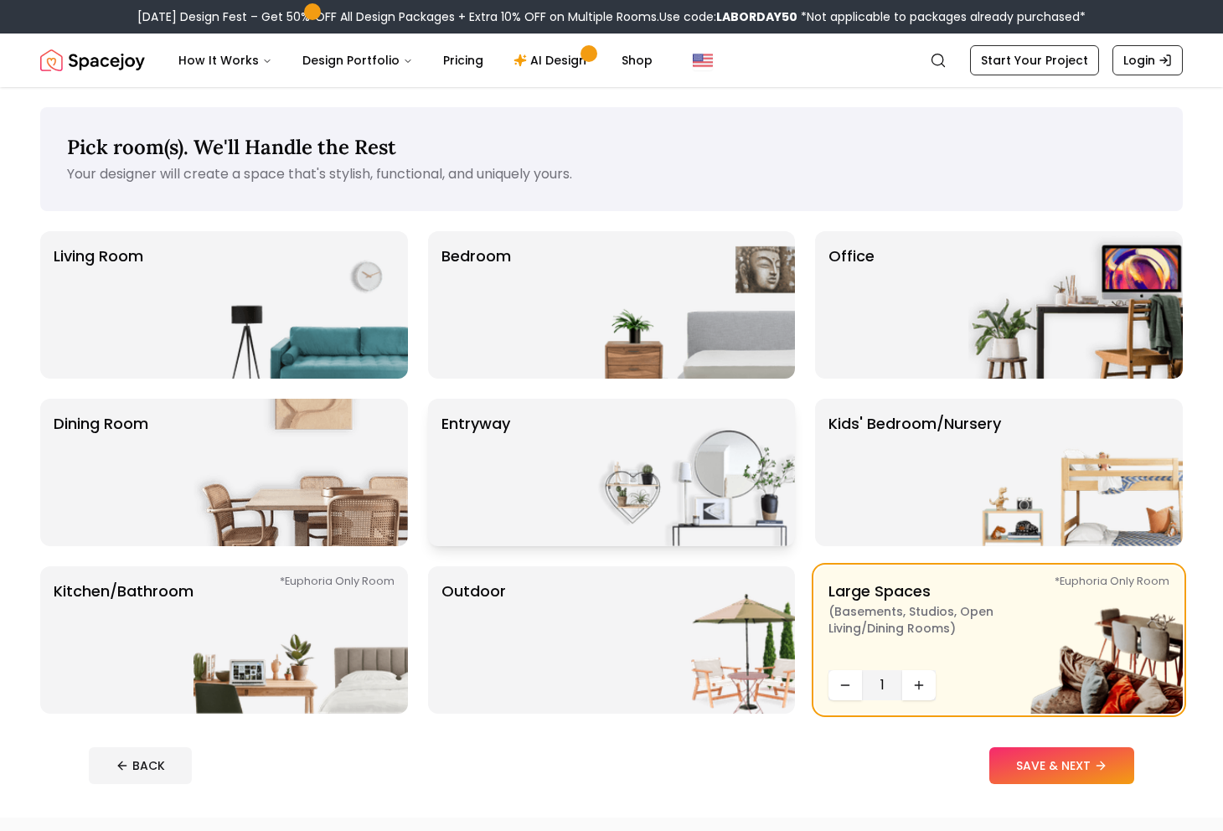
click at [534, 468] on div "entryway" at bounding box center [612, 472] width 368 height 147
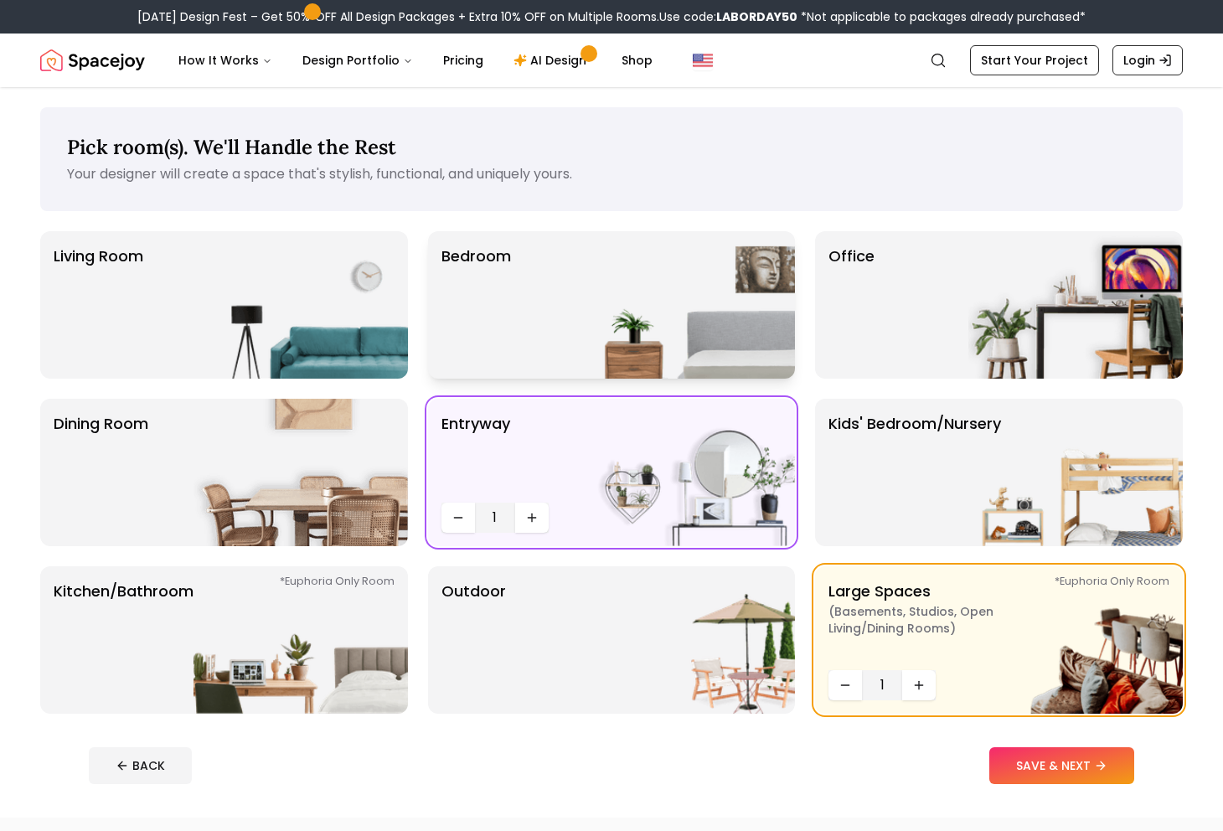
click at [510, 320] on p "Bedroom" at bounding box center [476, 305] width 70 height 121
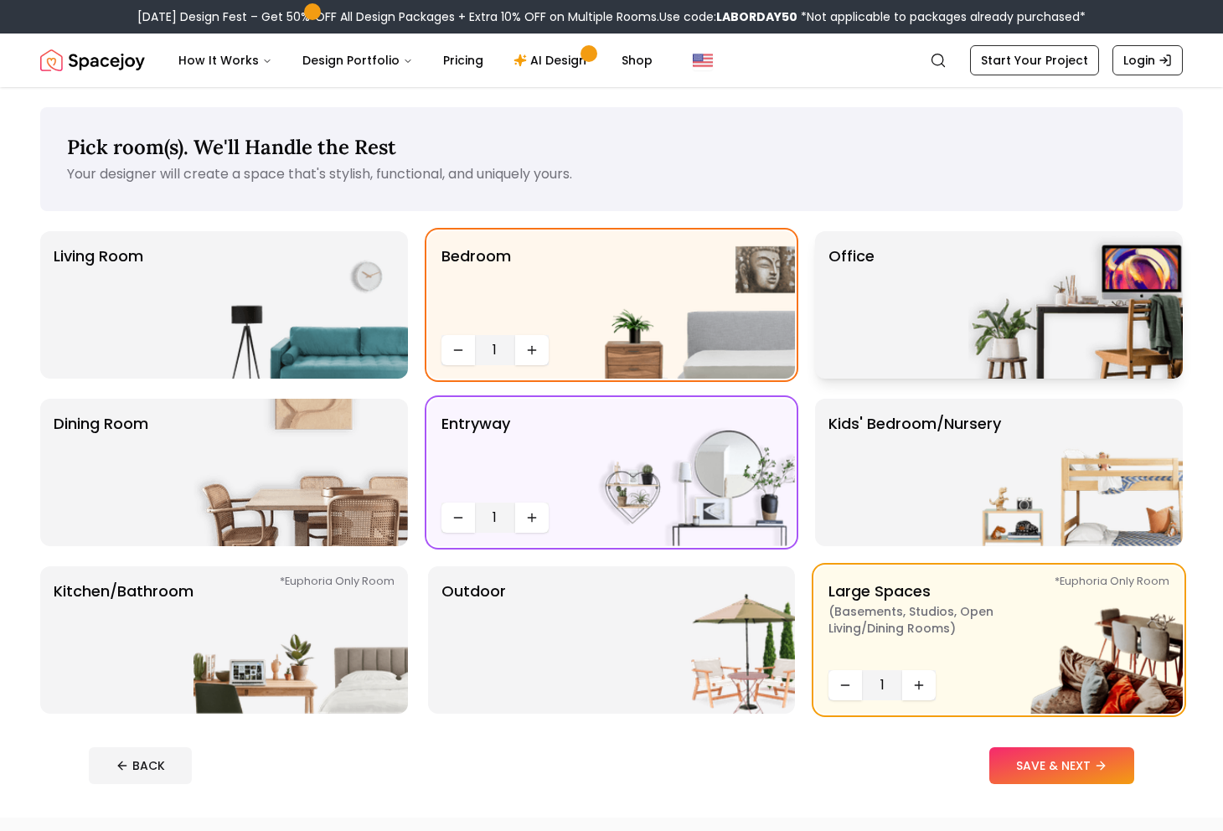
click at [959, 307] on div "Office" at bounding box center [999, 304] width 368 height 147
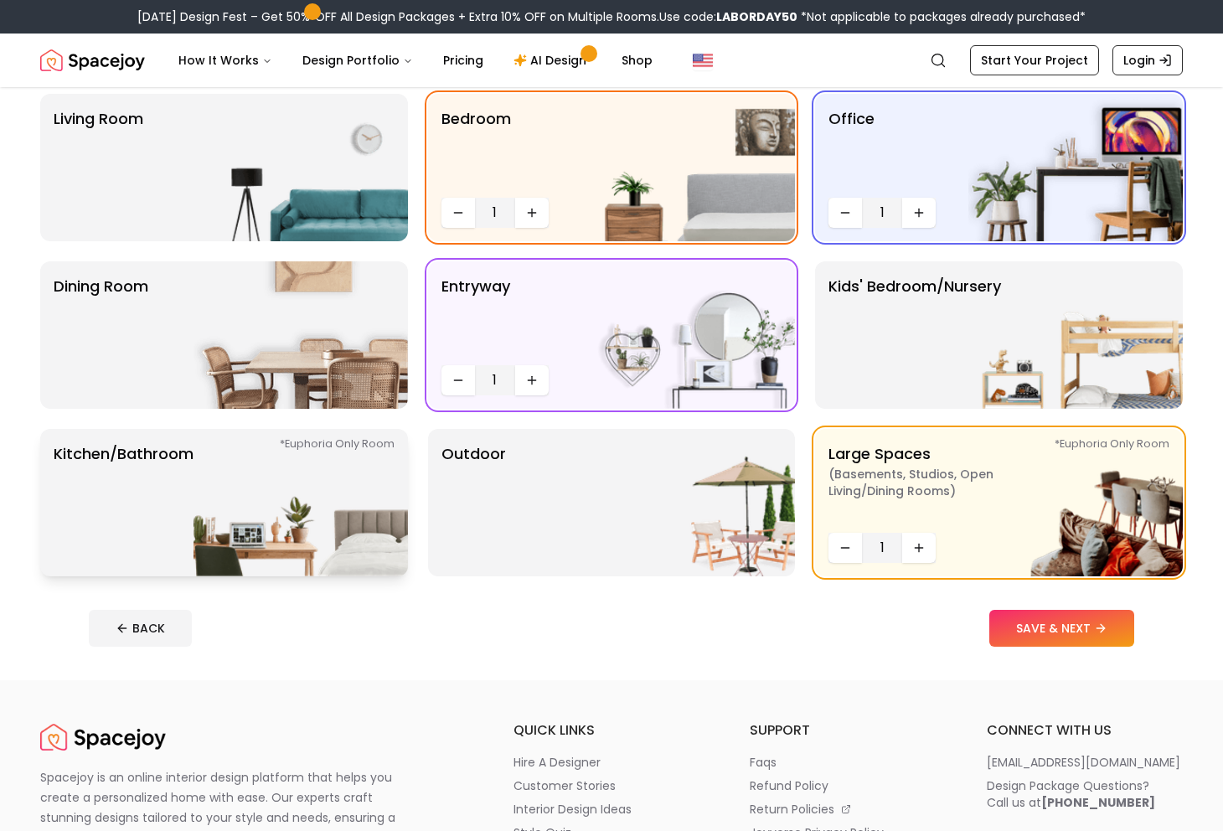
scroll to position [157, 0]
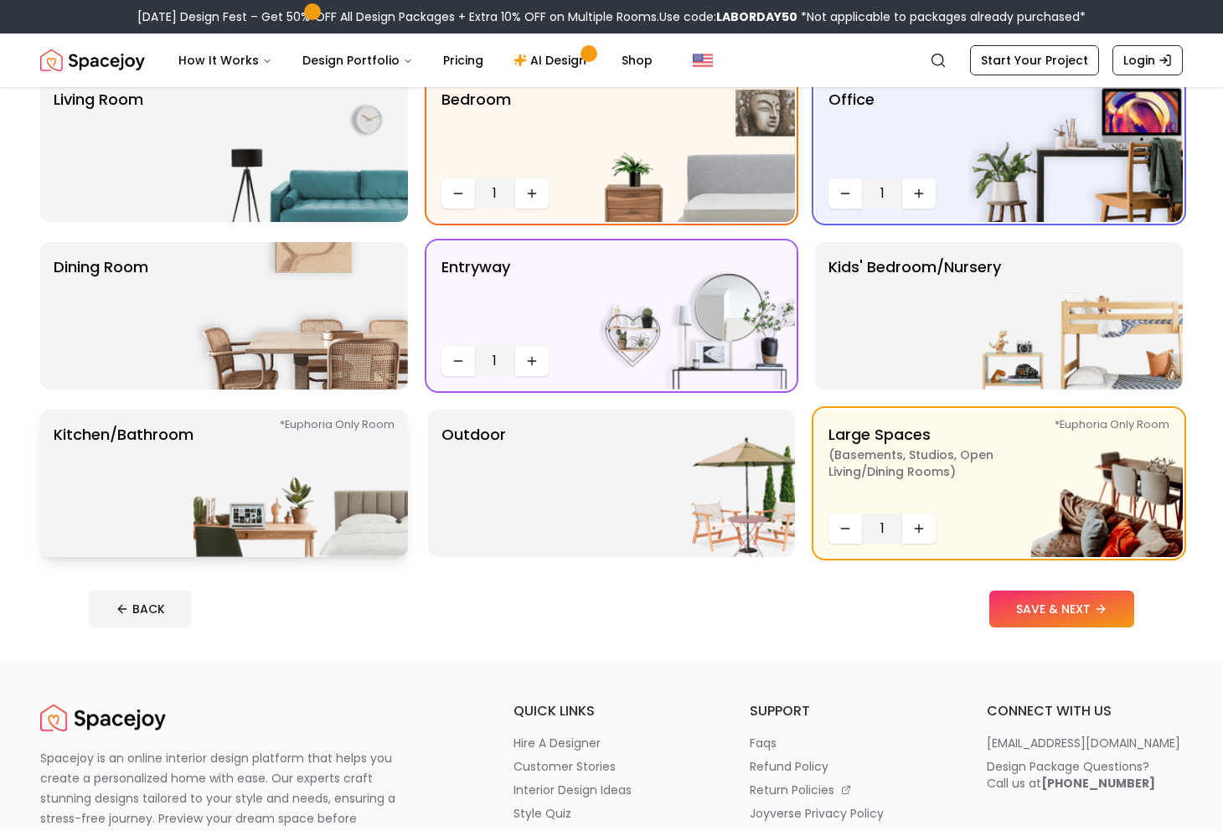
click at [191, 472] on p "Kitchen/Bathroom *Euphoria Only Room" at bounding box center [124, 483] width 140 height 121
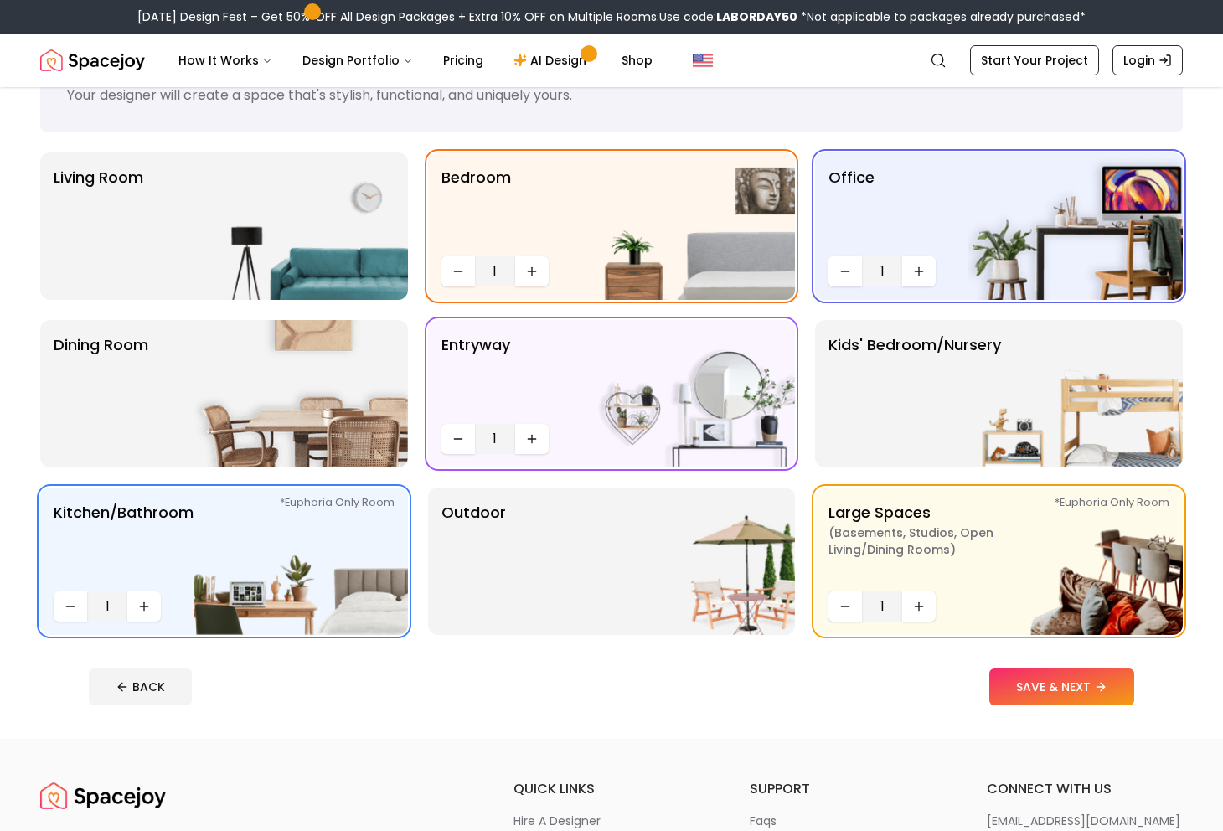
scroll to position [0, 0]
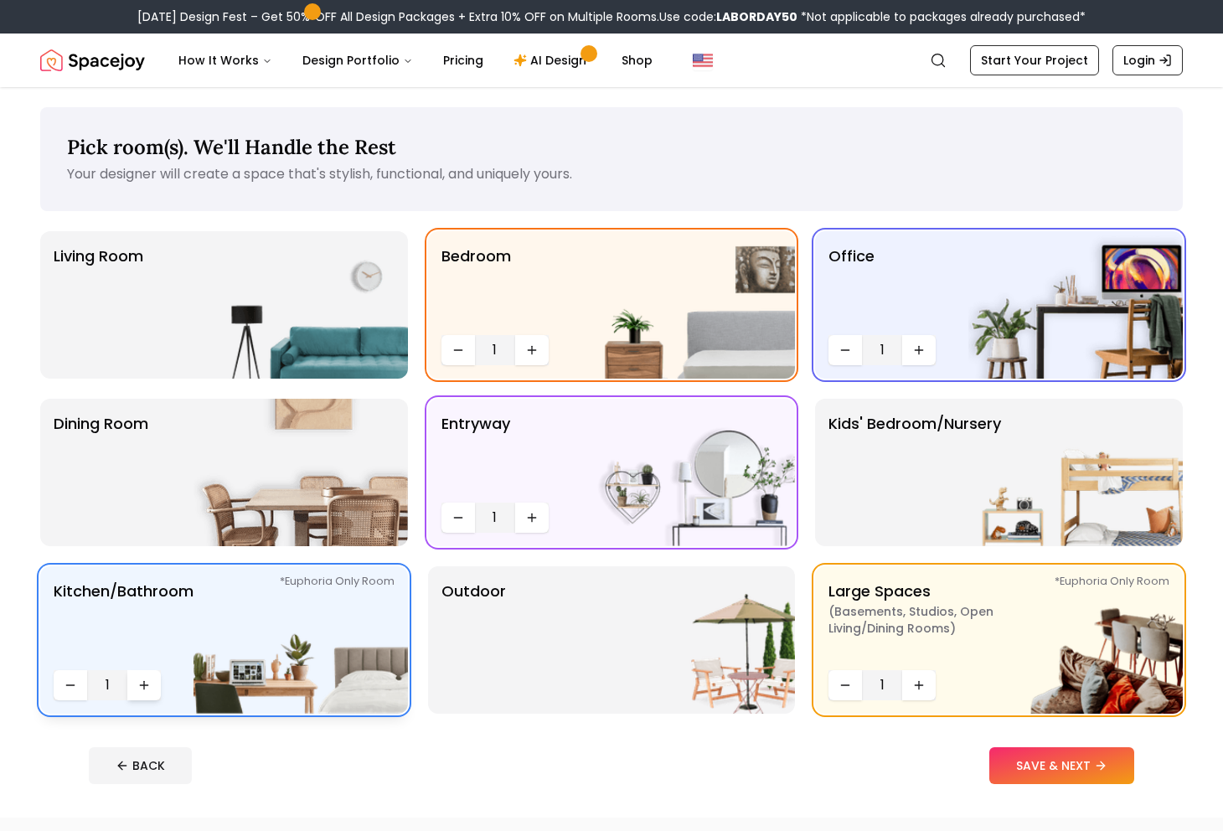
click at [140, 685] on icon "Increase quantity" at bounding box center [144, 685] width 8 height 0
click at [714, 675] on img at bounding box center [687, 639] width 214 height 147
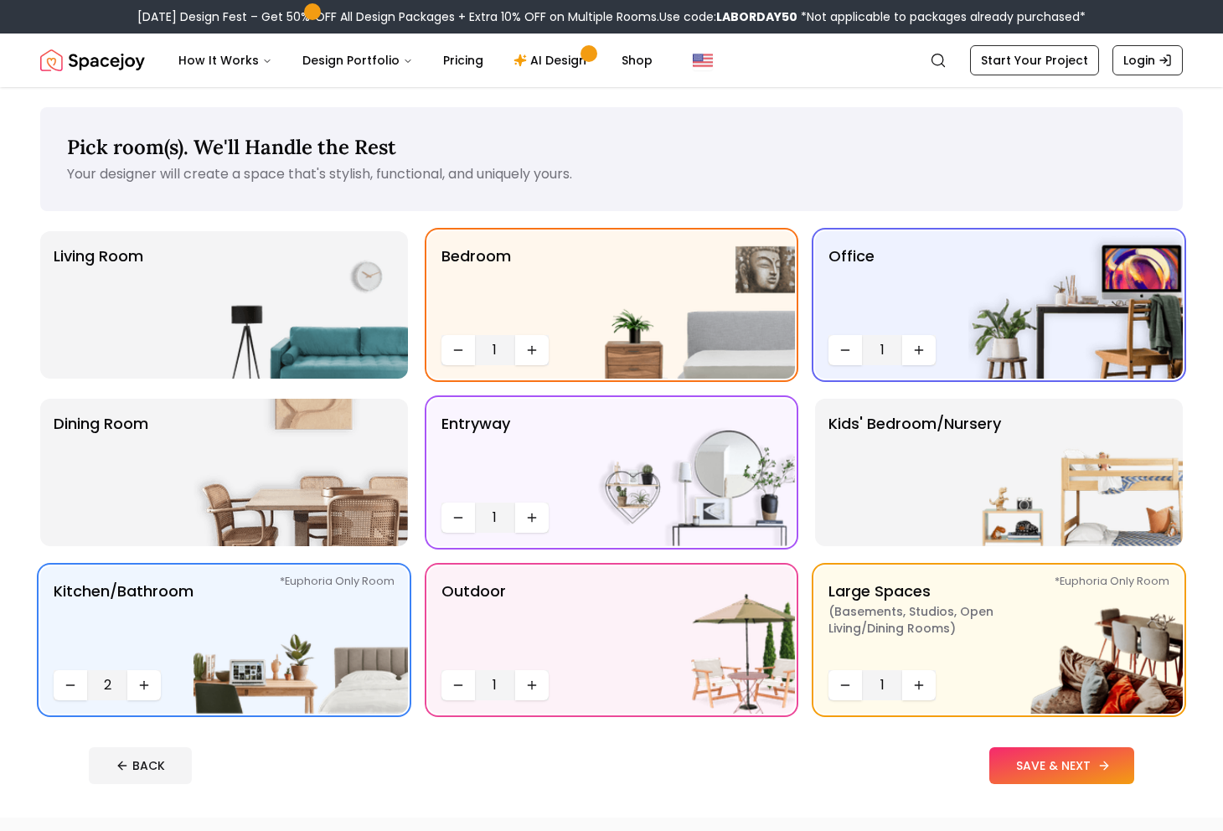
click at [1025, 762] on button "SAVE & NEXT" at bounding box center [1061, 765] width 145 height 37
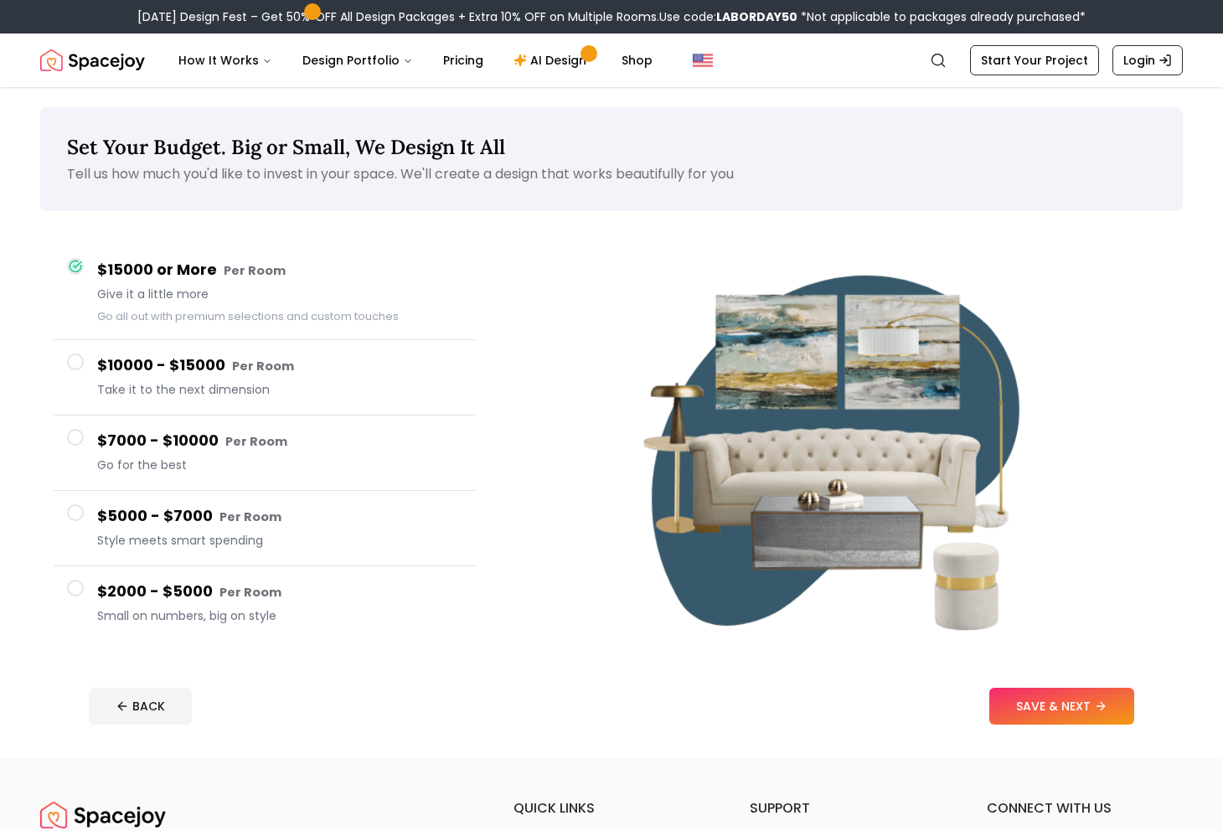
click at [80, 363] on span at bounding box center [75, 361] width 17 height 17
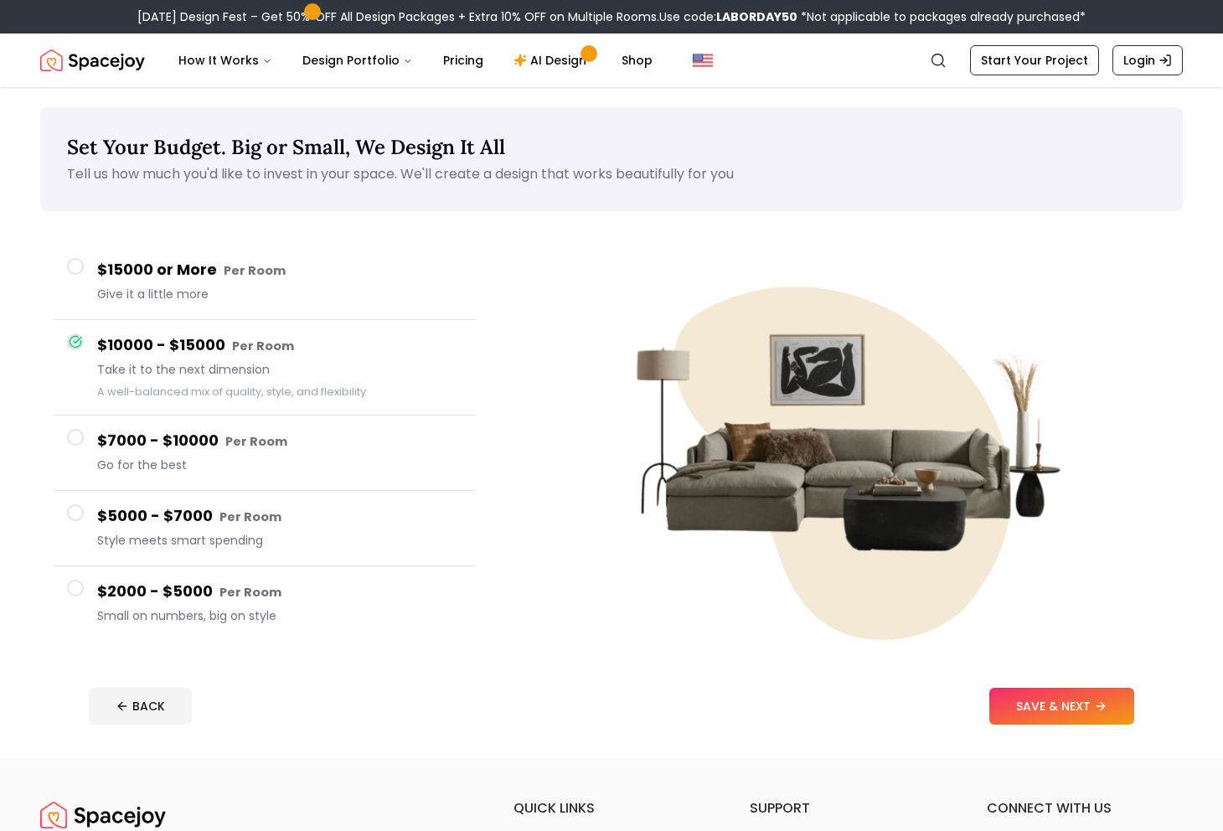
click at [87, 281] on button "$15000 or More Per Room Give it a little more" at bounding box center [265, 282] width 422 height 75
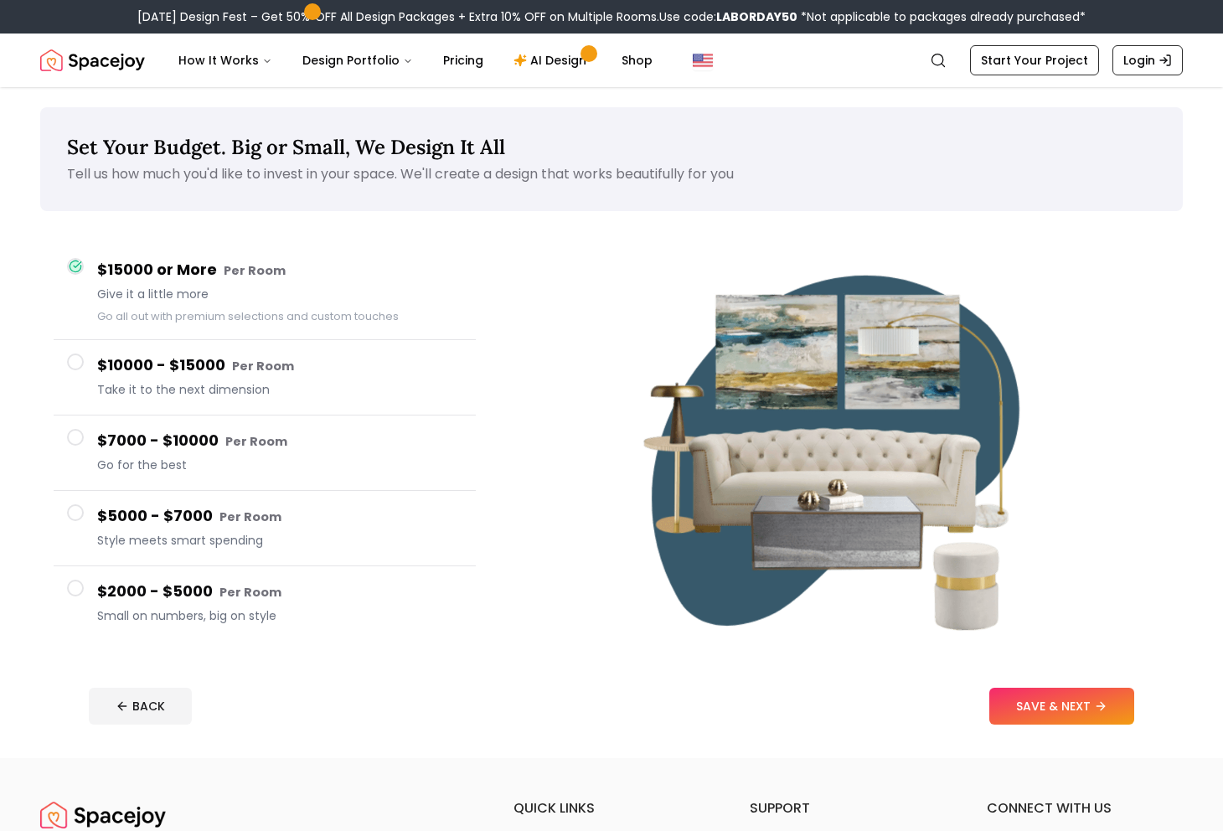
click at [80, 352] on button "$10000 - $15000 Per Room Take it to the next dimension" at bounding box center [265, 377] width 422 height 75
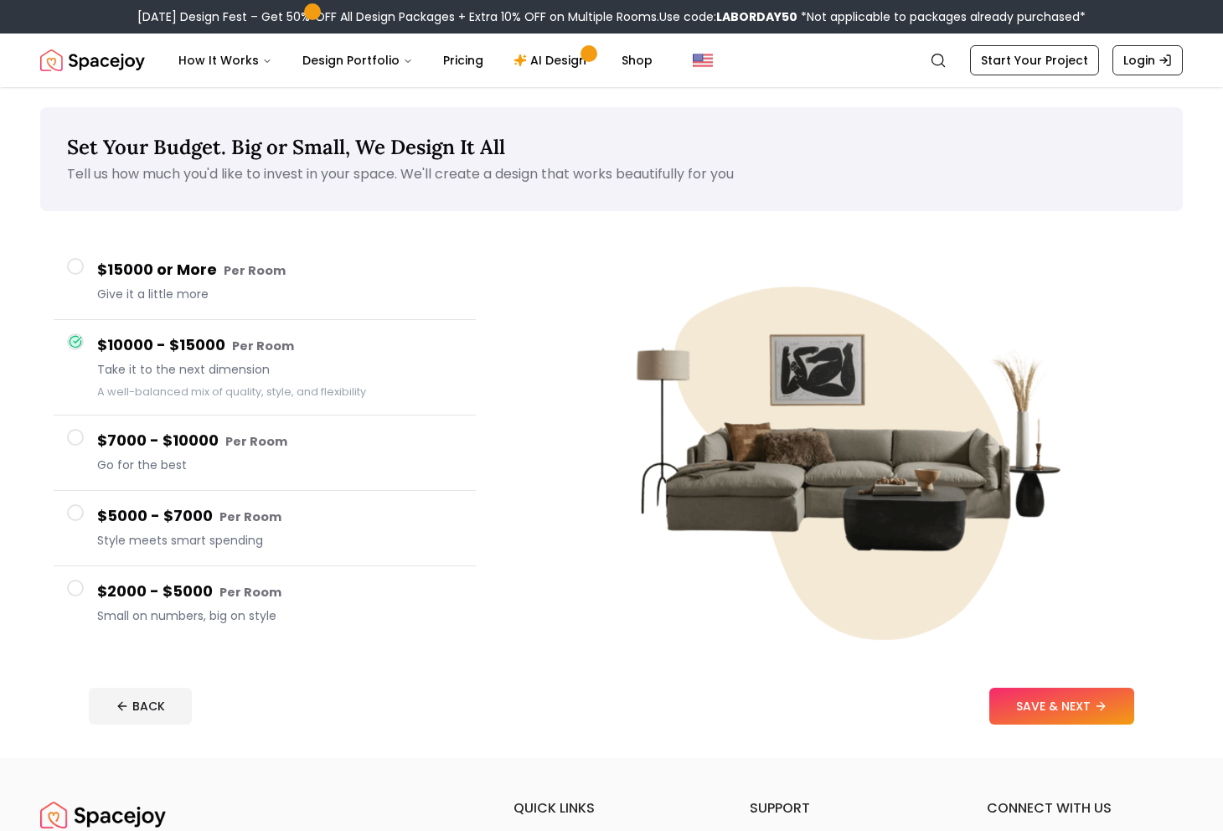
click at [92, 263] on button "$15000 or More Per Room Give it a little more" at bounding box center [265, 282] width 422 height 75
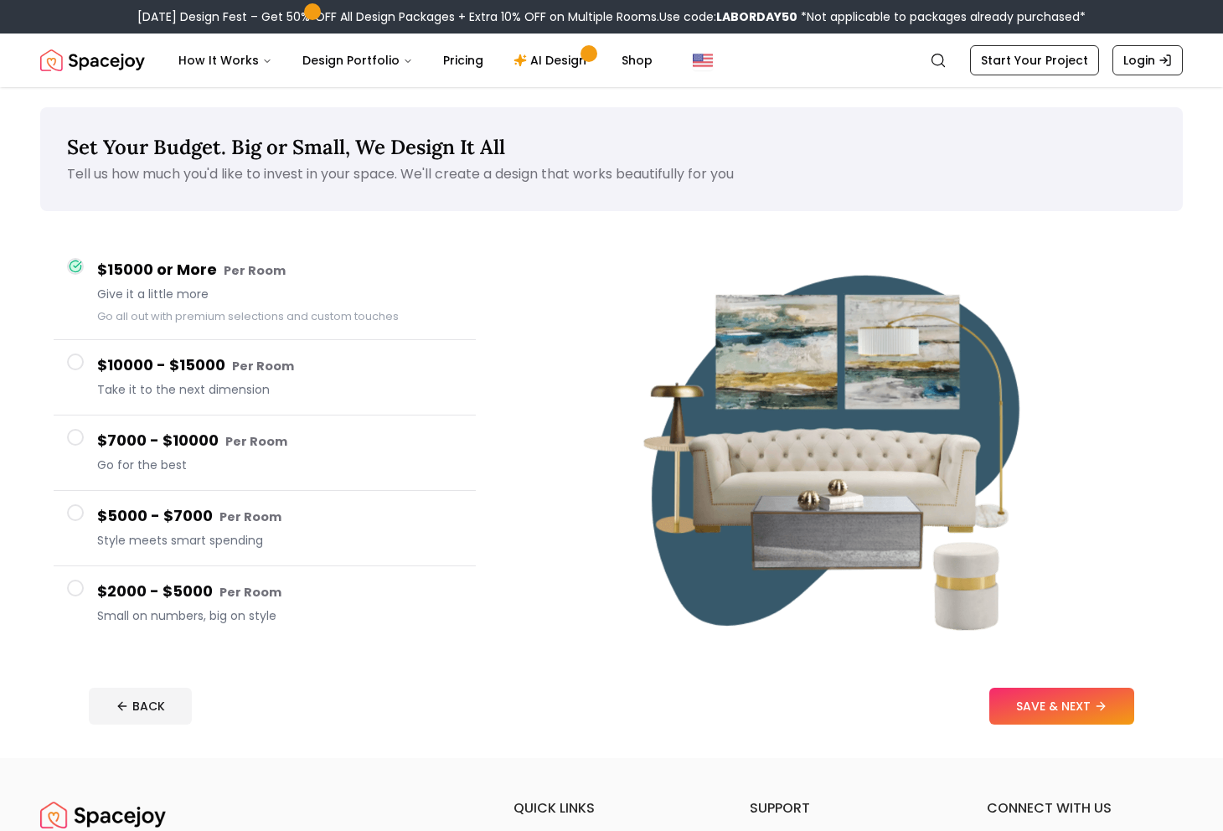
click at [75, 446] on button "$7000 - $10000 Per Room Go for the best" at bounding box center [265, 452] width 422 height 75
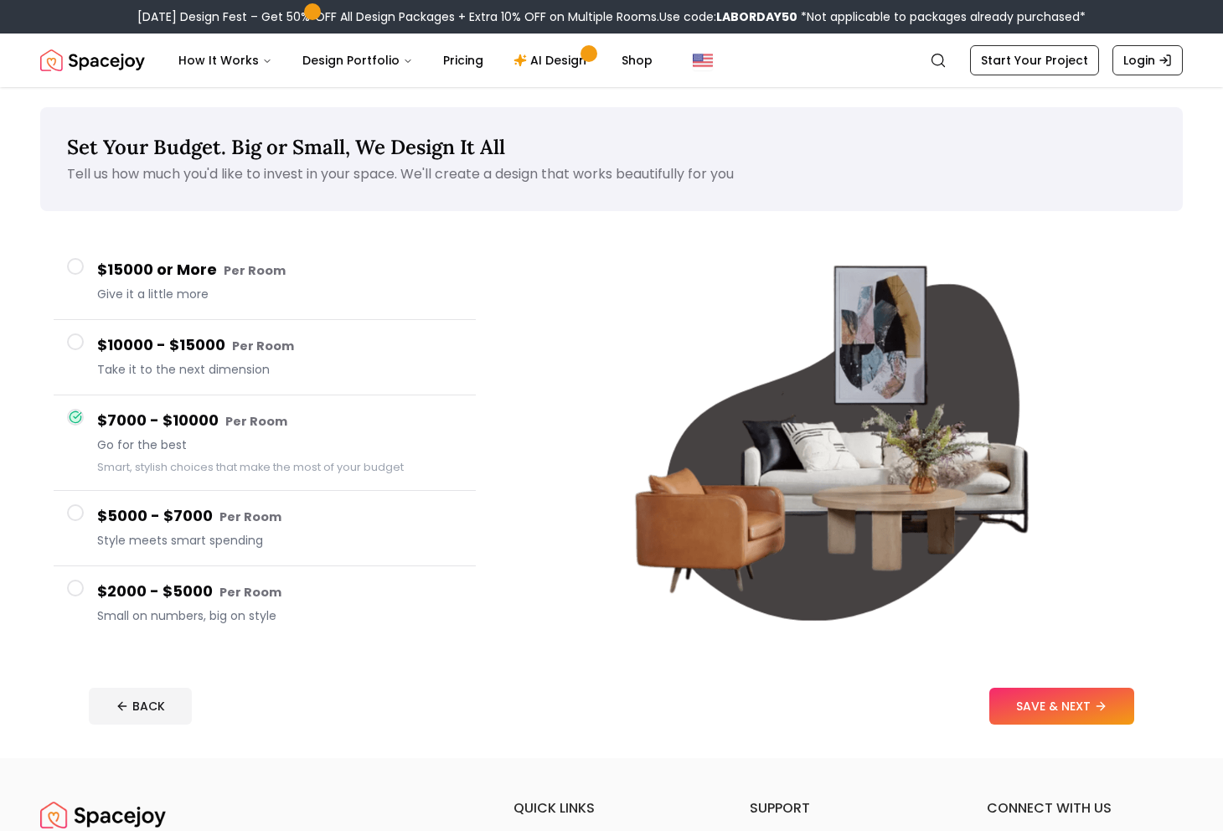
click at [70, 596] on button "$2000 - $5000 Per Room Small on numbers, big on style" at bounding box center [265, 603] width 422 height 75
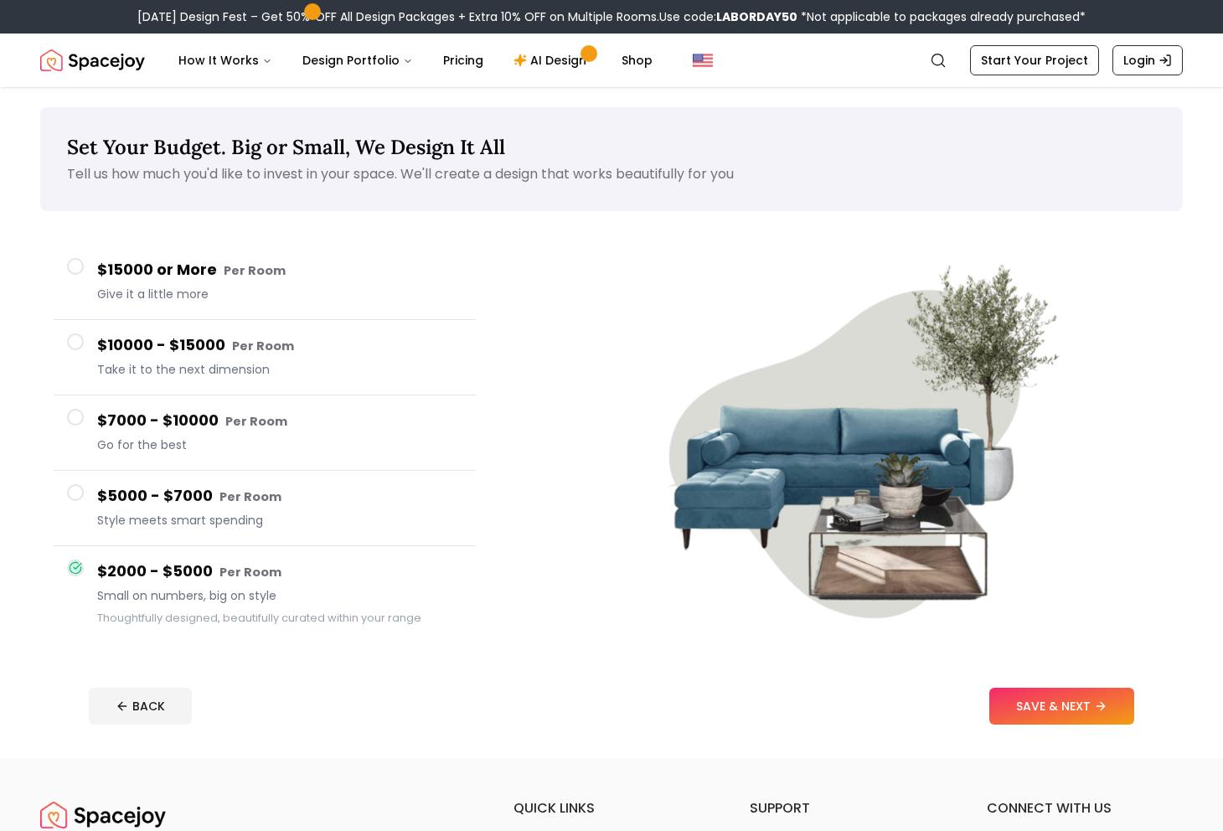
click at [126, 296] on span "Give it a little more" at bounding box center [279, 294] width 365 height 17
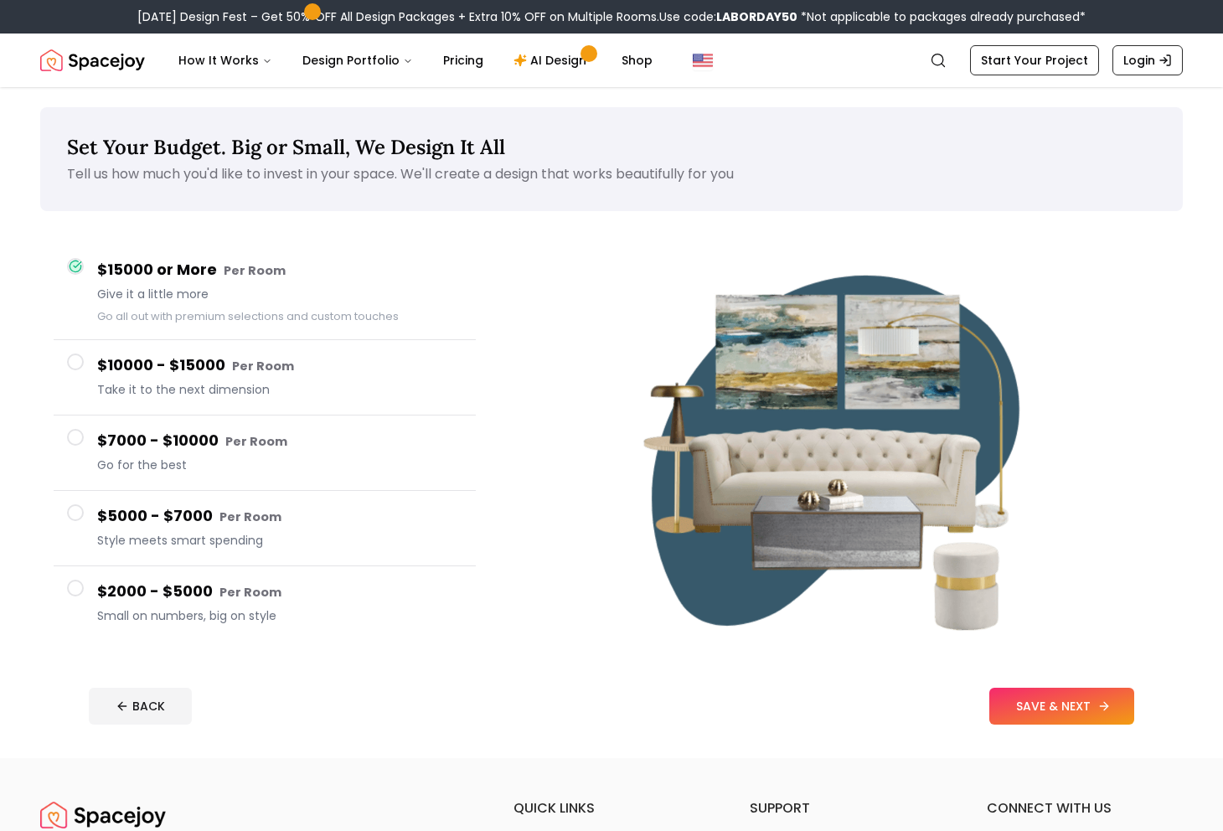
click at [1047, 702] on button "SAVE & NEXT" at bounding box center [1061, 706] width 145 height 37
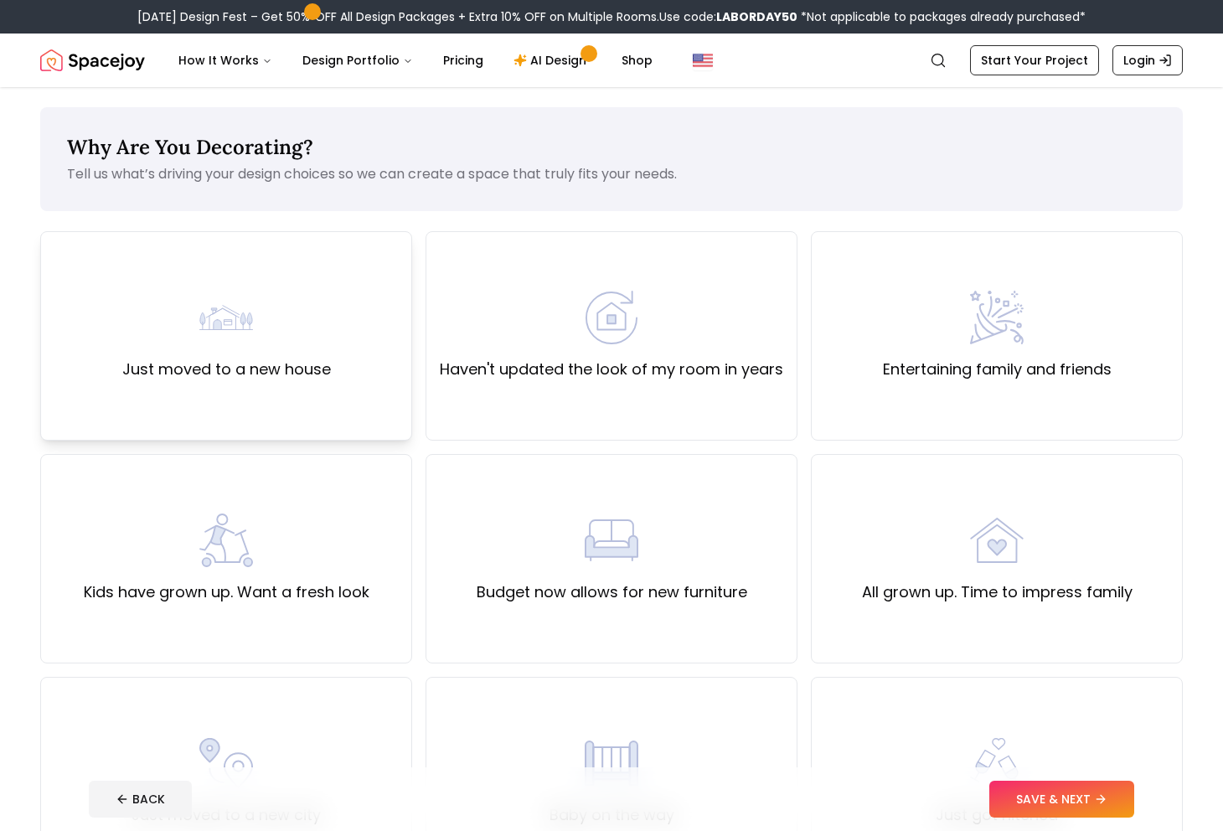
click at [365, 278] on div "Just moved to a new house" at bounding box center [226, 335] width 372 height 209
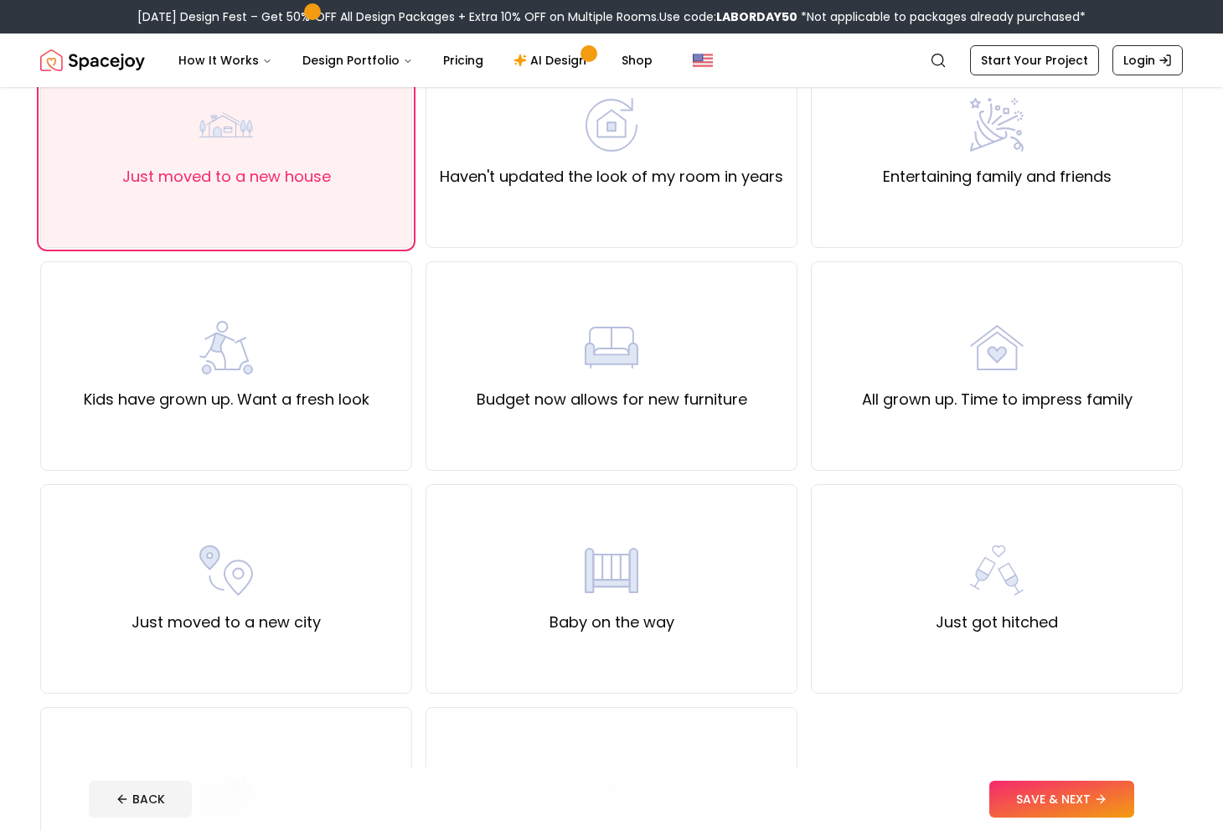
scroll to position [192, 0]
click at [1053, 801] on button "SAVE & NEXT" at bounding box center [1061, 799] width 145 height 37
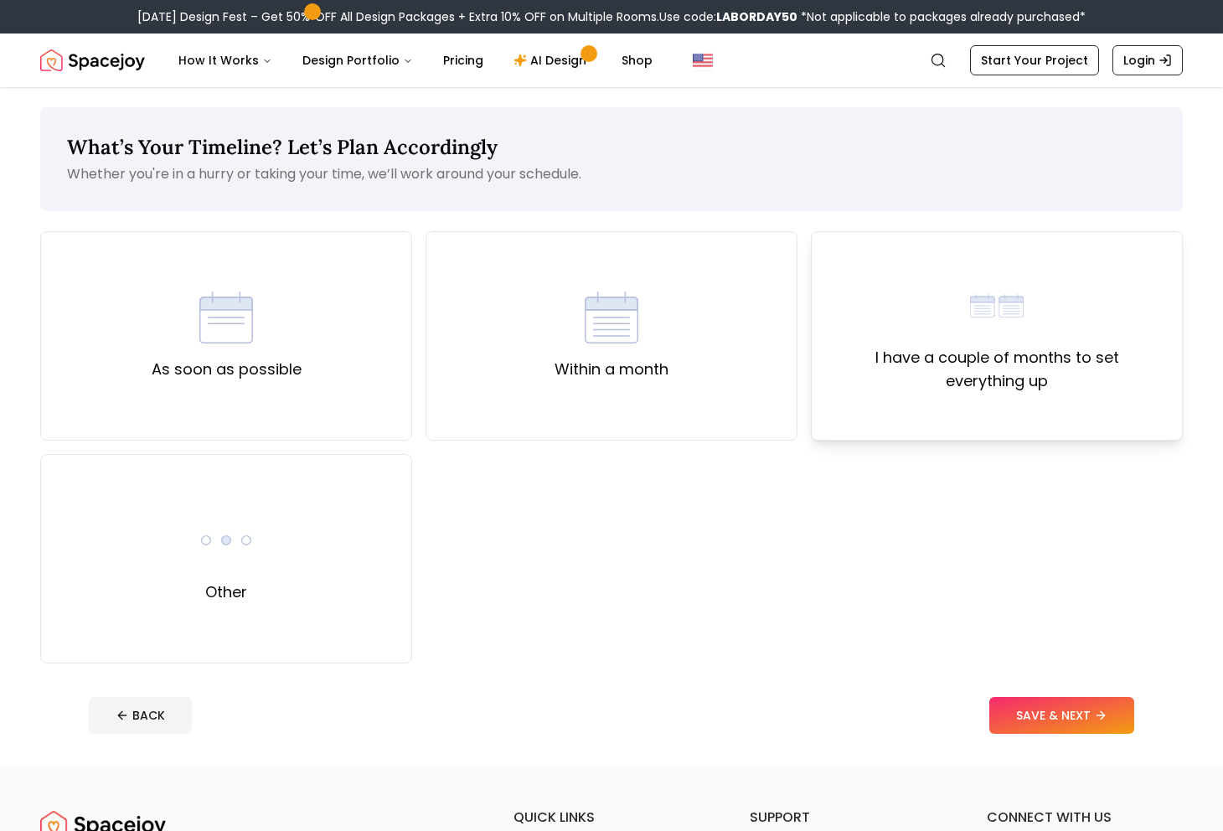
click at [966, 375] on label "I have a couple of months to set everything up" at bounding box center [996, 369] width 343 height 47
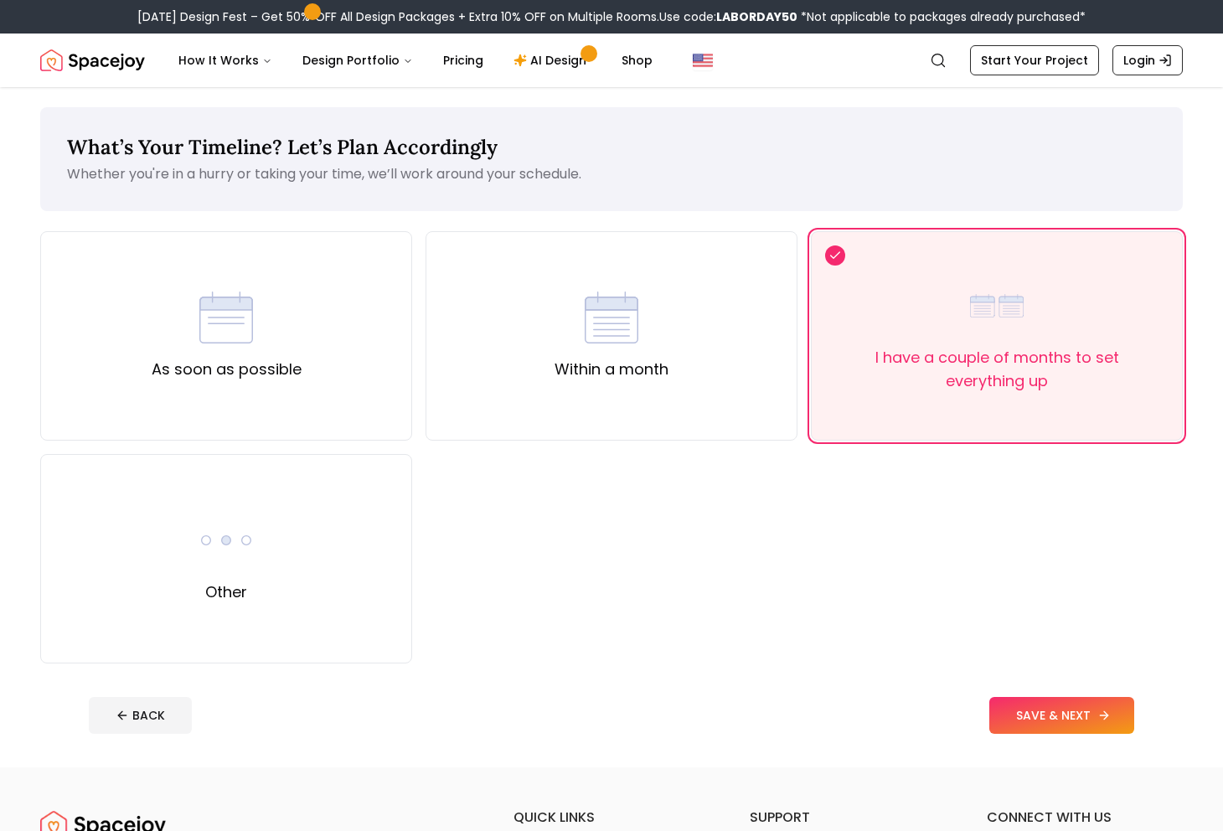
click at [1069, 713] on button "SAVE & NEXT" at bounding box center [1061, 715] width 145 height 37
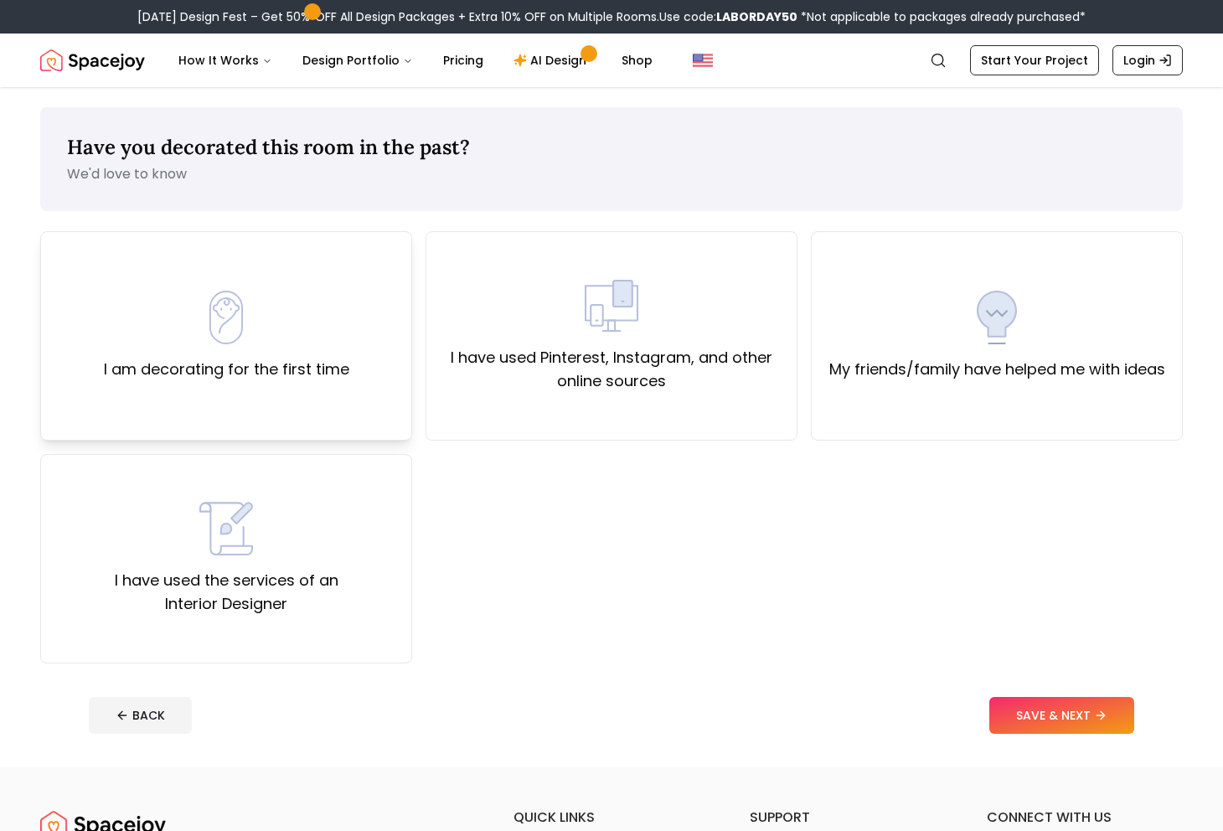
click at [322, 336] on div "I am decorating for the first time" at bounding box center [226, 336] width 245 height 90
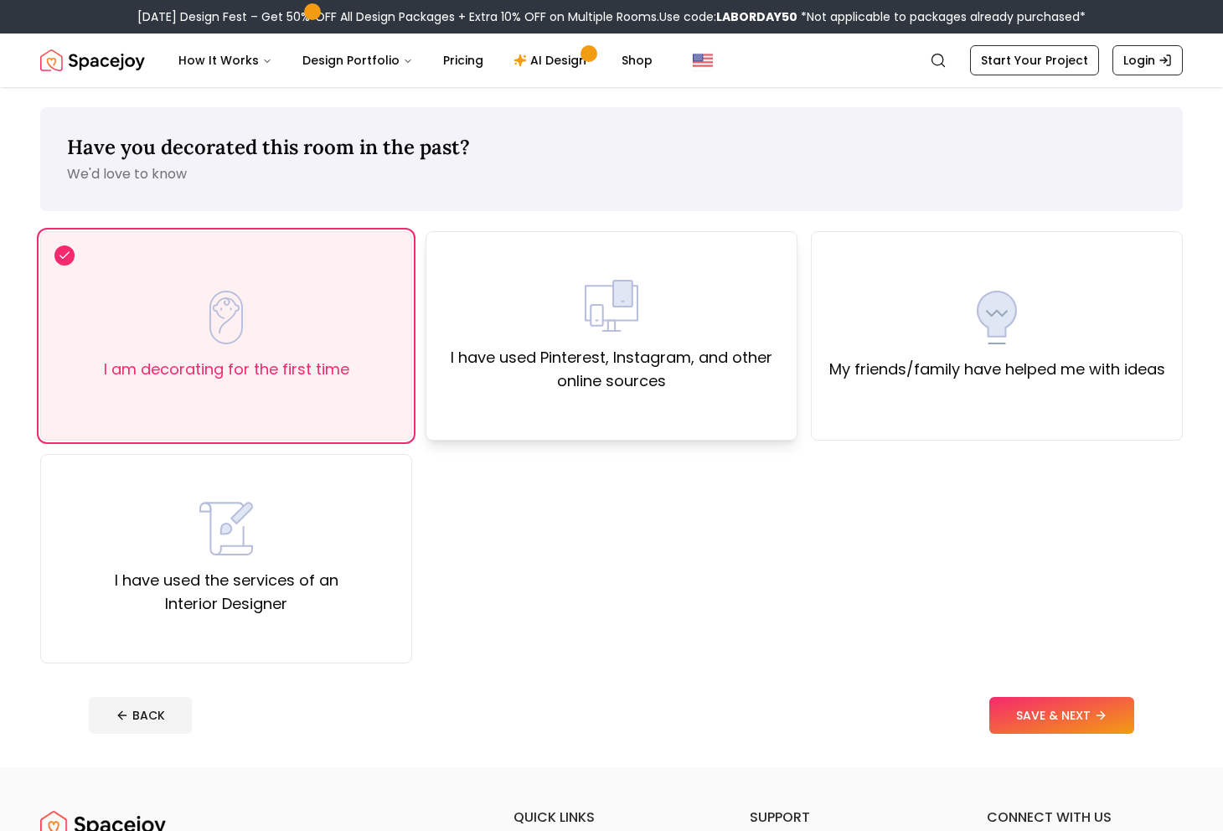
click at [508, 364] on label "I have used Pinterest, Instagram, and other online sources" at bounding box center [611, 369] width 343 height 47
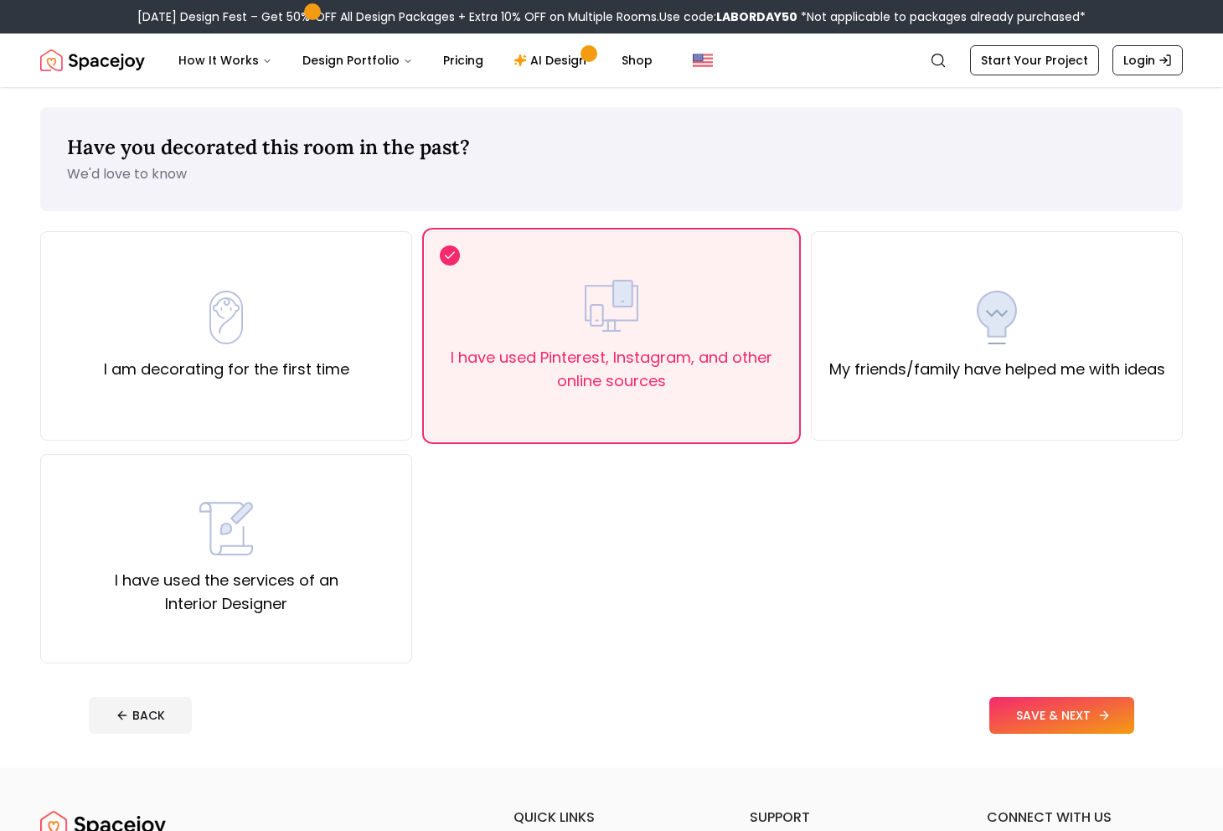
click at [1065, 720] on button "SAVE & NEXT" at bounding box center [1061, 715] width 145 height 37
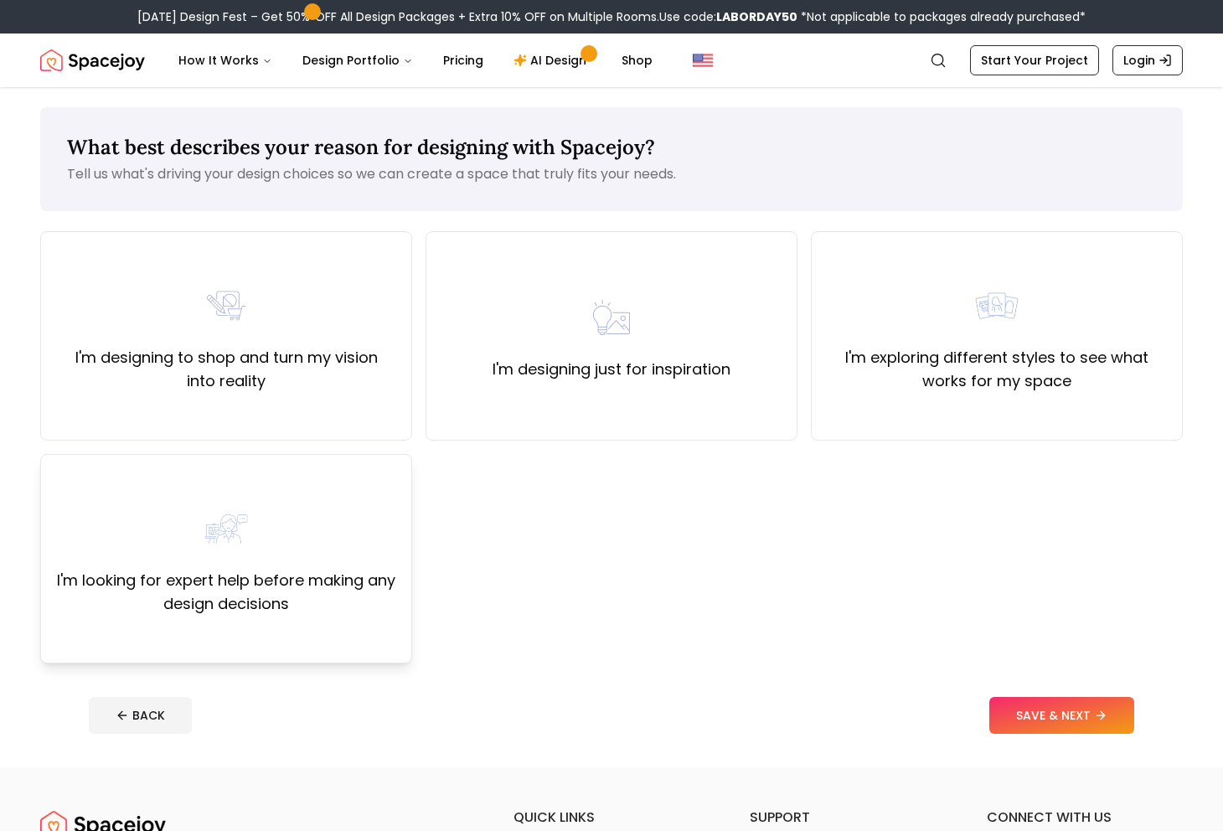
click at [298, 557] on div "I'm looking for expert help before making any design decisions" at bounding box center [225, 559] width 343 height 114
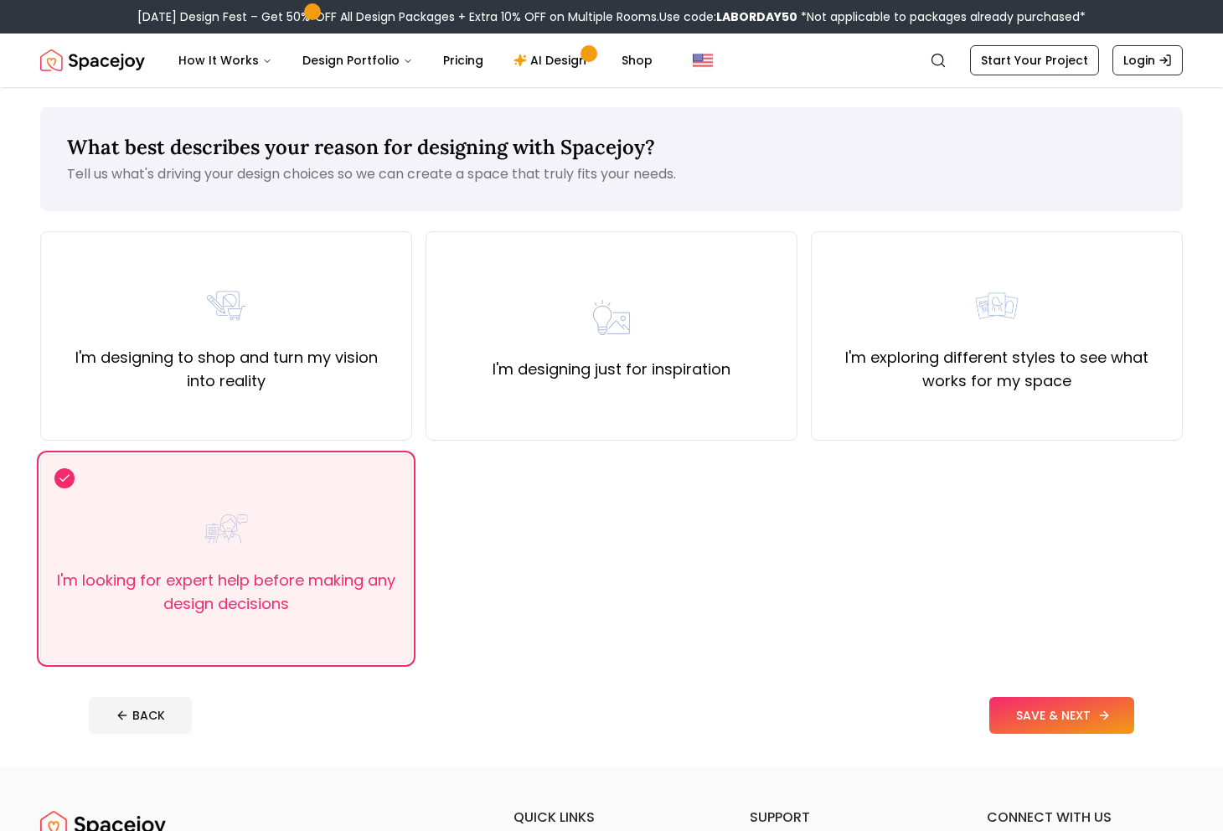
click at [1028, 705] on button "SAVE & NEXT" at bounding box center [1061, 715] width 145 height 37
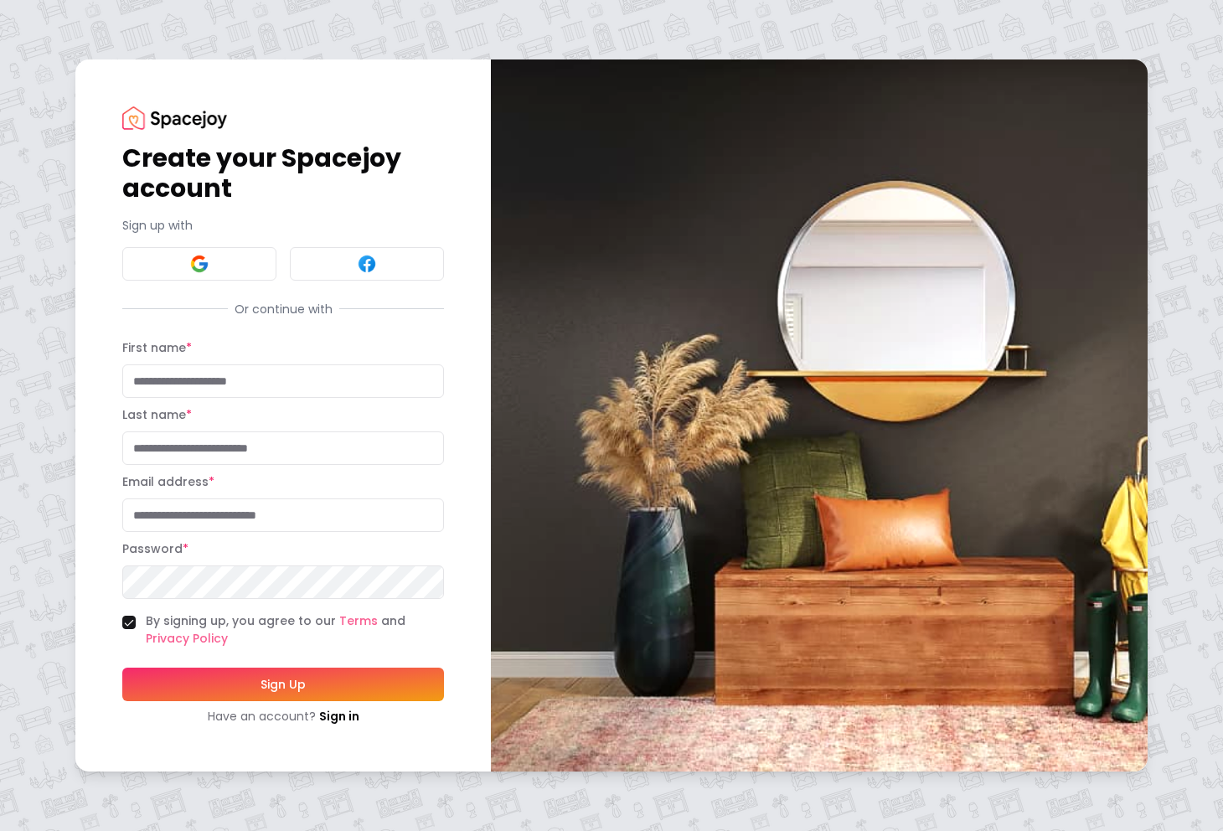
click at [344, 384] on input "First name *" at bounding box center [283, 381] width 322 height 34
type input "******"
type input "**********"
click at [198, 678] on button "Sign Up" at bounding box center [283, 685] width 322 height 34
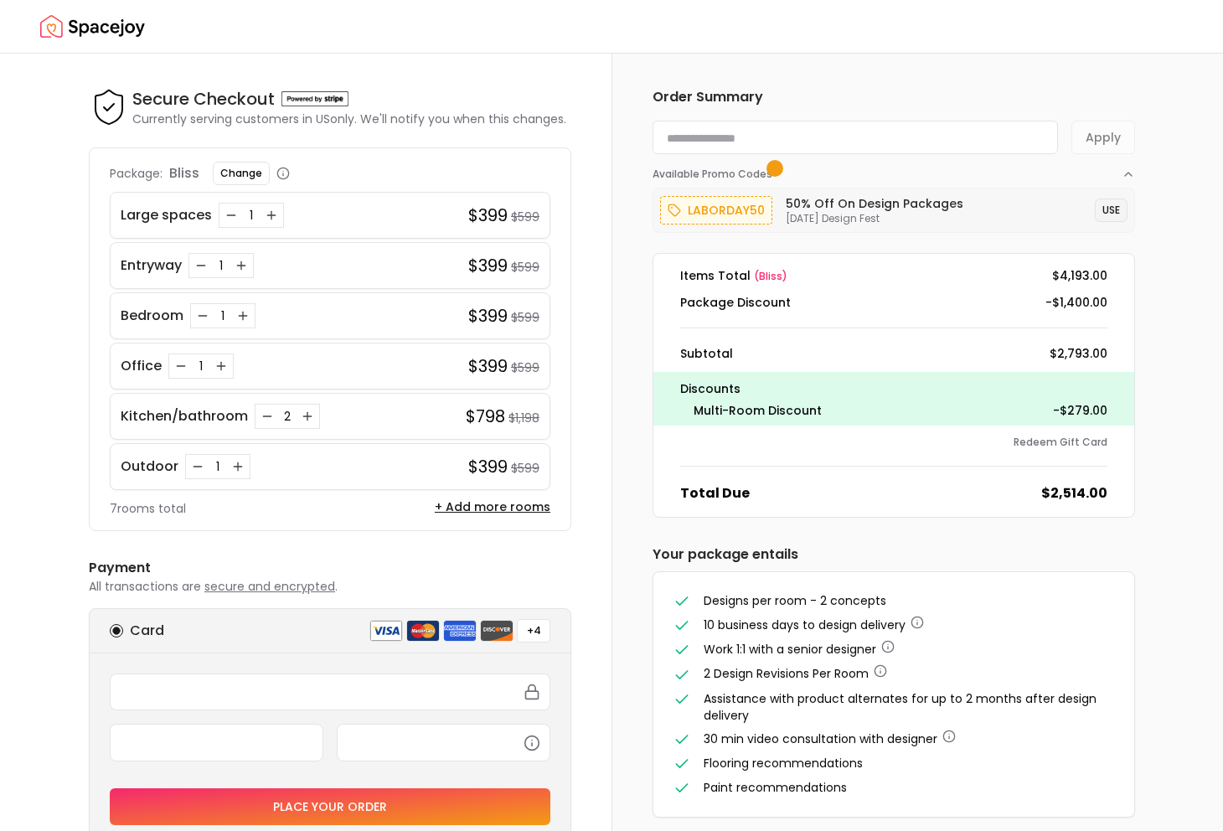
click at [1109, 210] on button "USE" at bounding box center [1111, 209] width 33 height 23
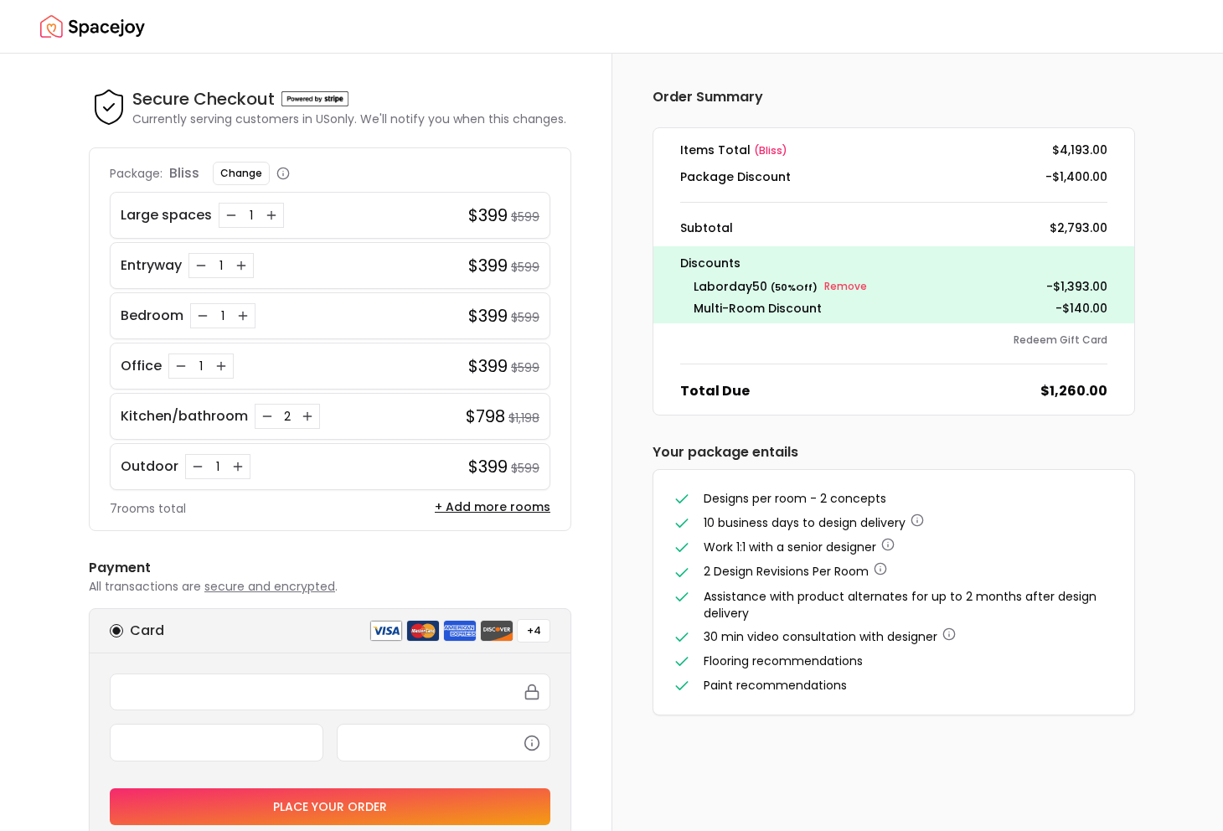
scroll to position [178, 0]
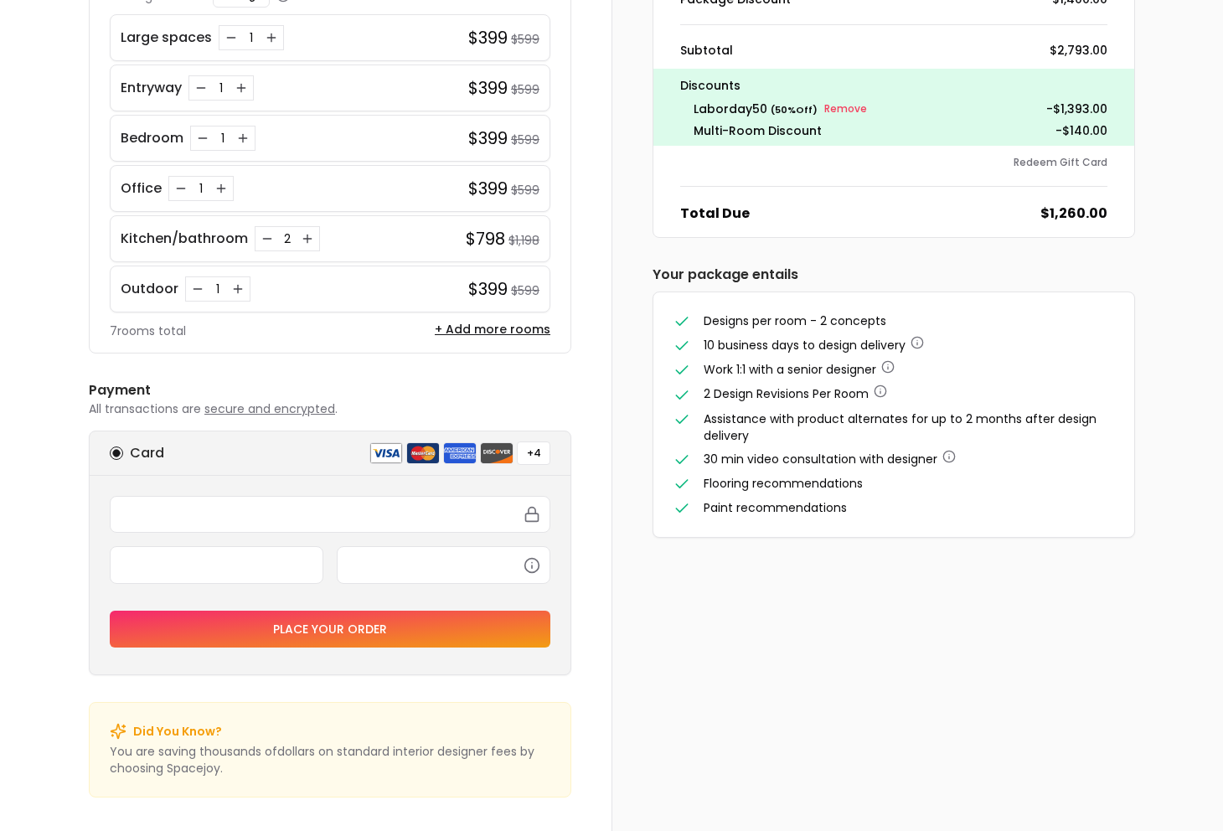
click at [764, 327] on span "Designs per room - 2 concepts" at bounding box center [795, 320] width 183 height 17
click at [788, 324] on span "Designs per room - 2 concepts" at bounding box center [795, 320] width 183 height 17
click at [793, 369] on span "Work 1:1 with a senior designer" at bounding box center [790, 369] width 173 height 17
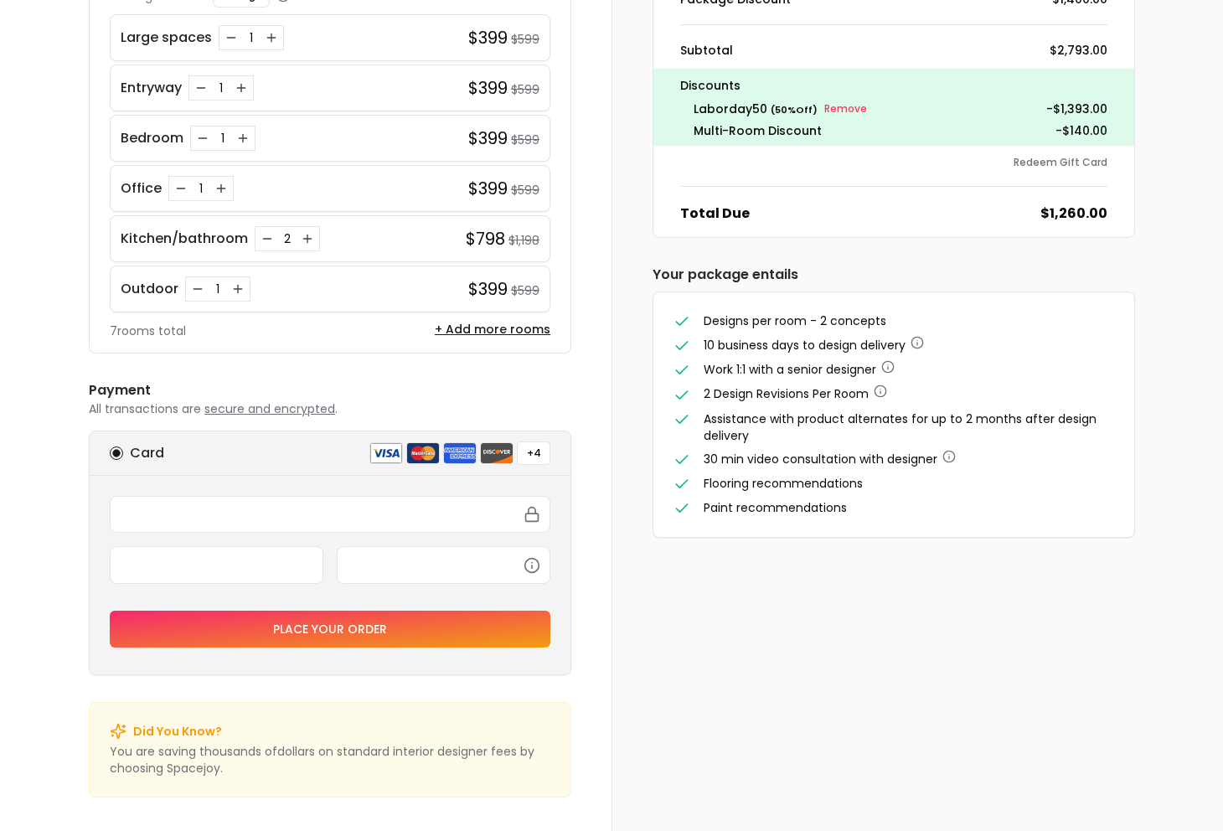
click at [793, 369] on span "Work 1:1 with a senior designer" at bounding box center [790, 369] width 173 height 17
click at [880, 391] on icon "button" at bounding box center [880, 392] width 0 height 3
click at [827, 415] on span "Assistance with product alternates for up to 2 months after design delivery" at bounding box center [900, 427] width 393 height 34
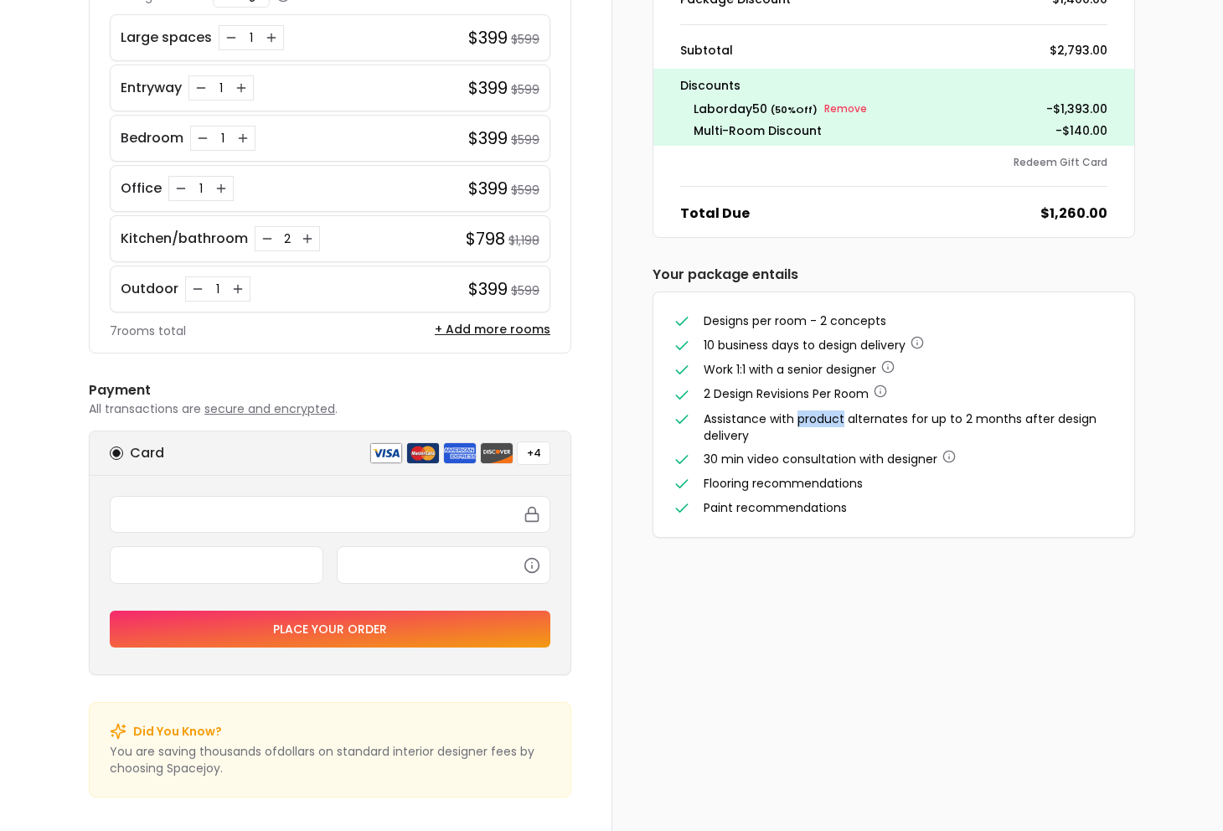
click at [875, 415] on span "Assistance with product alternates for up to 2 months after design delivery" at bounding box center [900, 427] width 393 height 34
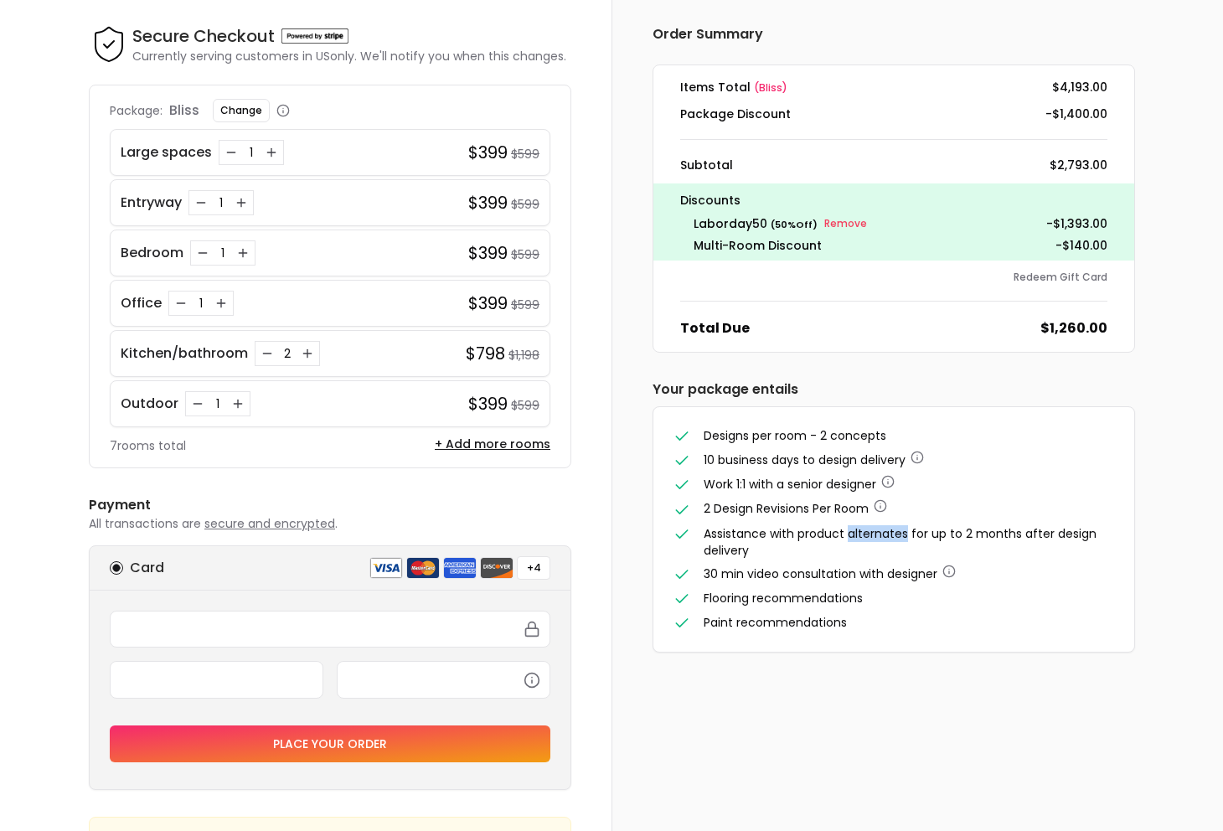
scroll to position [61, 0]
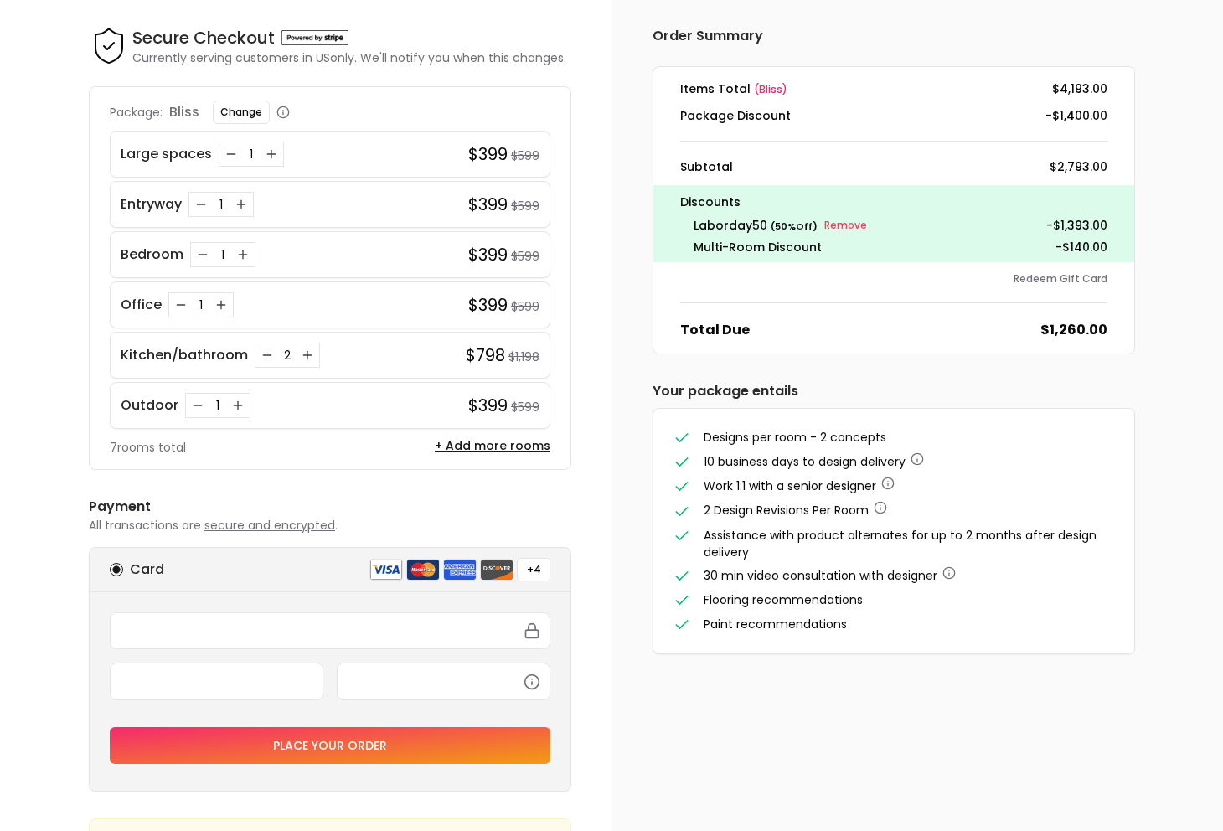
click at [777, 460] on span "10 business days to design delivery" at bounding box center [805, 461] width 202 height 17
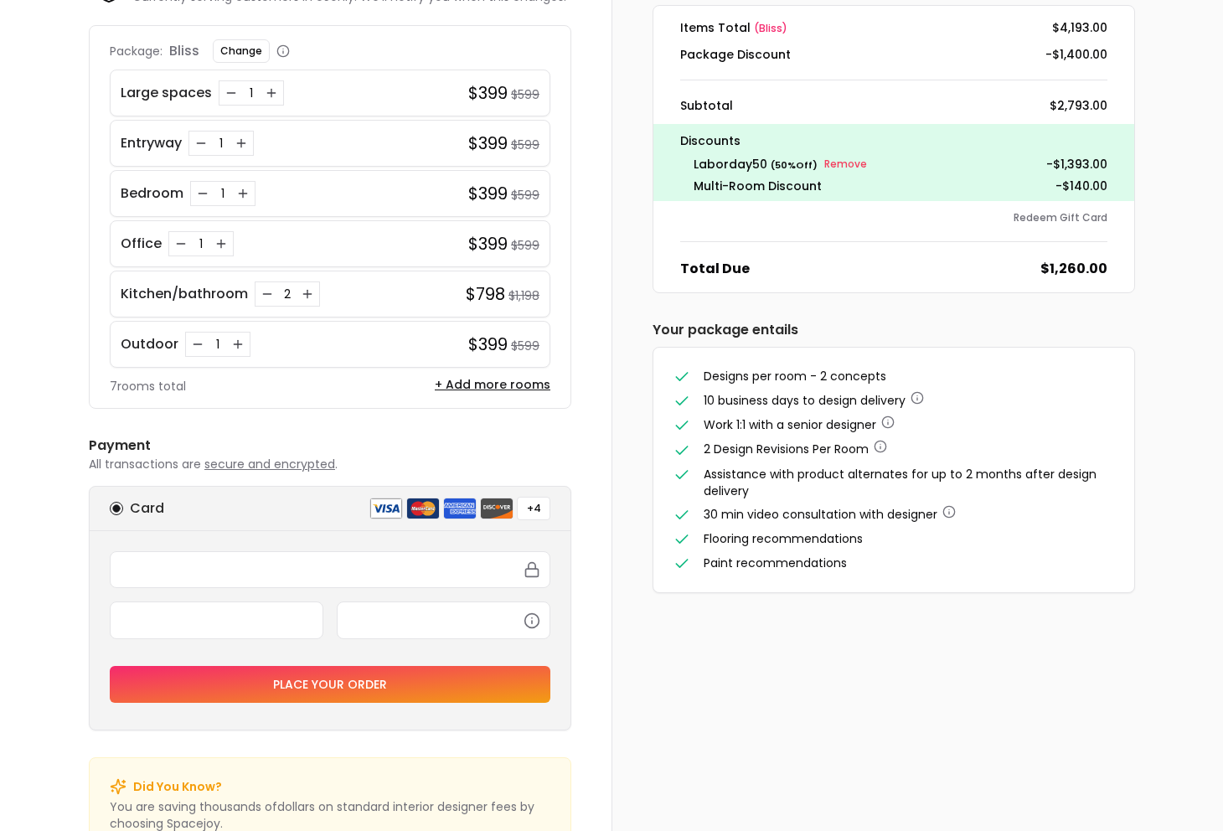
scroll to position [0, 0]
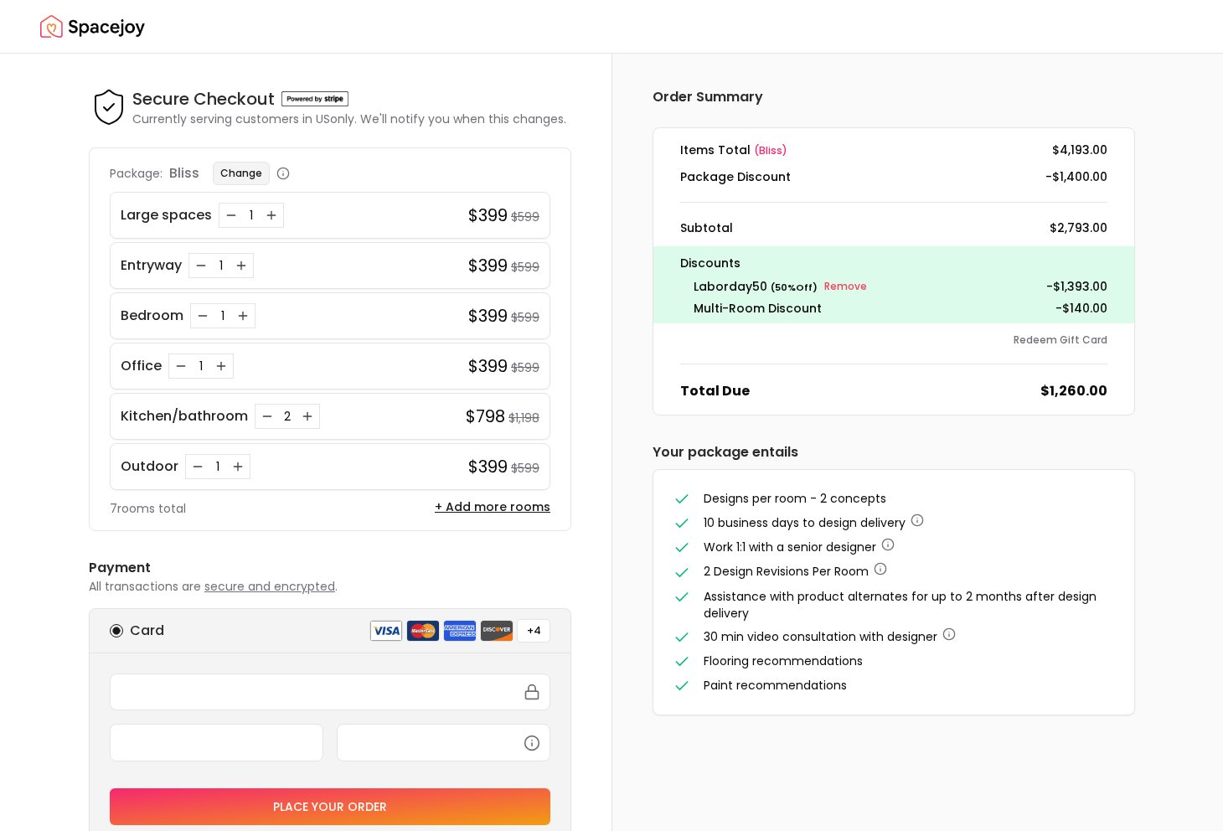
click at [240, 173] on button "Change" at bounding box center [241, 173] width 57 height 23
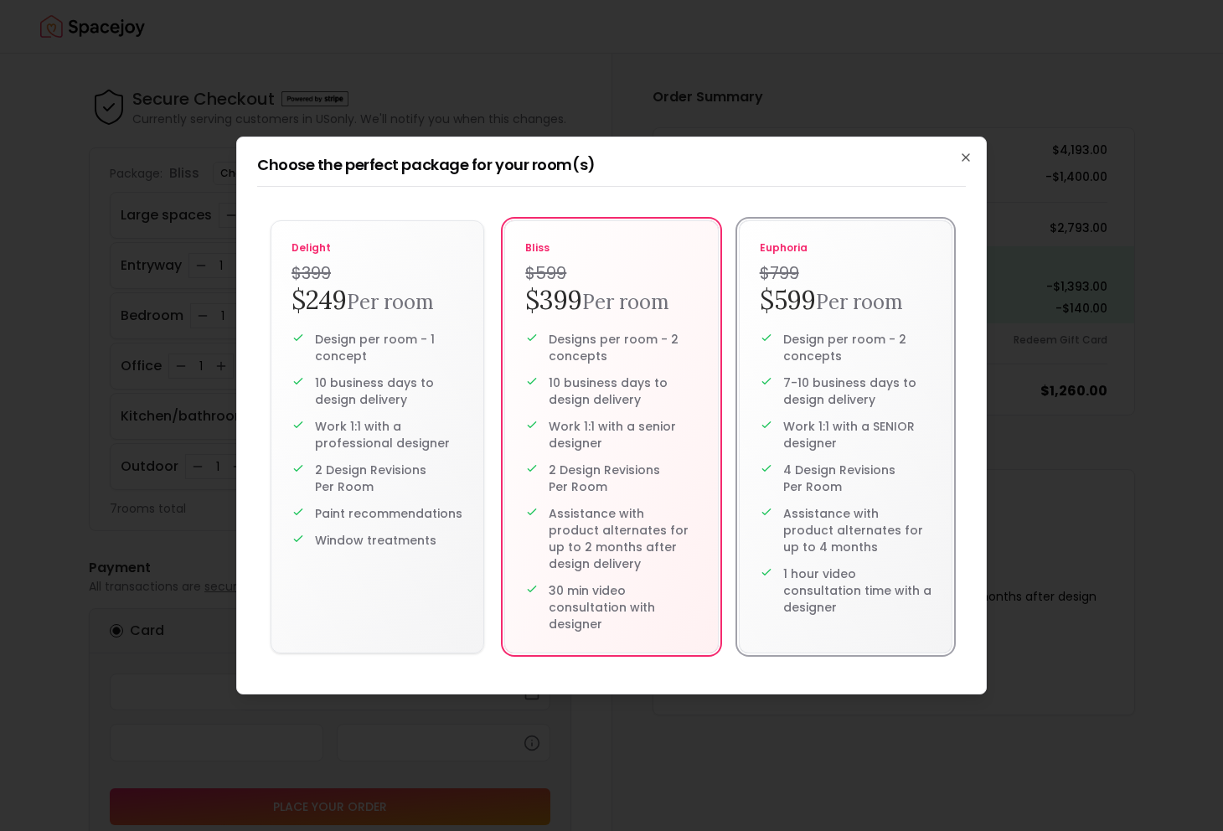
click at [826, 291] on small "Per room" at bounding box center [859, 302] width 87 height 26
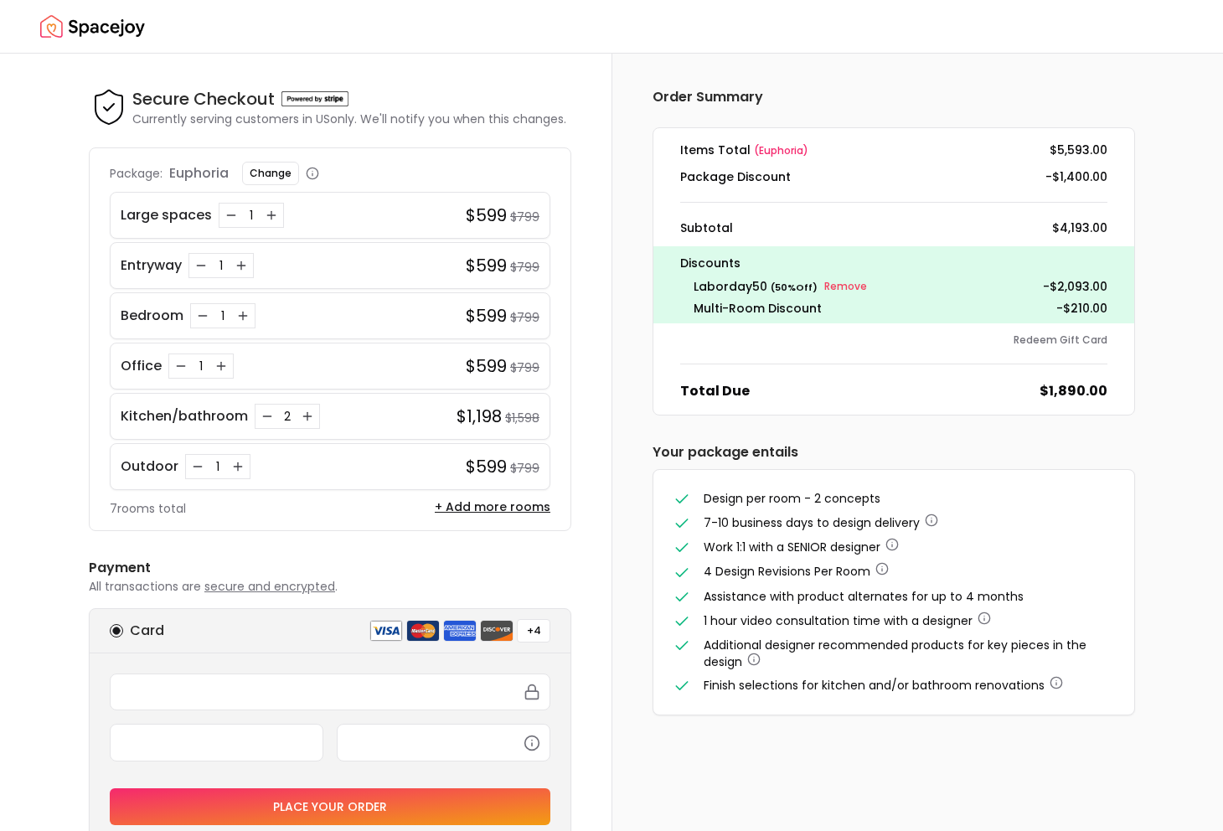
click at [642, 410] on div "Order Summary Items Total ( euphoria ) $5,593.00 Package Discount -$1,400.00 Su…" at bounding box center [893, 401] width 563 height 695
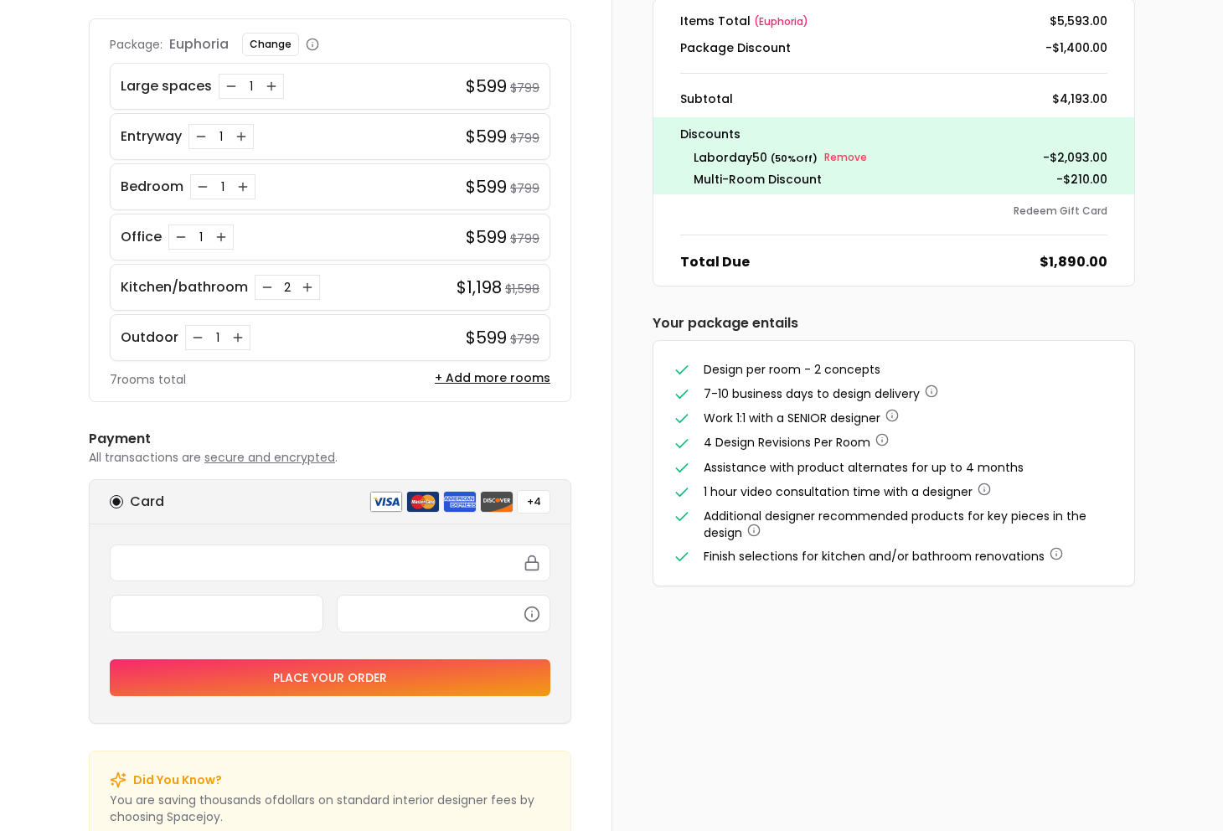
scroll to position [147, 0]
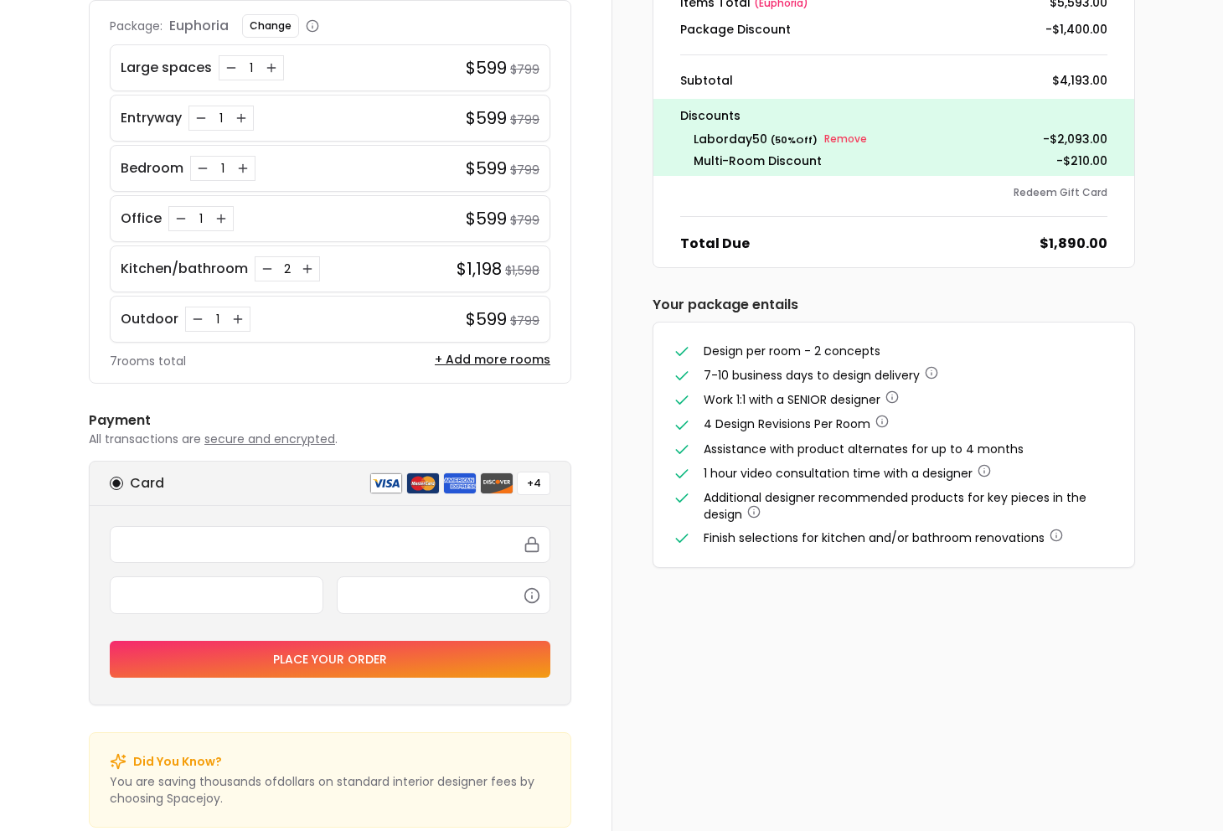
click at [745, 590] on div "Order Summary Items Total ( euphoria ) $5,593.00 Package Discount -$1,400.00 Su…" at bounding box center [893, 253] width 563 height 695
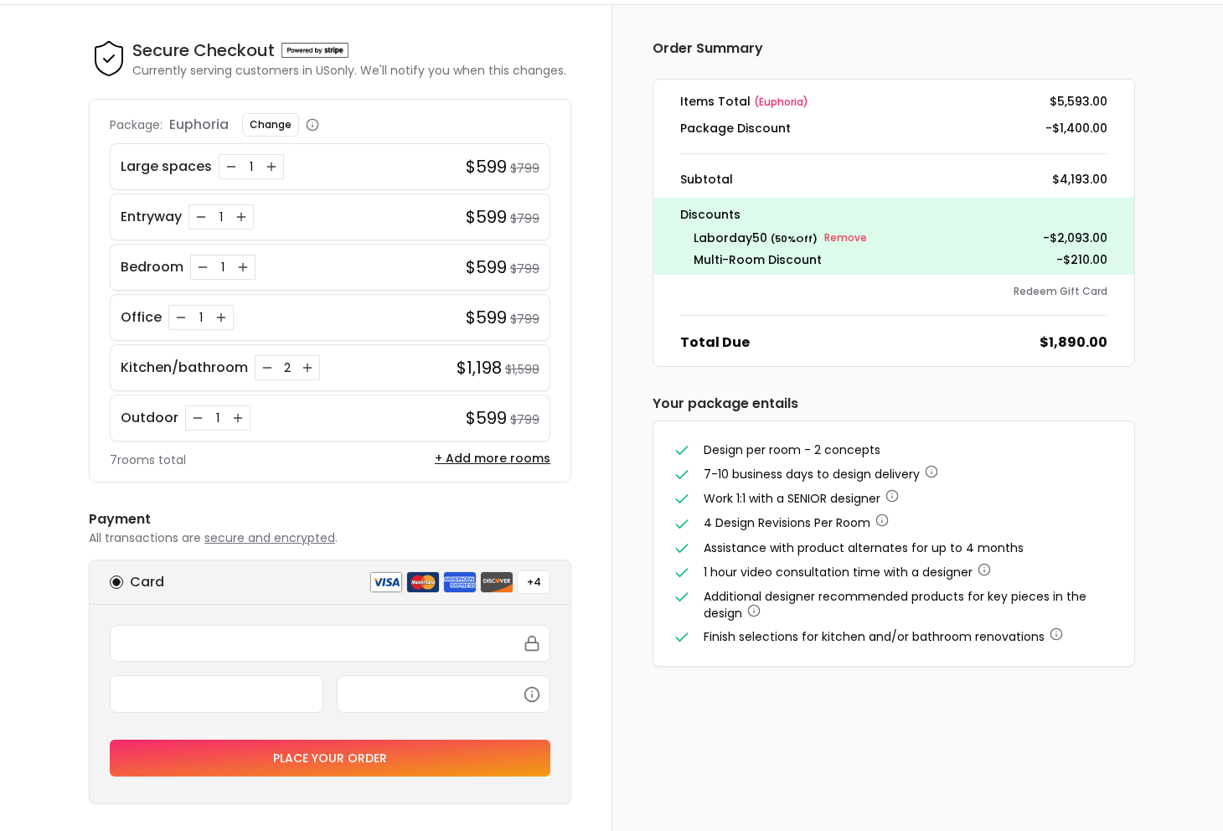
scroll to position [34, 0]
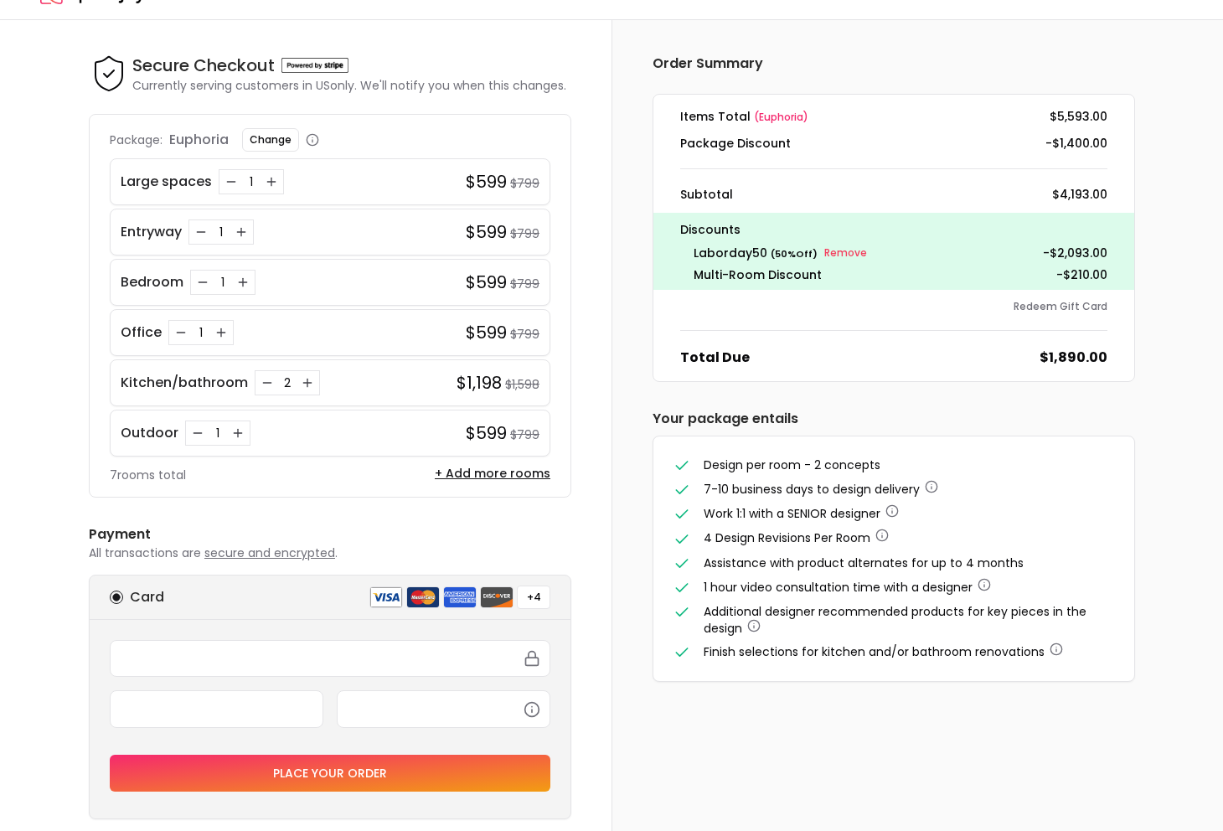
click at [782, 540] on span "4 Design Revisions Per Room" at bounding box center [787, 537] width 167 height 17
click at [797, 535] on span "4 Design Revisions Per Room" at bounding box center [787, 537] width 167 height 17
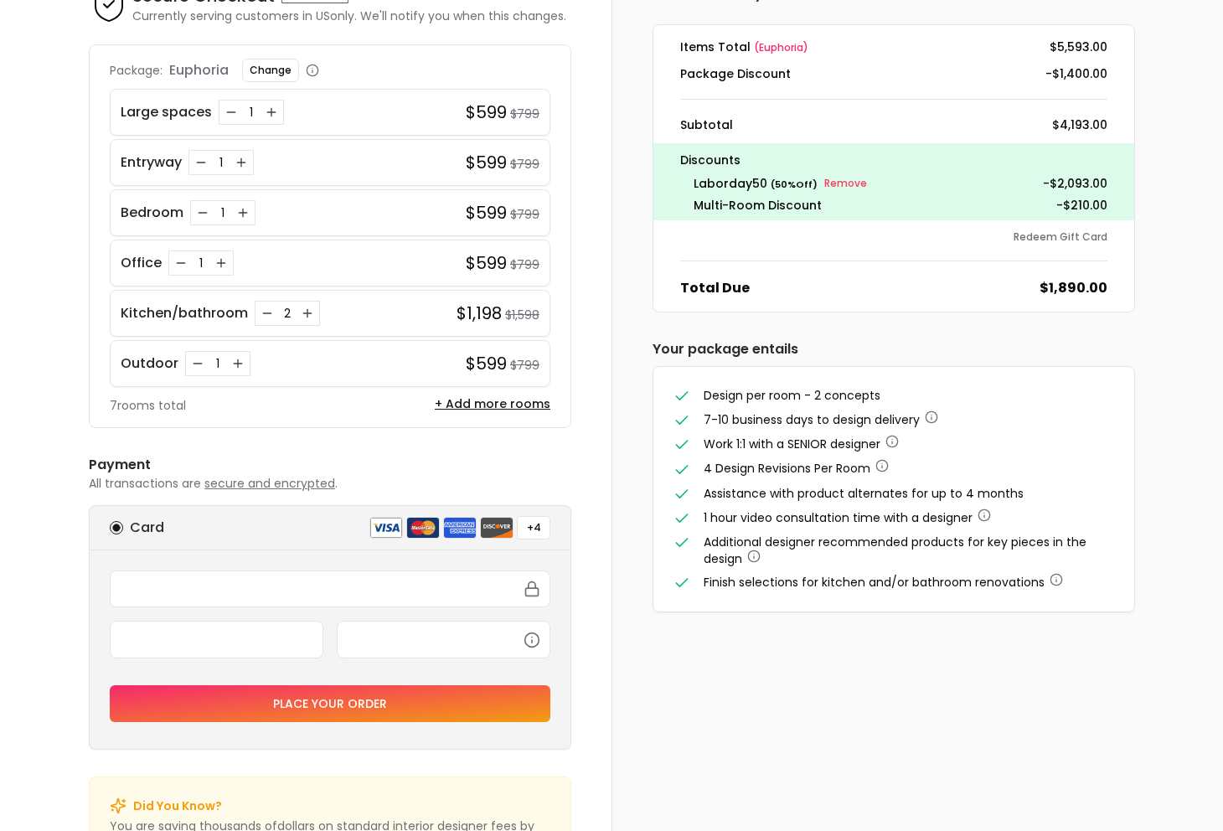
scroll to position [108, 0]
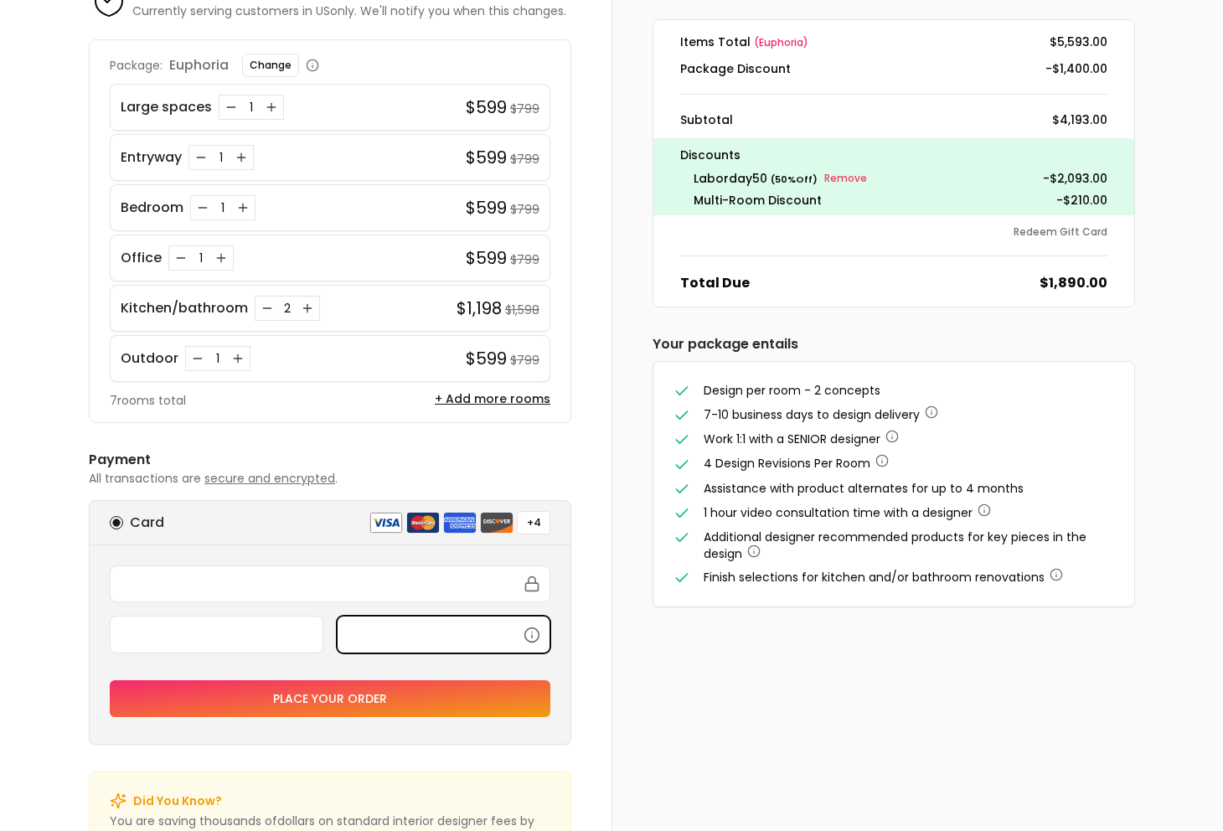
click at [736, 665] on div "Order Summary Items Total ( euphoria ) $5,593.00 Package Discount -$1,400.00 Su…" at bounding box center [916, 423] width 611 height 955
click at [684, 686] on div "Order Summary Items Total ( euphoria ) $5,593.00 Package Discount -$1,400.00 Su…" at bounding box center [916, 423] width 611 height 955
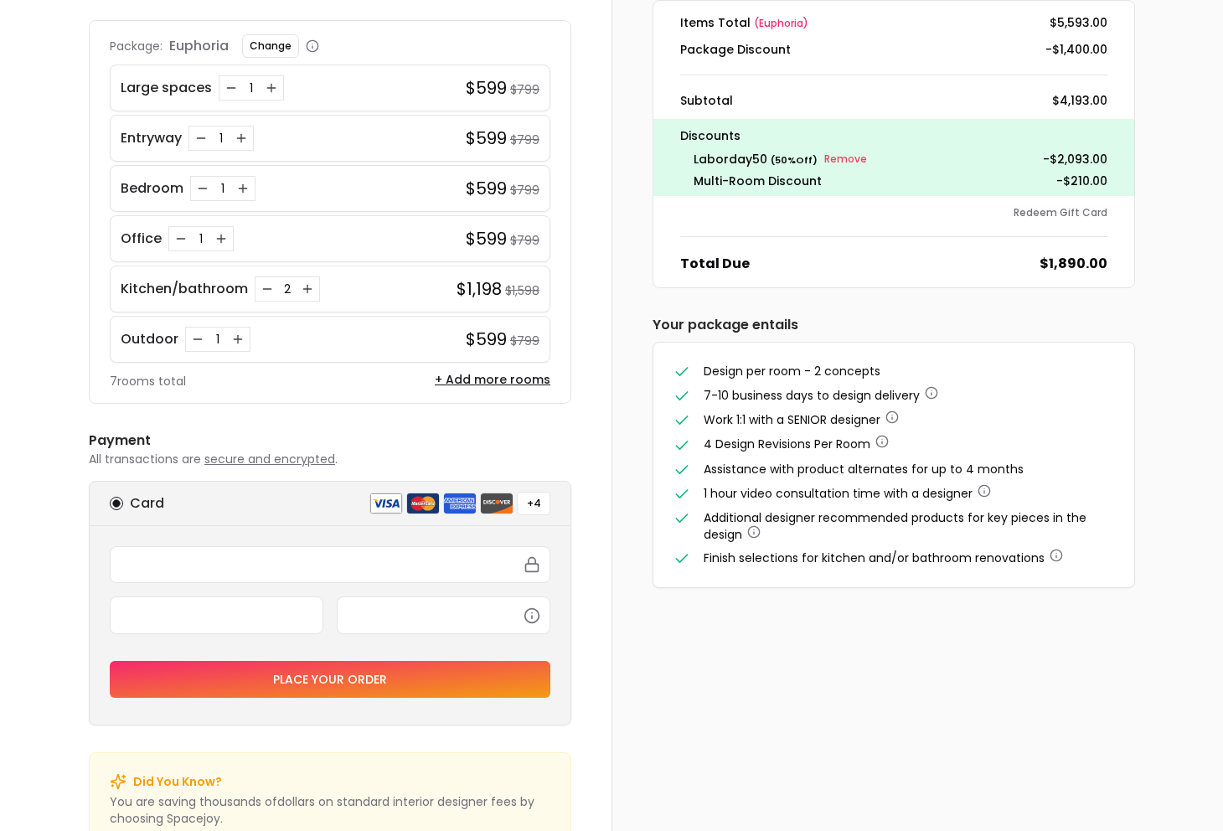
click at [329, 675] on button "Place your order" at bounding box center [330, 679] width 441 height 37
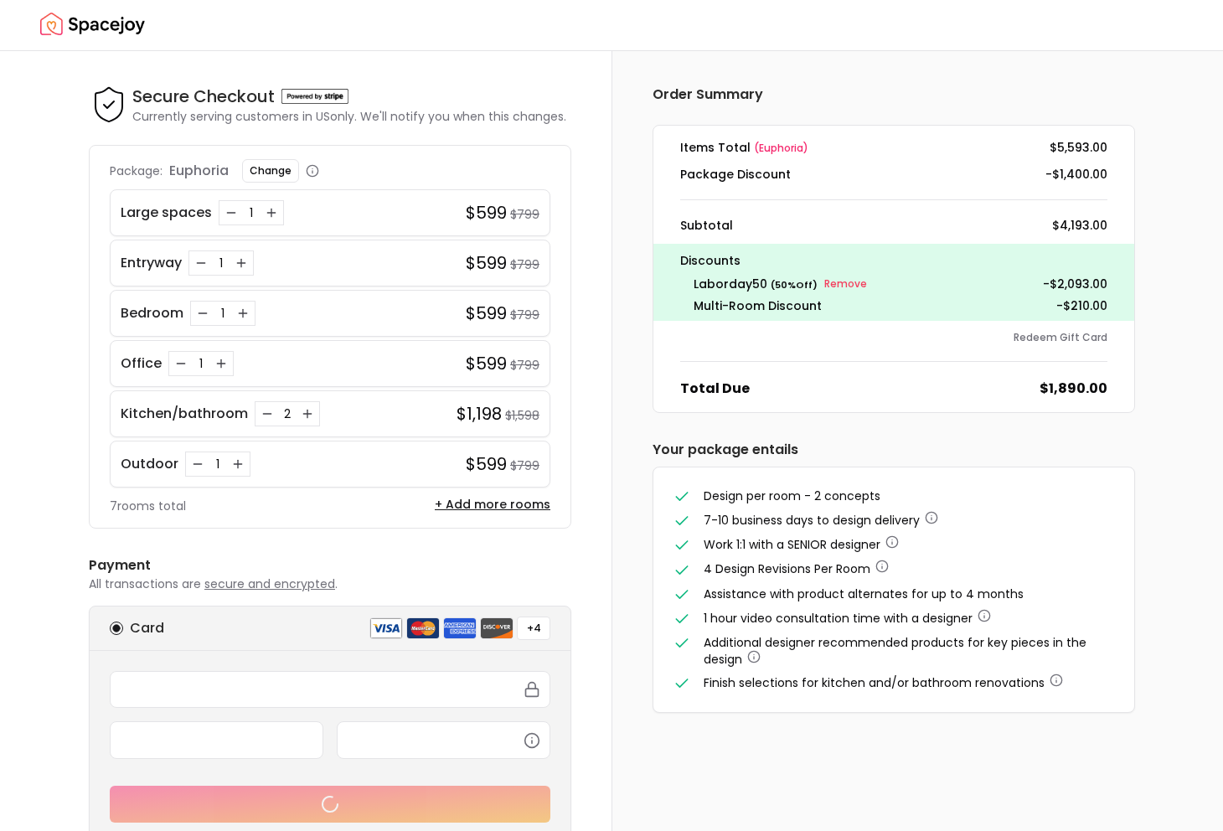
scroll to position [0, 0]
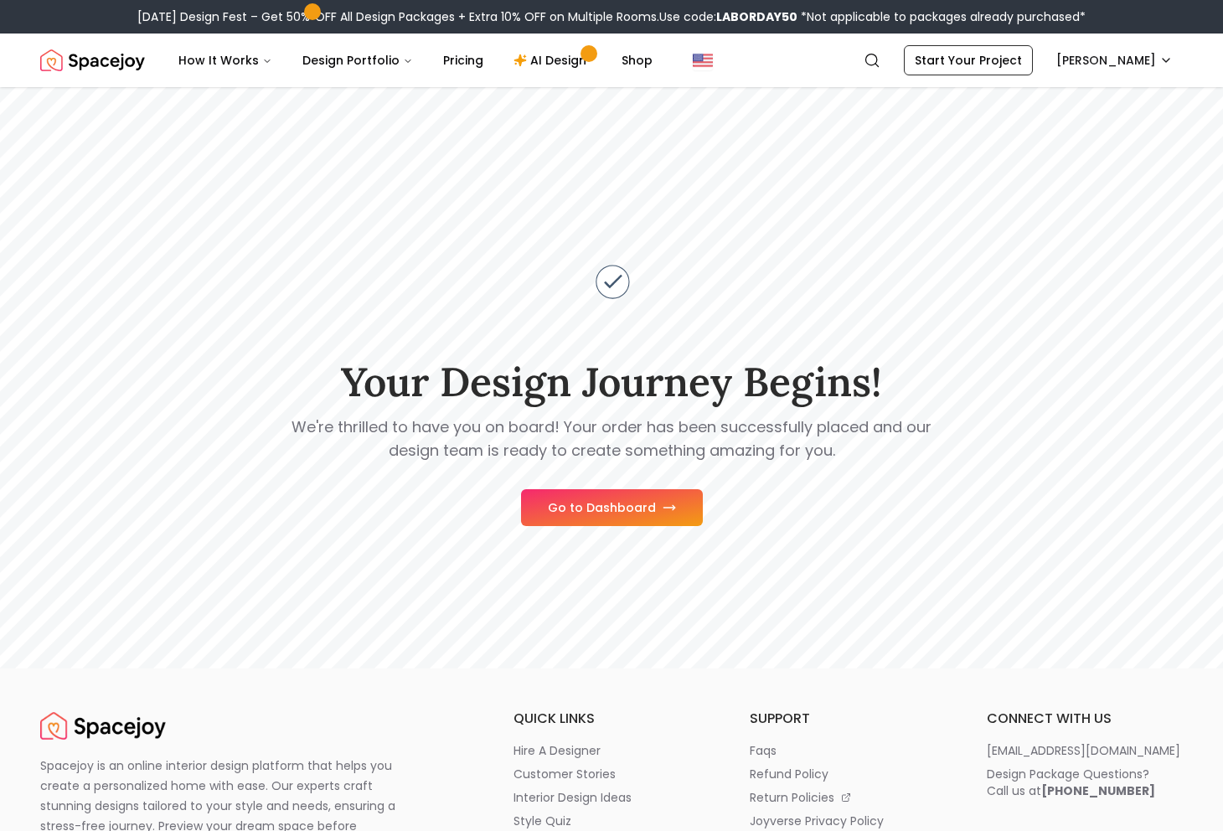
click at [626, 511] on button "Go to Dashboard" at bounding box center [612, 507] width 182 height 37
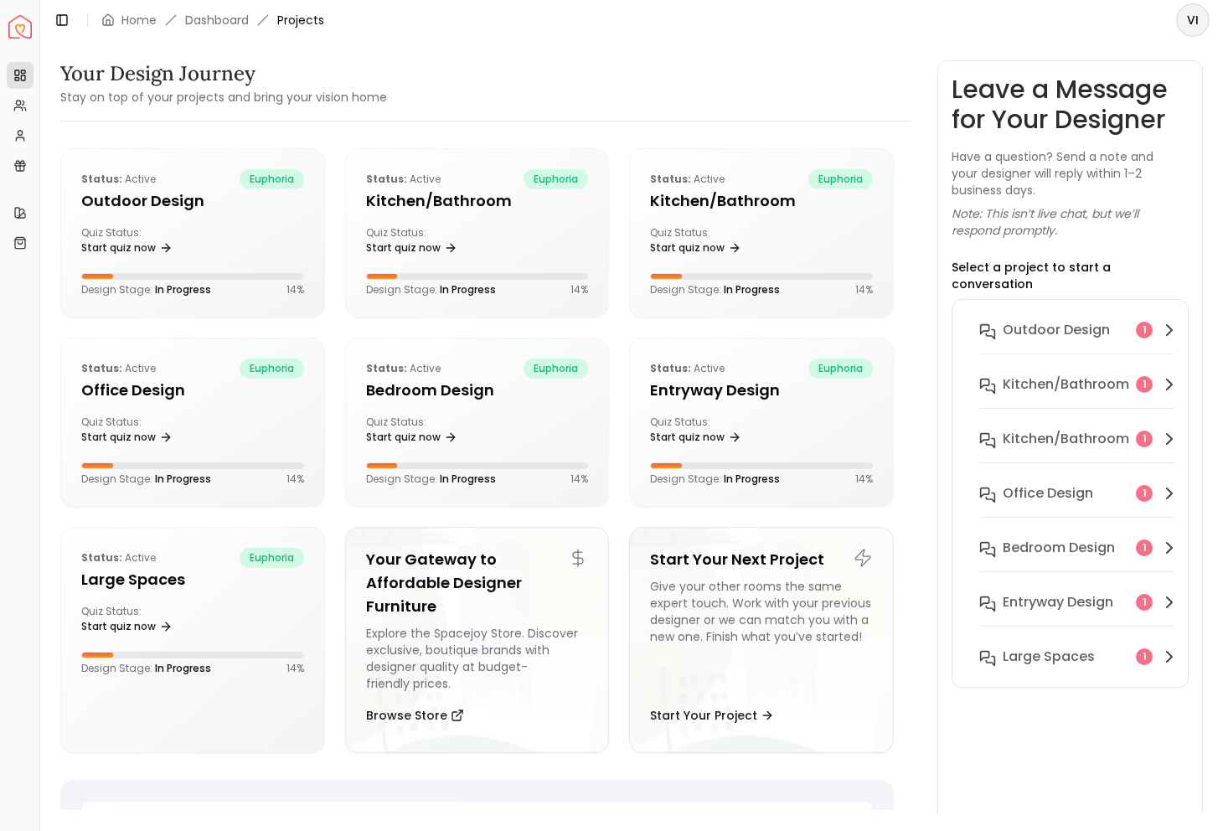
click at [1046, 222] on p "Note: This isn’t live chat, but we’ll respond promptly." at bounding box center [1069, 222] width 237 height 34
click at [1054, 266] on p "Select a project to start a conversation" at bounding box center [1069, 276] width 237 height 34
click at [1080, 266] on p "Select a project to start a conversation" at bounding box center [1069, 276] width 237 height 34
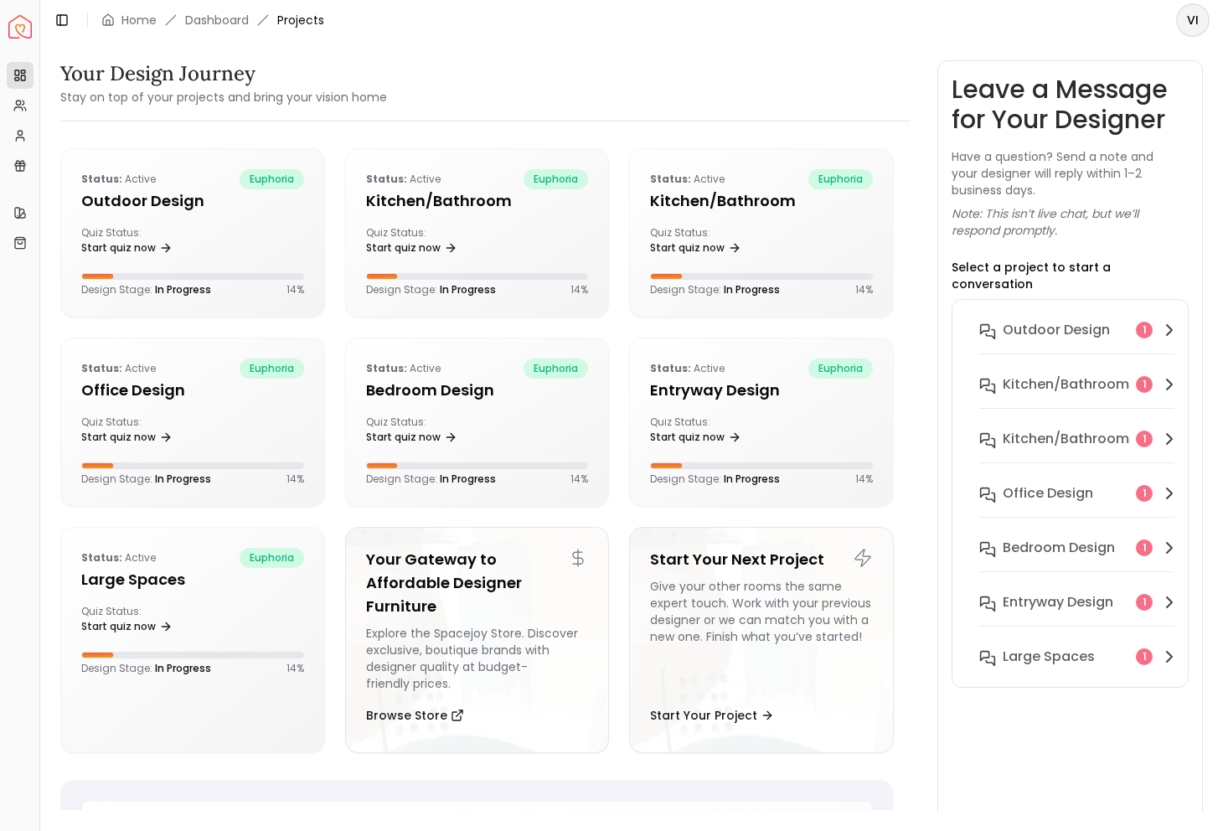
click at [1080, 266] on p "Select a project to start a conversation" at bounding box center [1069, 276] width 237 height 34
click at [1065, 207] on p "Note: This isn’t live chat, but we’ll respond promptly." at bounding box center [1069, 222] width 237 height 34
click at [495, 659] on div "Explore the Spacejoy Store. Discover exclusive, boutique brands with designer q…" at bounding box center [477, 658] width 223 height 67
click at [171, 579] on h5 "Large Spaces" at bounding box center [192, 579] width 223 height 23
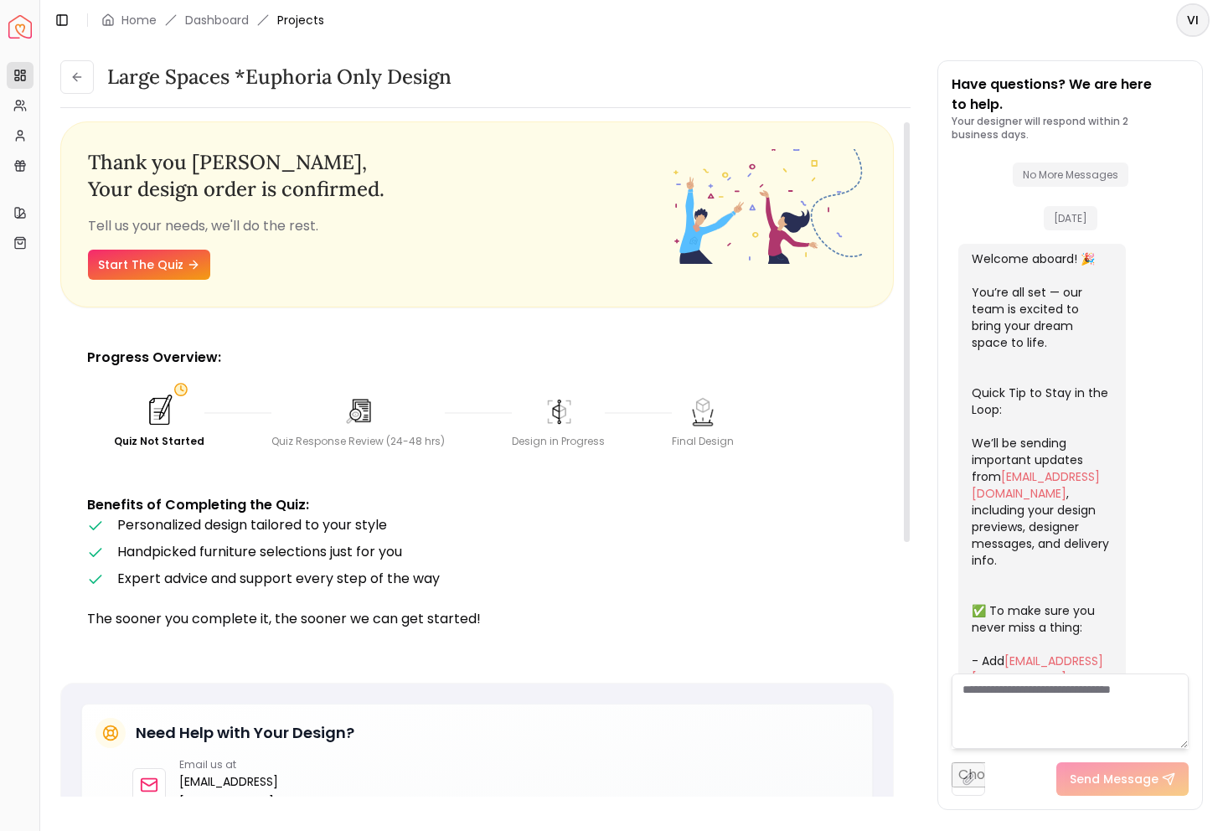
click at [160, 402] on img at bounding box center [159, 411] width 36 height 36
click at [147, 260] on link "Start The Quiz" at bounding box center [149, 265] width 122 height 30
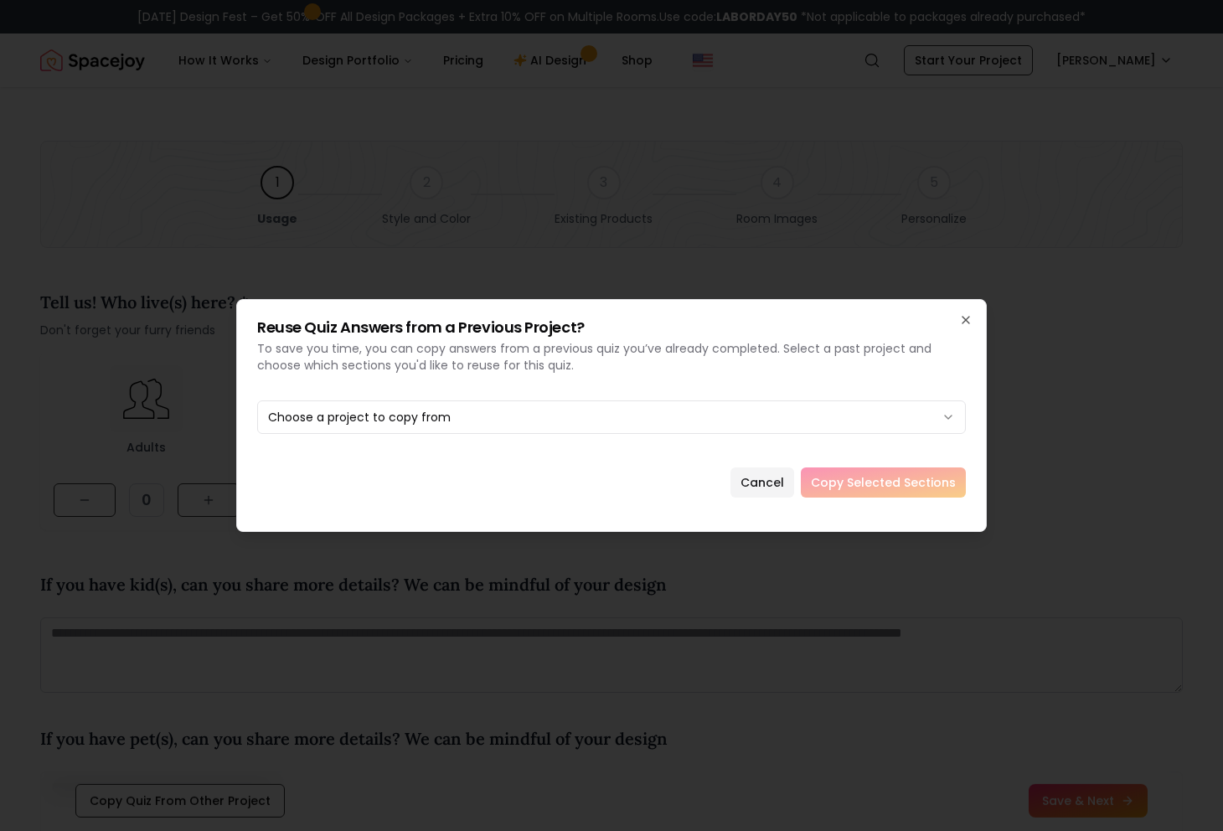
click at [564, 387] on div "Reuse Quiz Answers from a Previous Project? To save you time, you can copy answ…" at bounding box center [611, 415] width 750 height 233
click at [845, 485] on div "Cancel Copy Selected Sections" at bounding box center [611, 482] width 709 height 30
click at [479, 456] on div "No previous projects with quiz data available" at bounding box center [612, 455] width 709 height 34
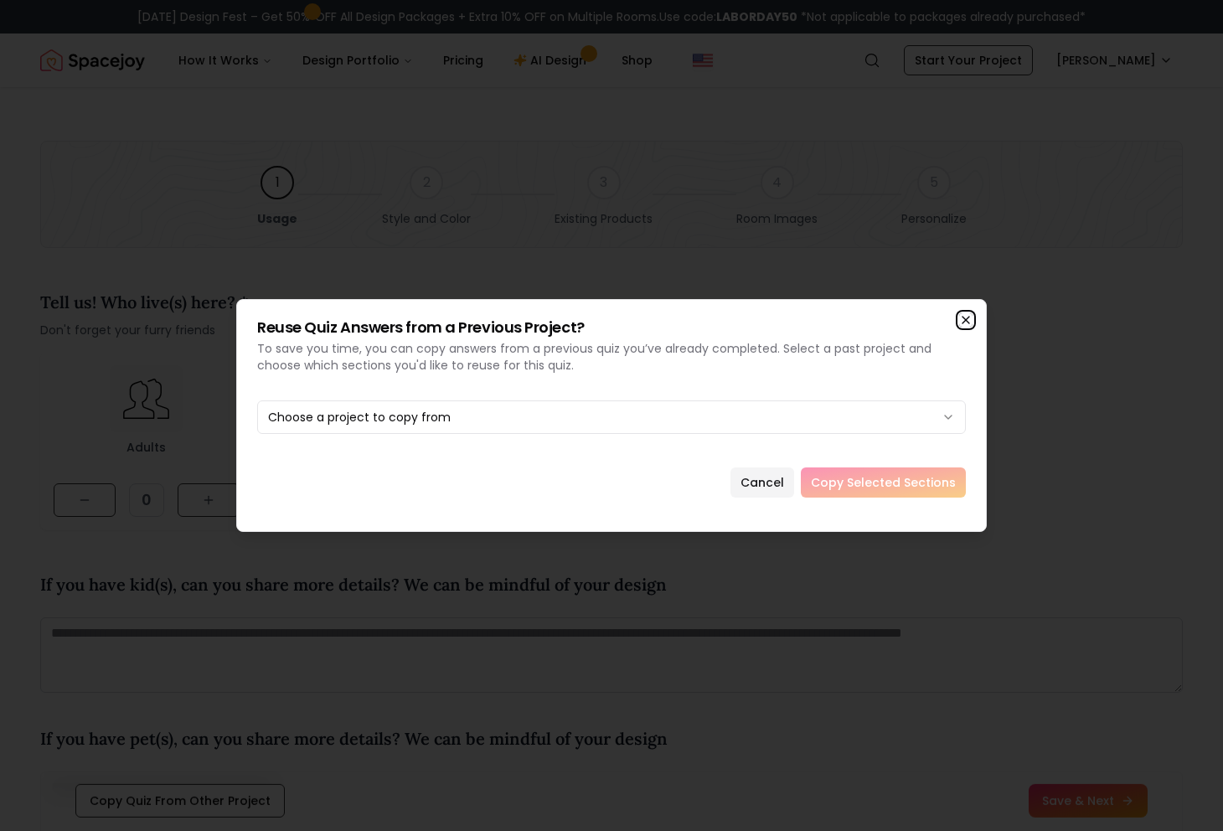
click at [966, 320] on icon "button" at bounding box center [965, 320] width 7 height 7
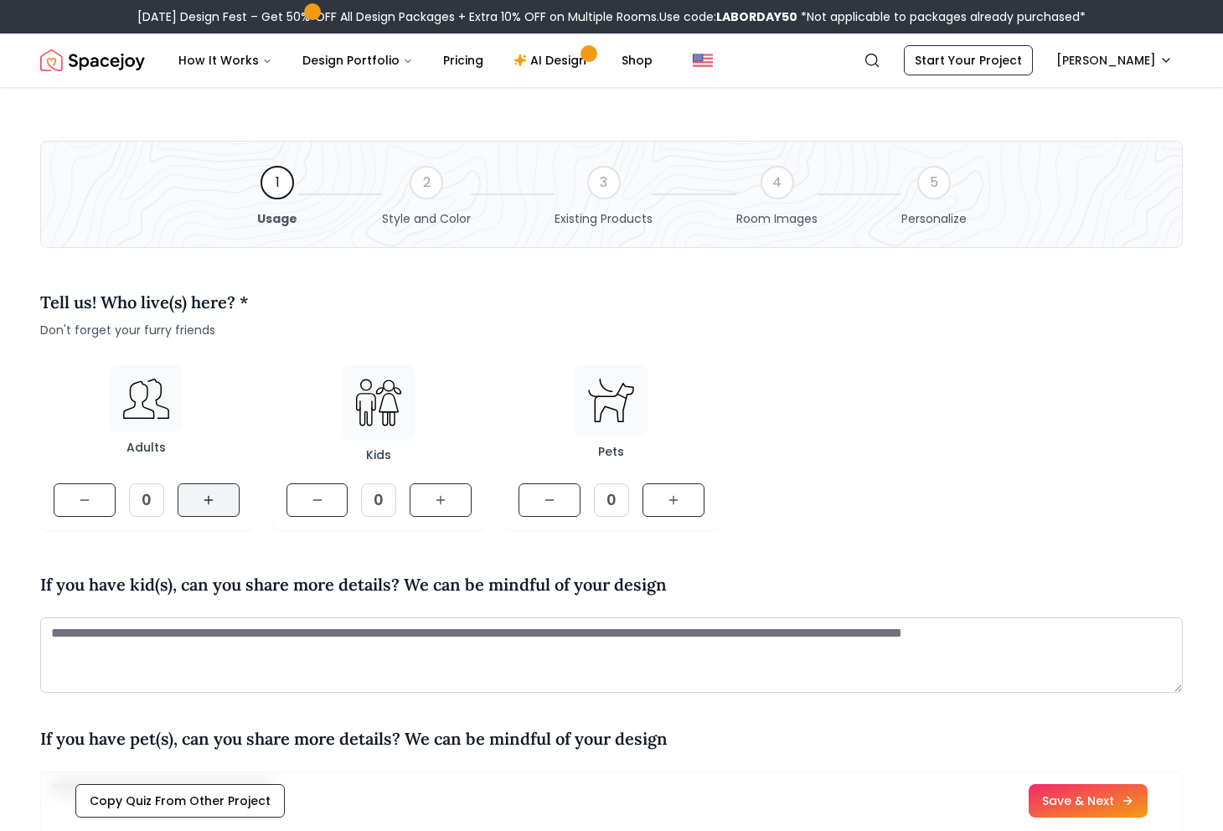
click at [218, 497] on button at bounding box center [209, 500] width 62 height 34
click at [678, 496] on icon at bounding box center [673, 499] width 13 height 13
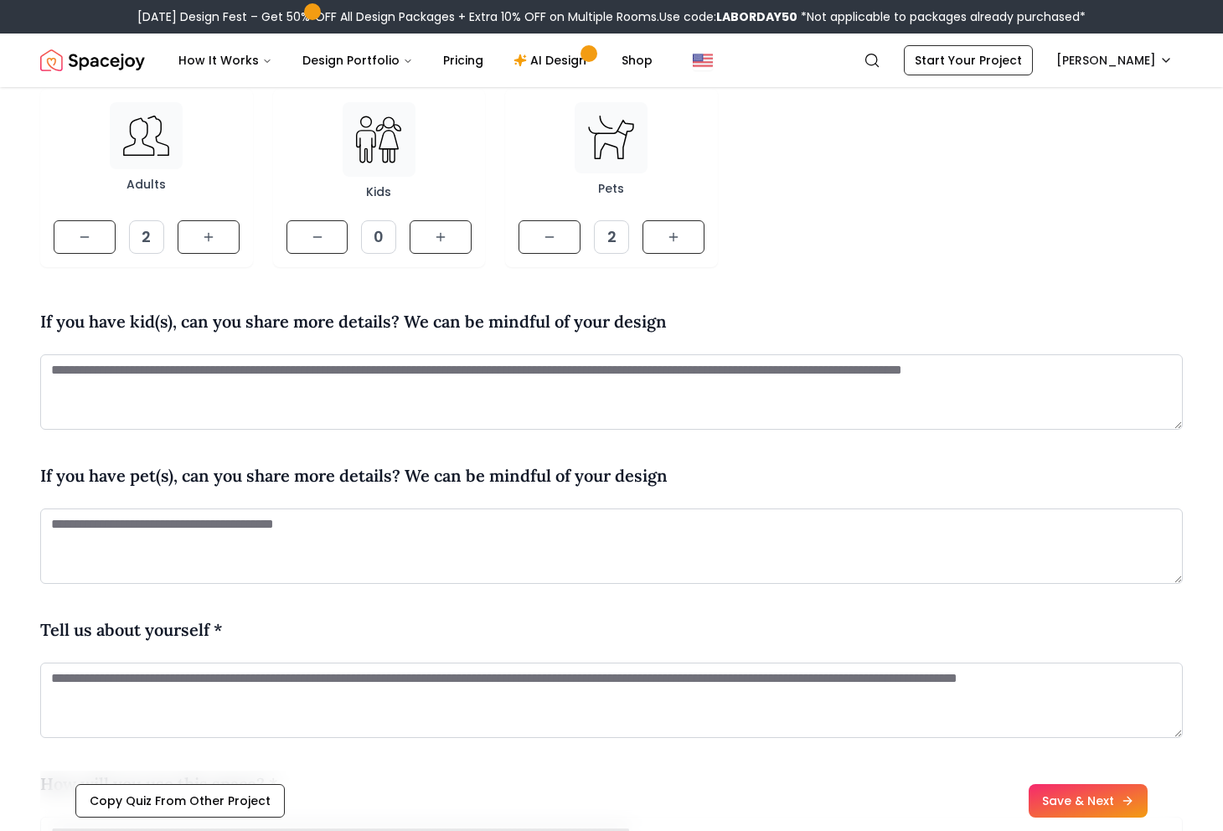
scroll to position [283, 0]
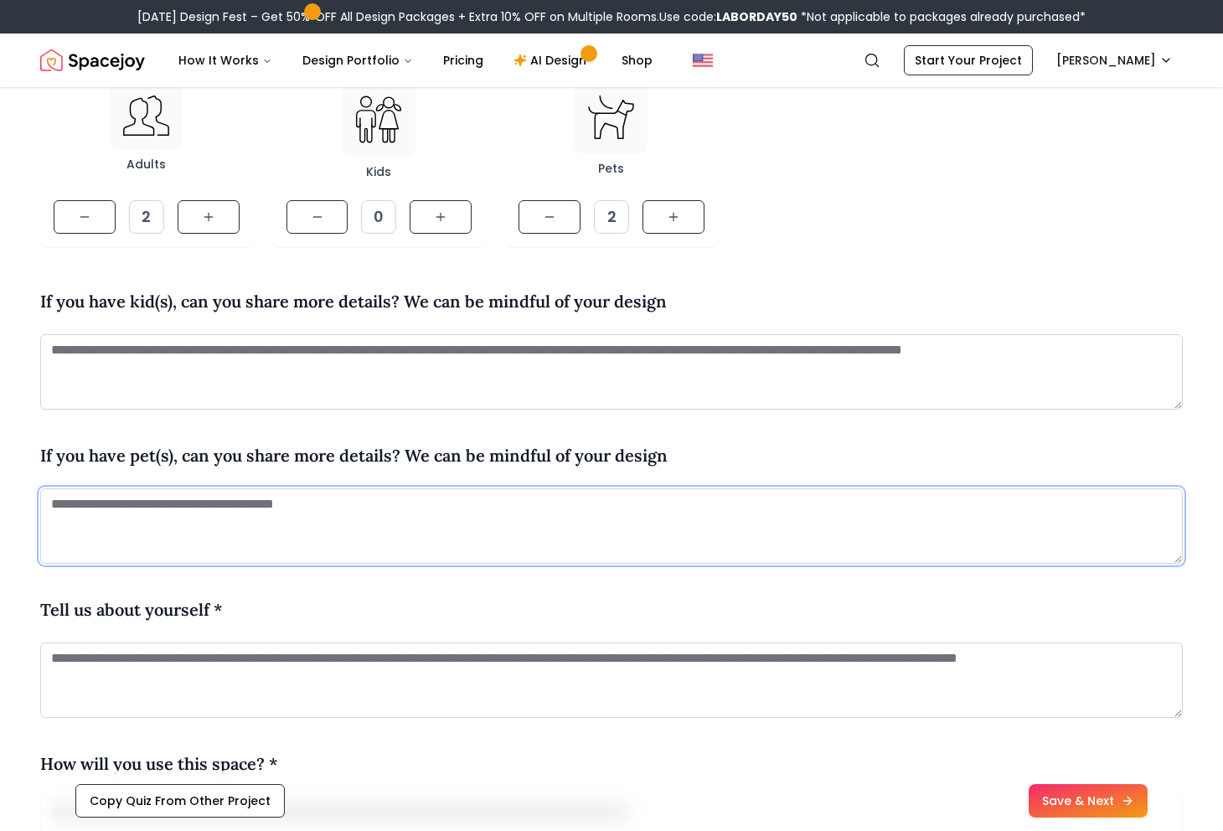
click at [453, 526] on textarea at bounding box center [611, 525] width 1142 height 75
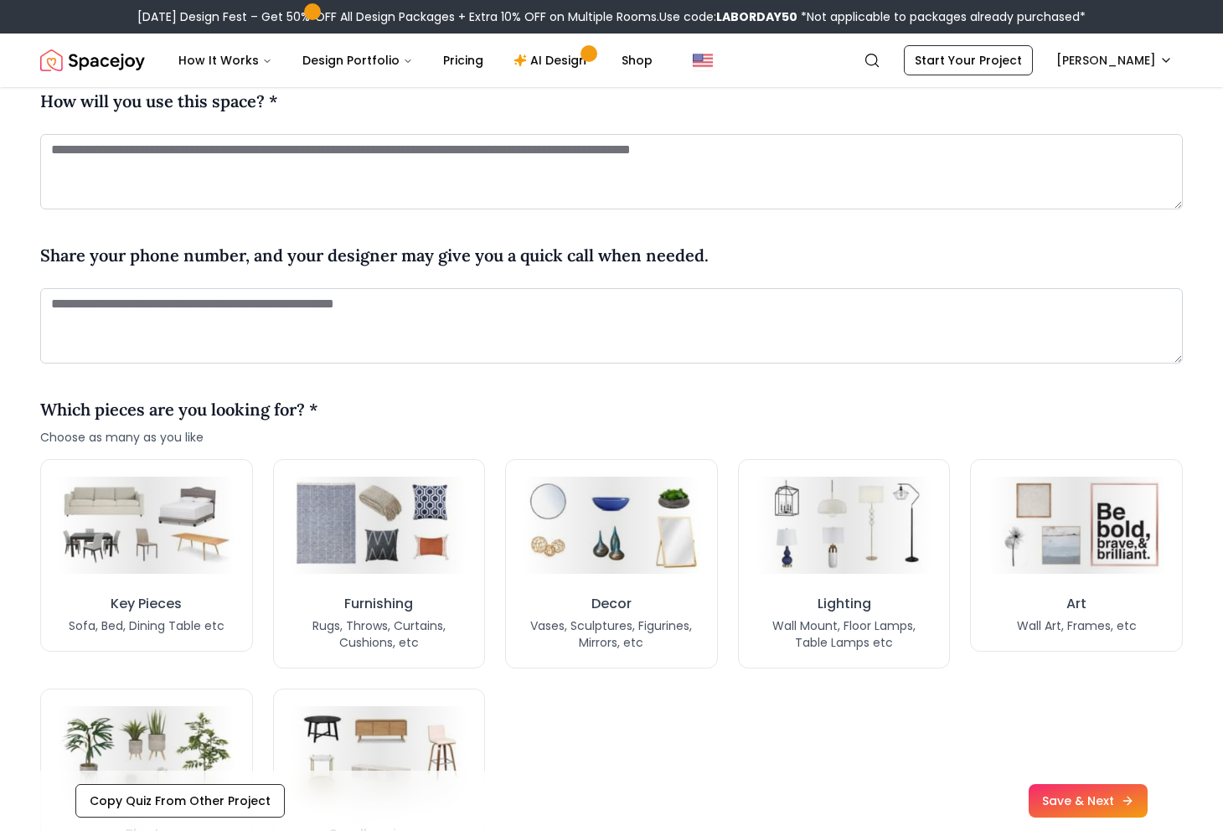
scroll to position [948, 0]
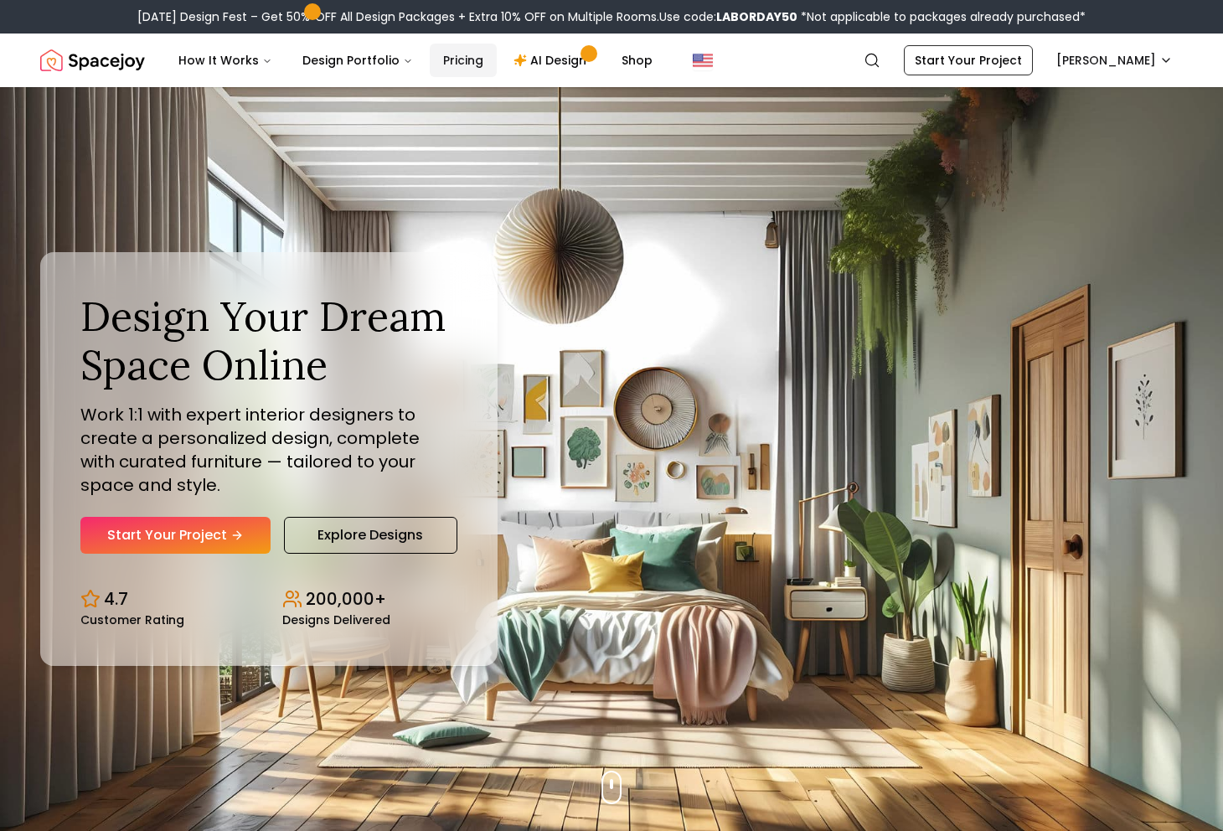
click at [459, 60] on link "Pricing" at bounding box center [463, 61] width 67 height 34
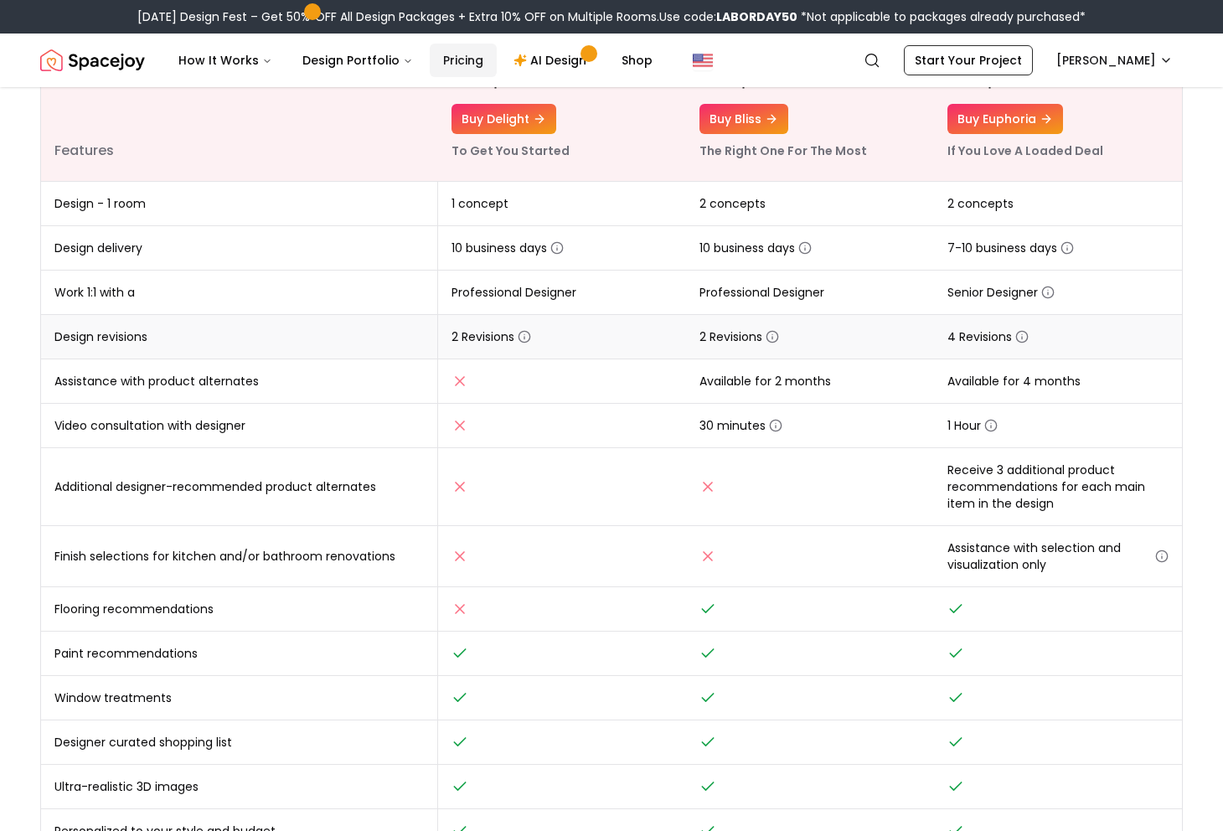
scroll to position [312, 0]
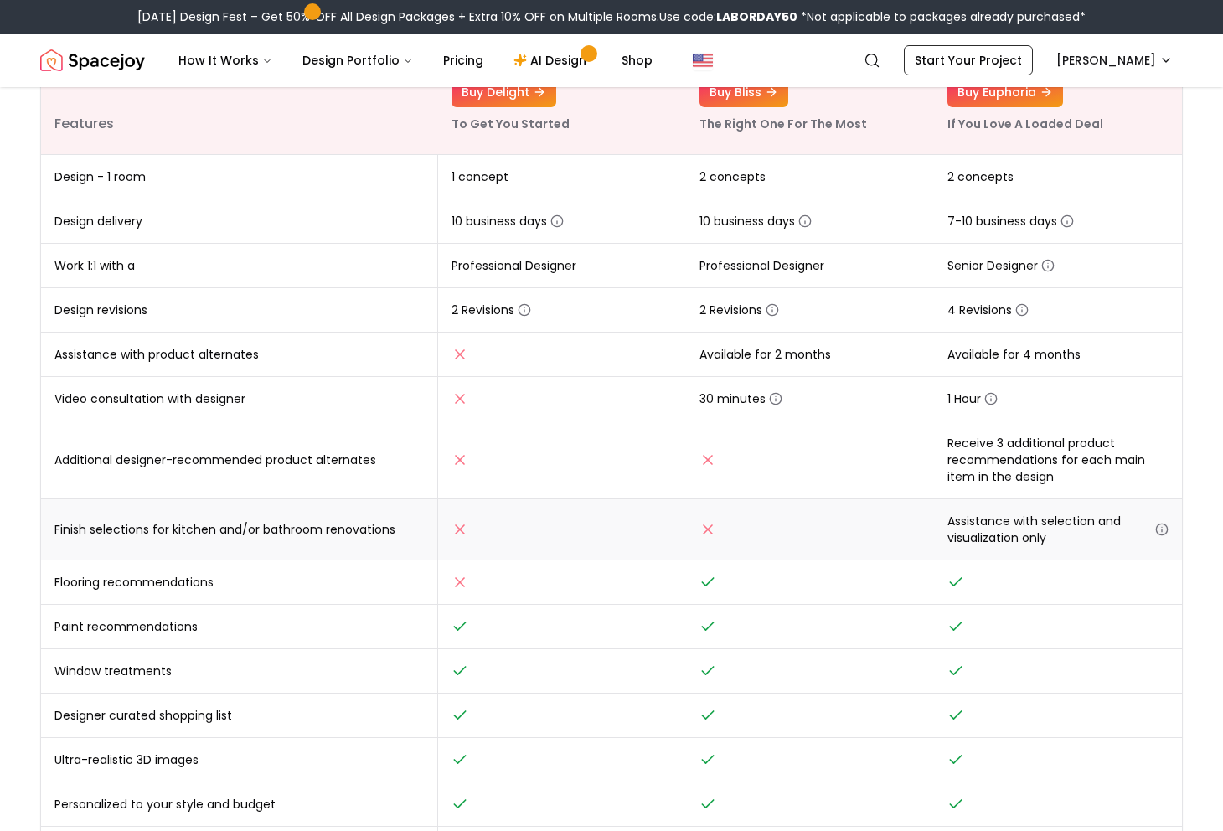
click at [1162, 532] on icon "button" at bounding box center [1161, 529] width 13 height 13
click at [1059, 512] on td "Assistance with selection and visualization only" at bounding box center [1058, 529] width 248 height 61
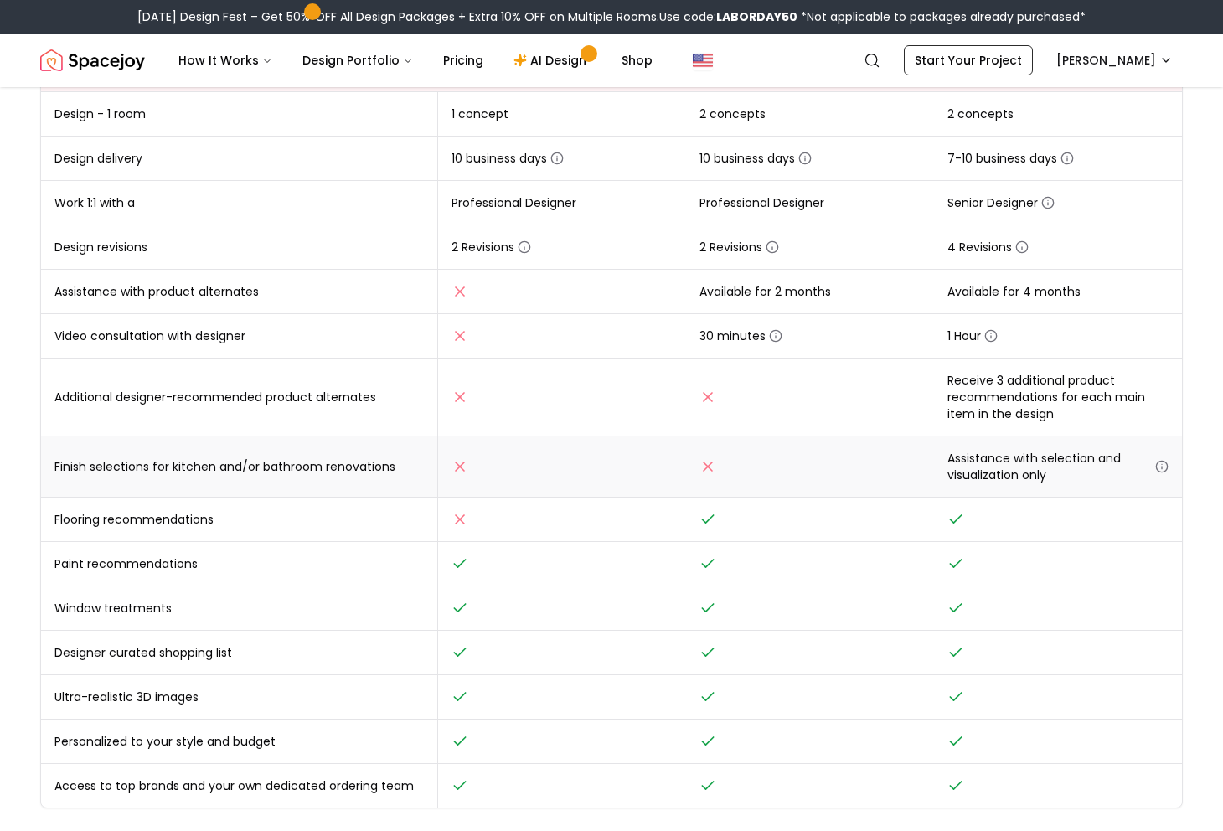
scroll to position [469, 0]
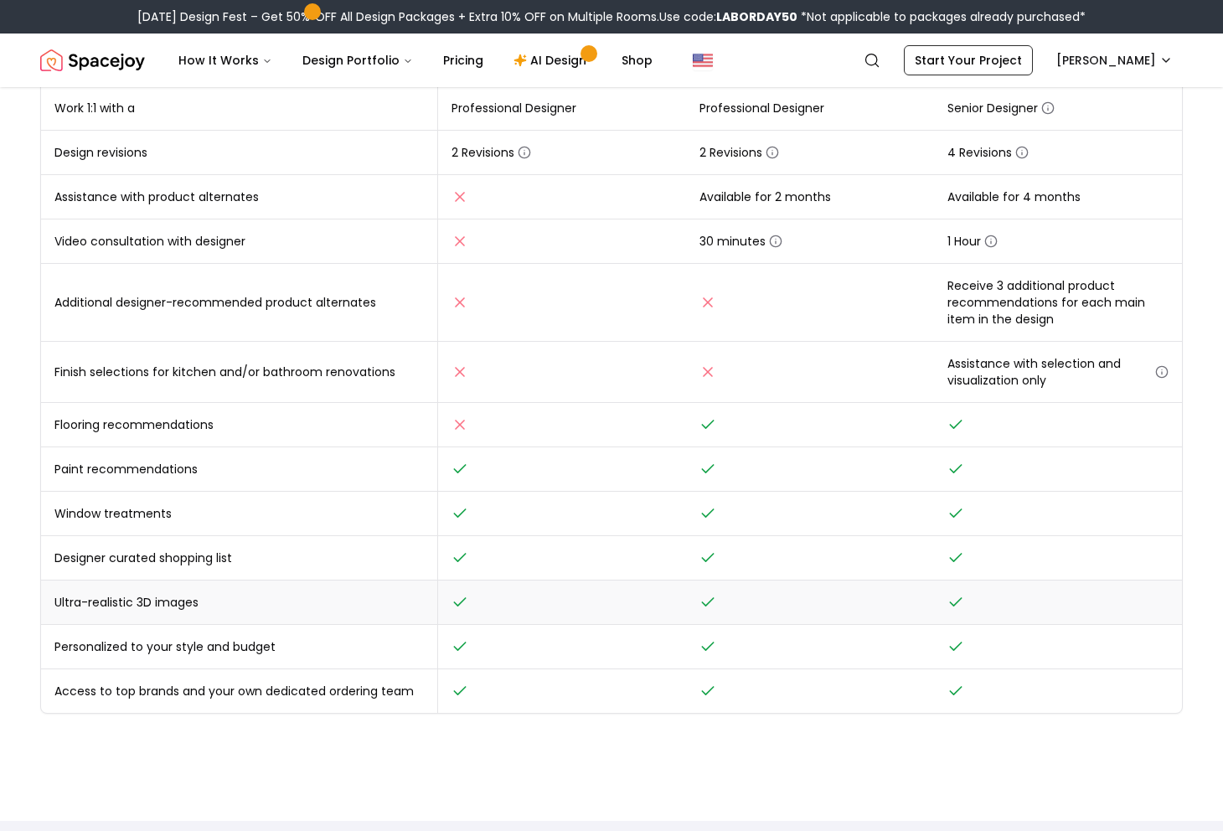
click at [183, 608] on td "Ultra-realistic 3D images" at bounding box center [239, 602] width 397 height 44
click at [184, 608] on td "Ultra-realistic 3D images" at bounding box center [239, 602] width 397 height 44
click at [153, 518] on td "Window treatments" at bounding box center [239, 514] width 397 height 44
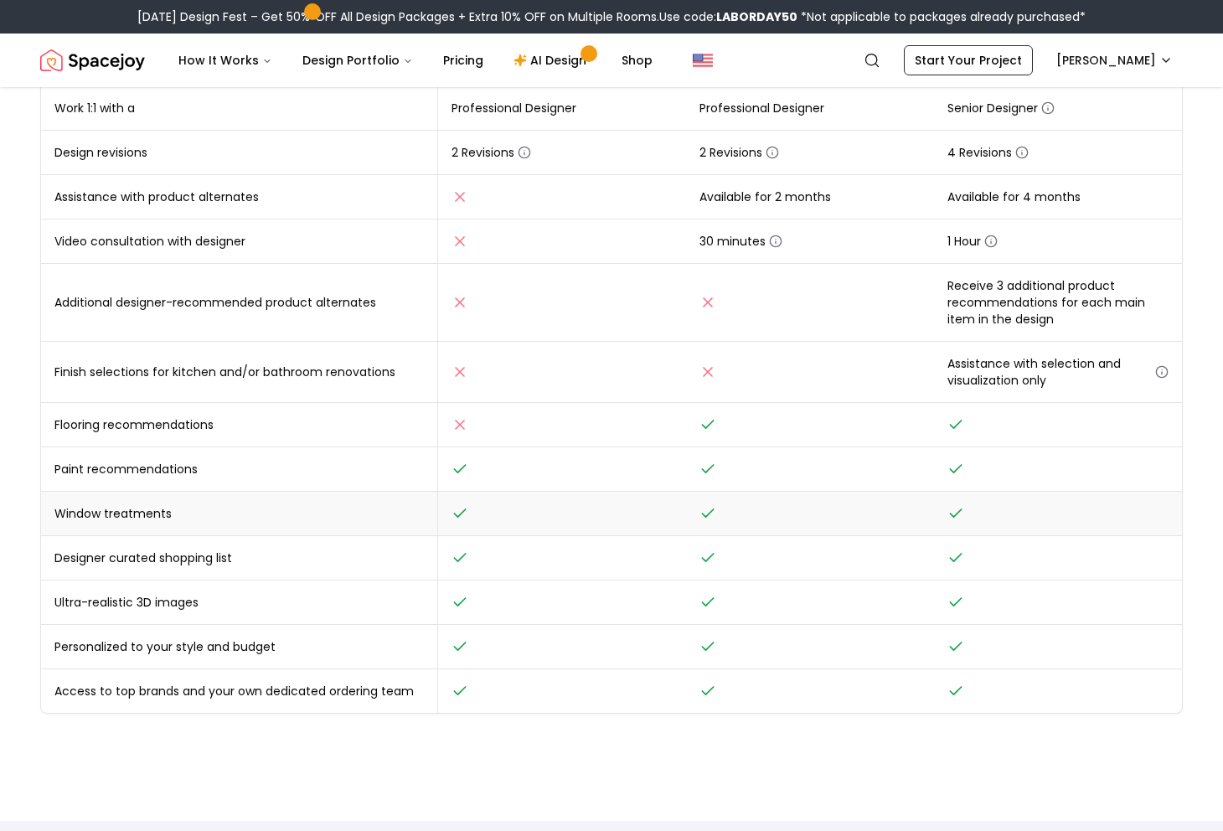
click at [153, 518] on td "Window treatments" at bounding box center [239, 514] width 397 height 44
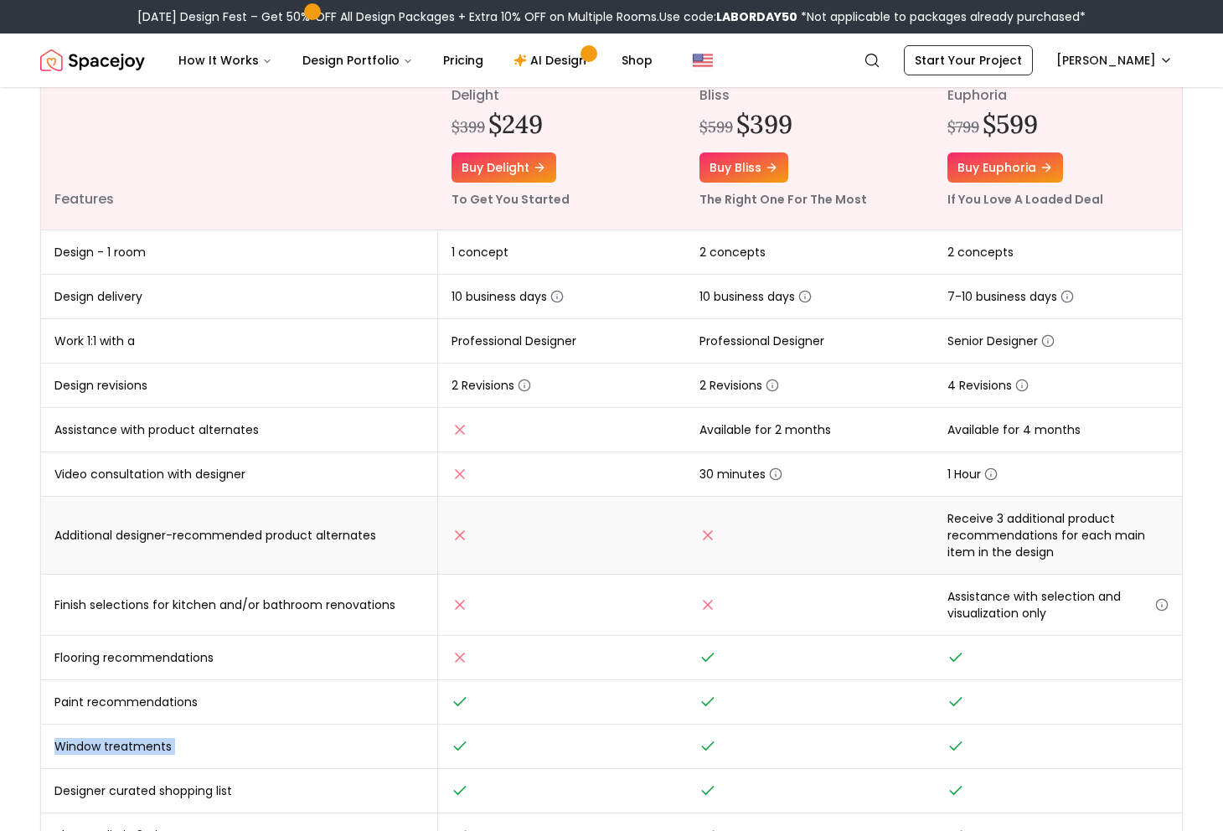
scroll to position [191, 0]
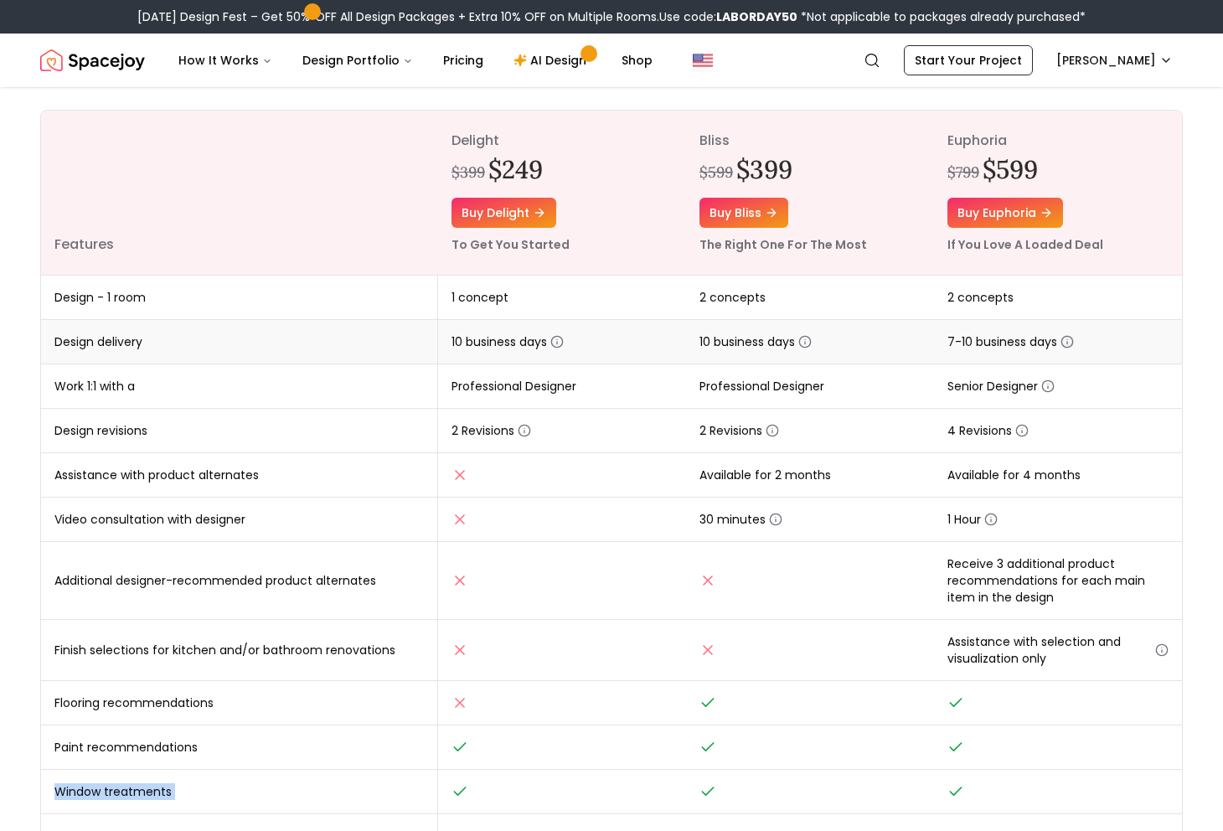
click at [1064, 343] on icon "button" at bounding box center [1066, 341] width 13 height 13
click at [938, 342] on td "7-10 business days" at bounding box center [1058, 342] width 248 height 44
click at [1044, 385] on icon "button" at bounding box center [1047, 385] width 13 height 13
